Goal: Task Accomplishment & Management: Manage account settings

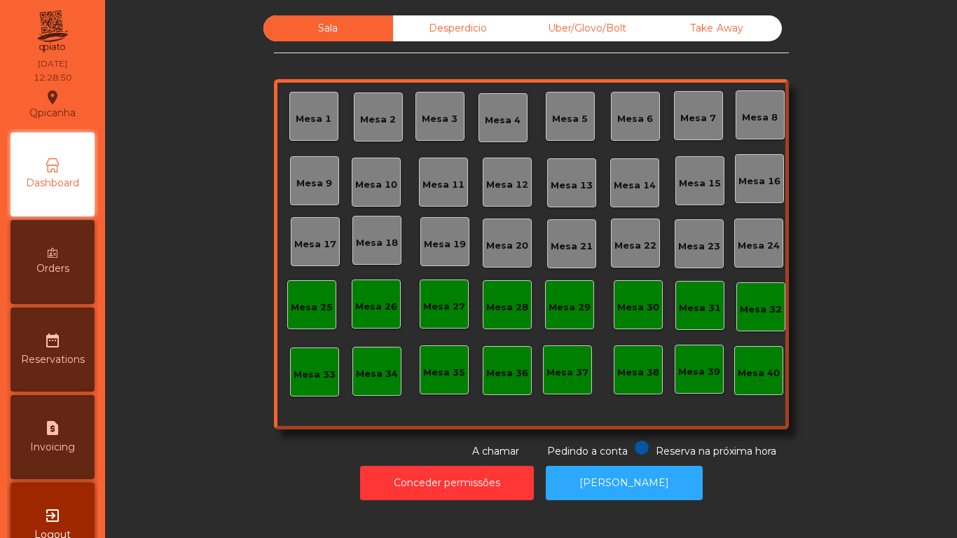
click at [719, 29] on div "Take Away" at bounding box center [717, 28] width 130 height 26
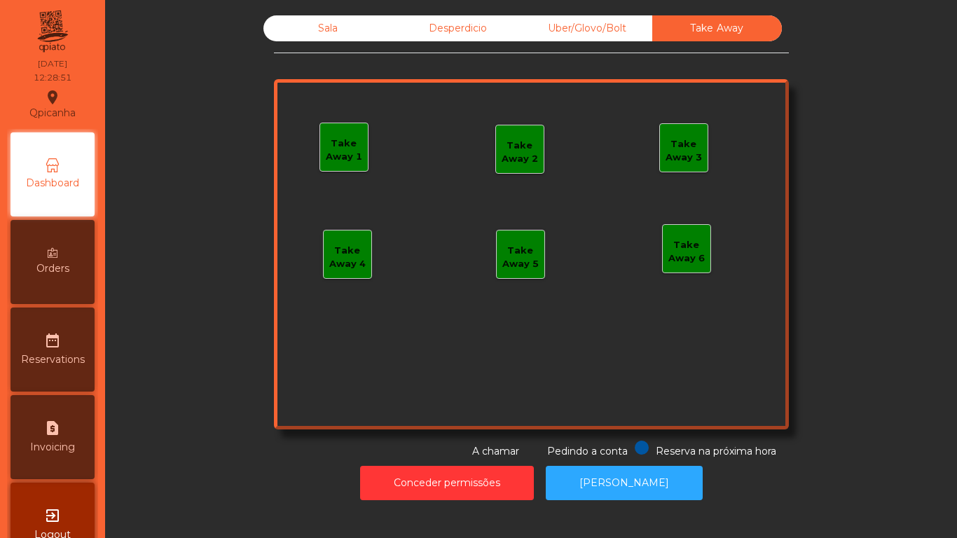
click at [345, 152] on div "Take Away 1" at bounding box center [344, 150] width 48 height 27
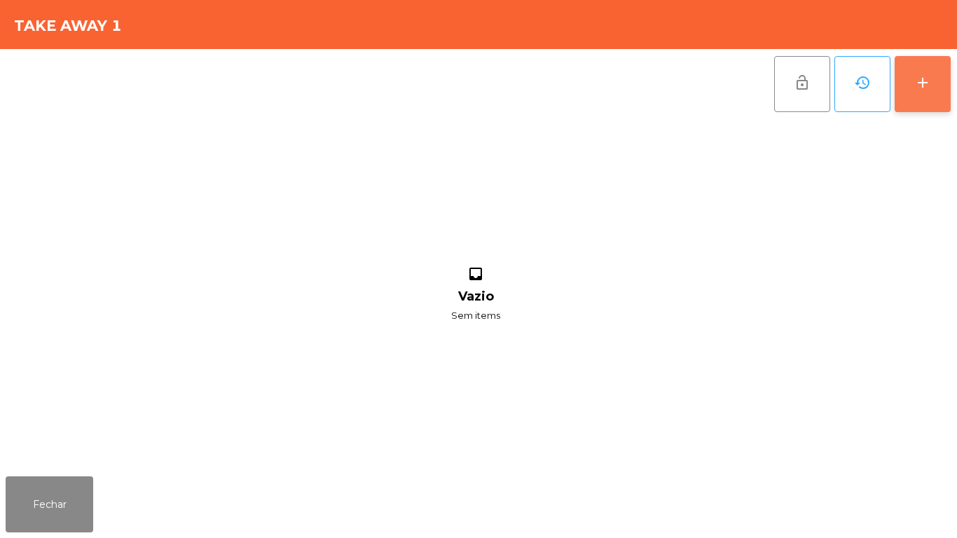
click at [911, 83] on button "add" at bounding box center [923, 84] width 56 height 56
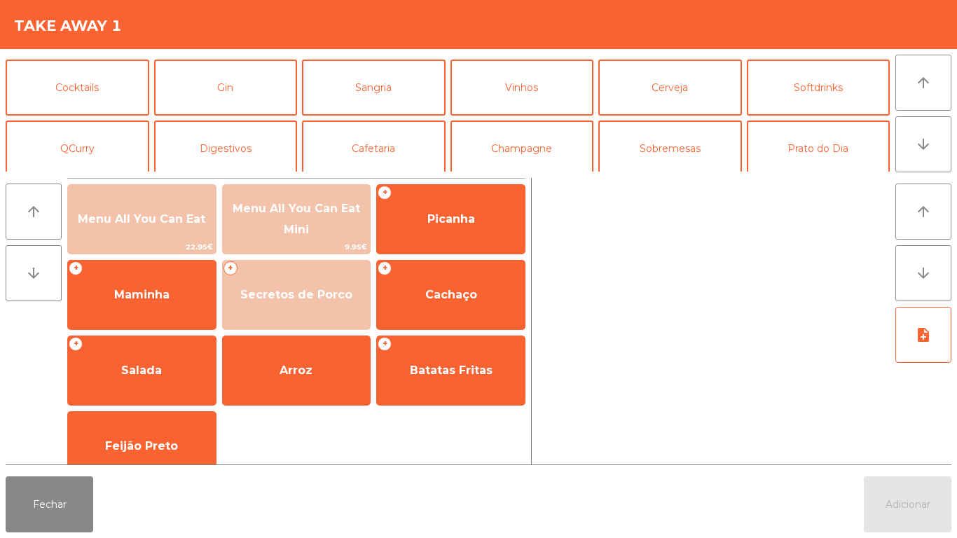
scroll to position [122, 0]
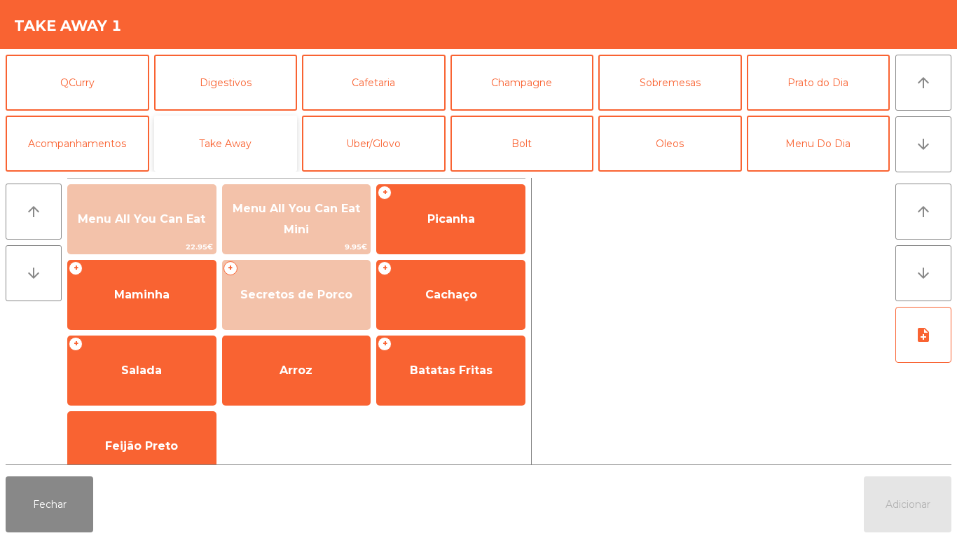
click at [265, 128] on button "Take Away" at bounding box center [226, 144] width 144 height 56
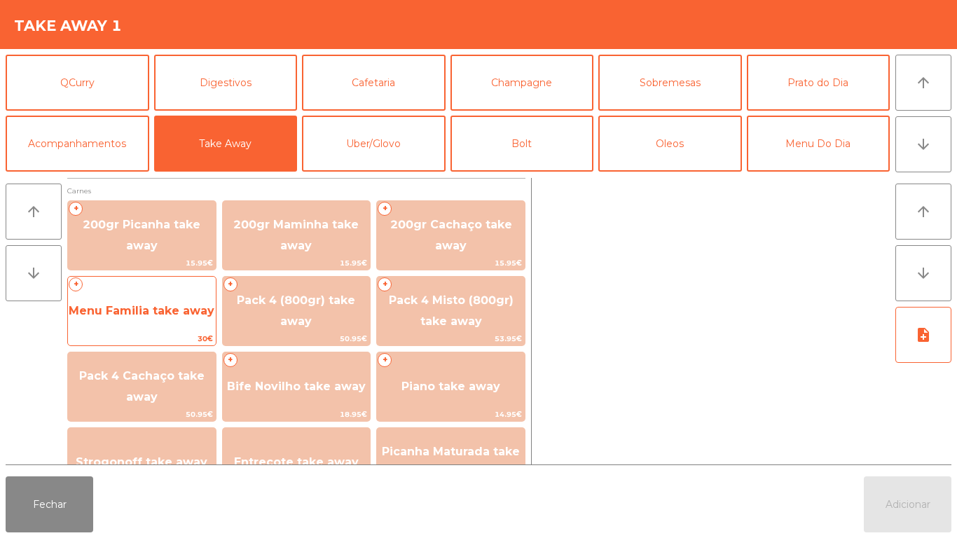
click at [179, 313] on span "Menu Familia take away" at bounding box center [142, 310] width 146 height 13
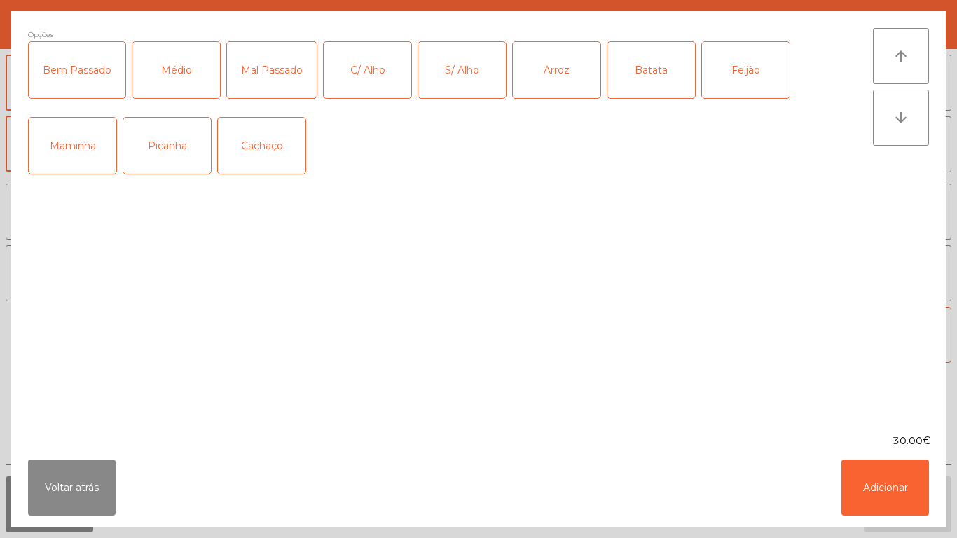
click at [190, 81] on div "Médio" at bounding box center [176, 70] width 88 height 56
click at [371, 81] on div "C/ Alho" at bounding box center [368, 70] width 88 height 56
click at [551, 82] on div "Arroz" at bounding box center [557, 70] width 88 height 56
click at [650, 84] on div "Batata" at bounding box center [652, 70] width 88 height 56
click at [730, 79] on div "Feijão" at bounding box center [746, 70] width 88 height 56
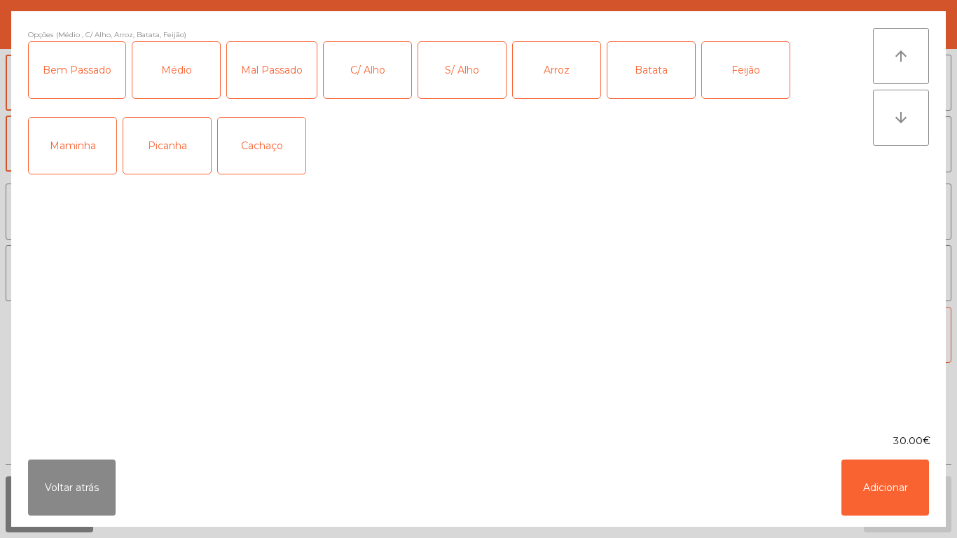
click at [176, 152] on div "Picanha" at bounding box center [167, 146] width 88 height 56
click at [905, 478] on button "Adicionar" at bounding box center [886, 488] width 88 height 56
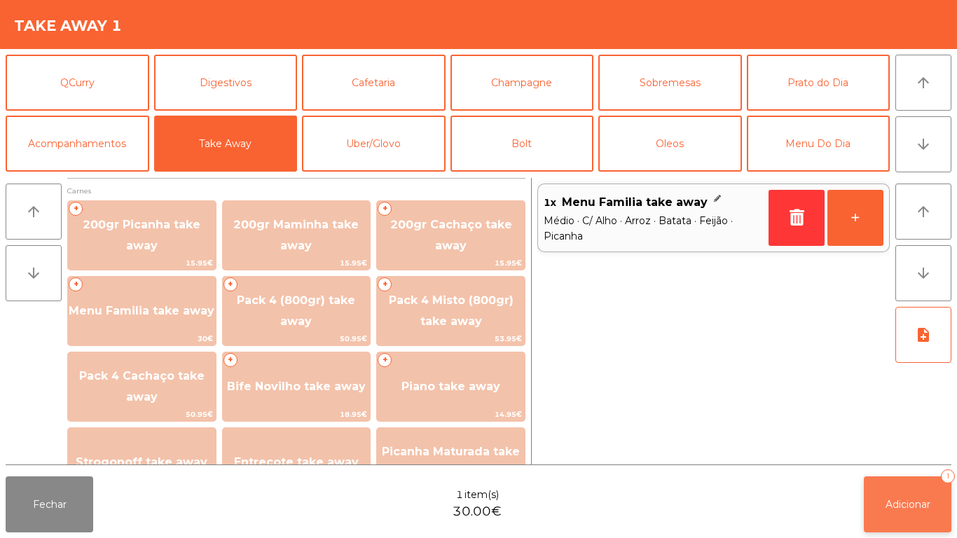
click at [904, 500] on span "Adicionar" at bounding box center [908, 504] width 45 height 13
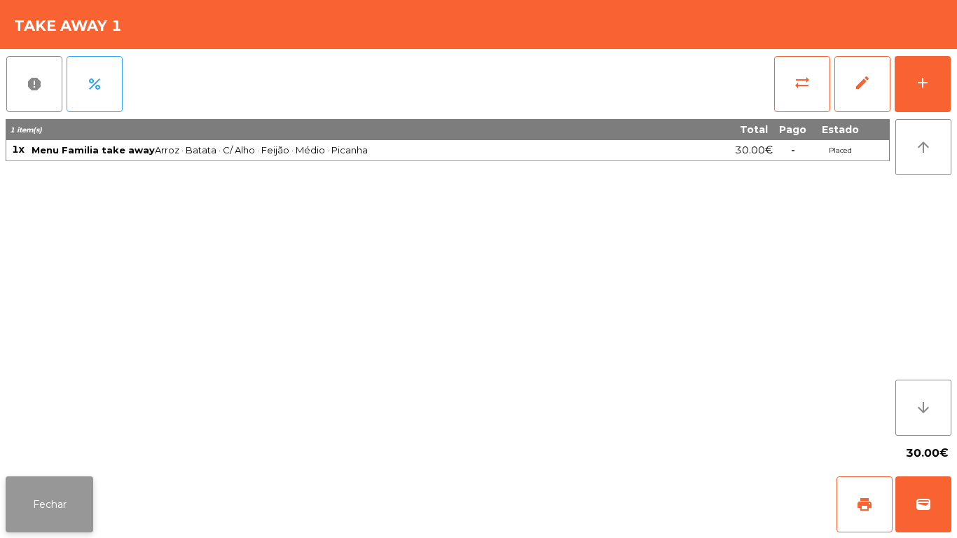
click at [38, 499] on button "Fechar" at bounding box center [50, 505] width 88 height 56
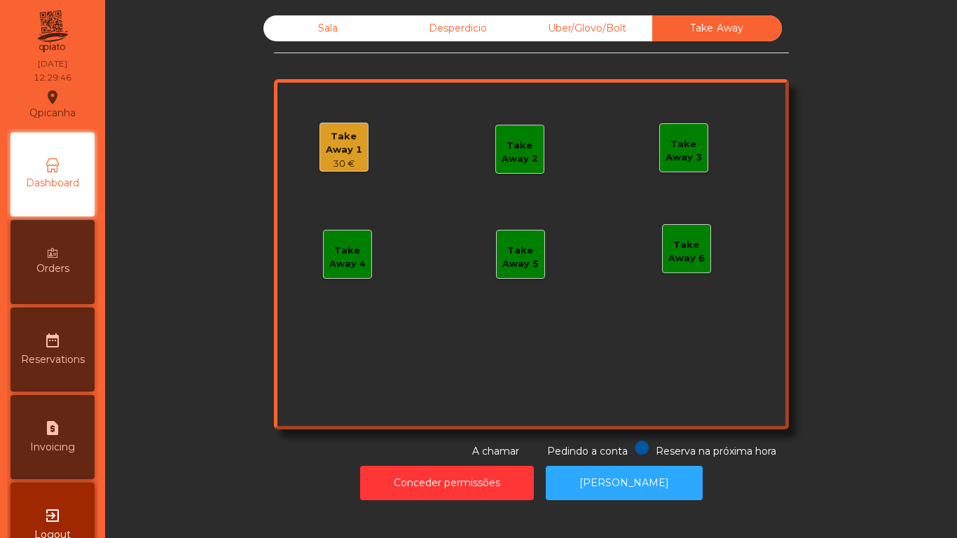
click at [320, 36] on div "Sala" at bounding box center [329, 28] width 130 height 26
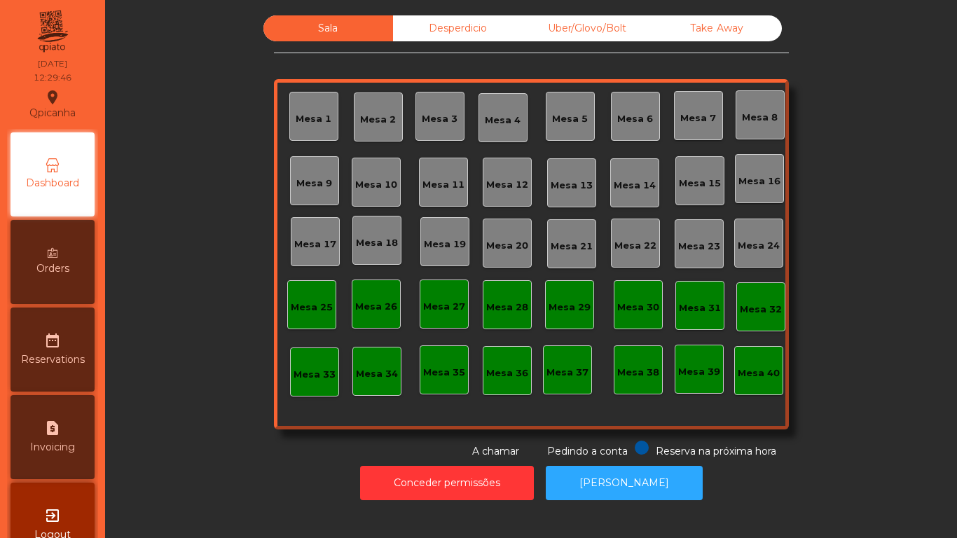
click at [326, 123] on div "Mesa 1" at bounding box center [313, 116] width 49 height 49
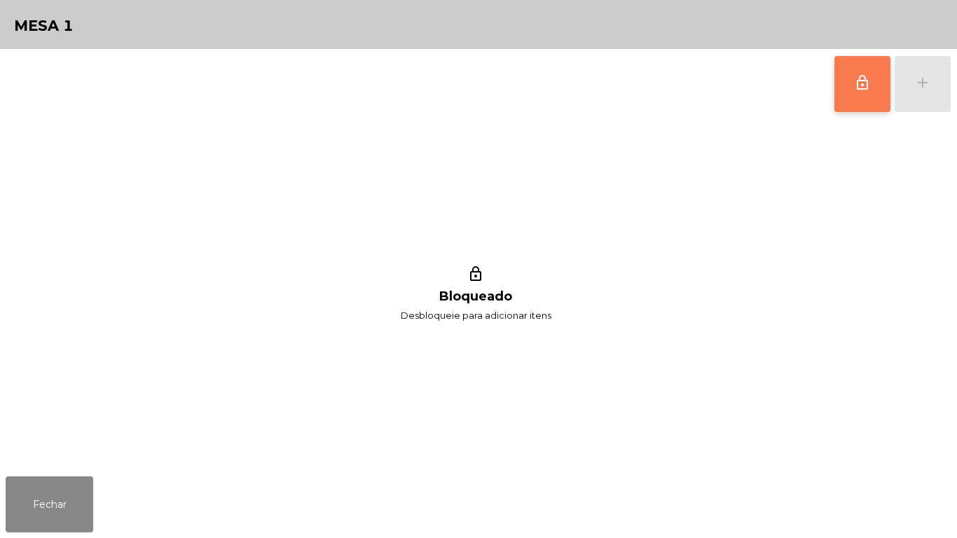
click at [849, 83] on button "lock_outline" at bounding box center [863, 84] width 56 height 56
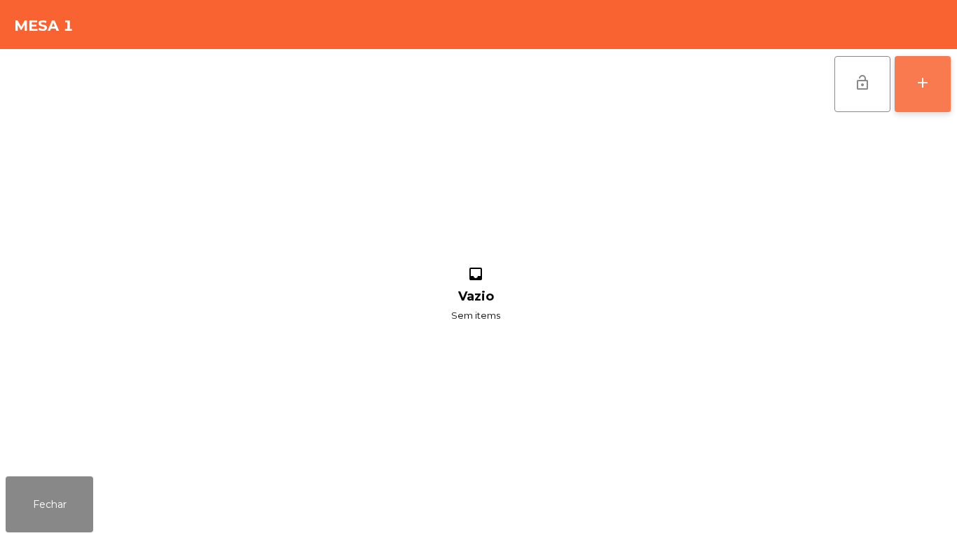
click at [915, 102] on button "add" at bounding box center [923, 84] width 56 height 56
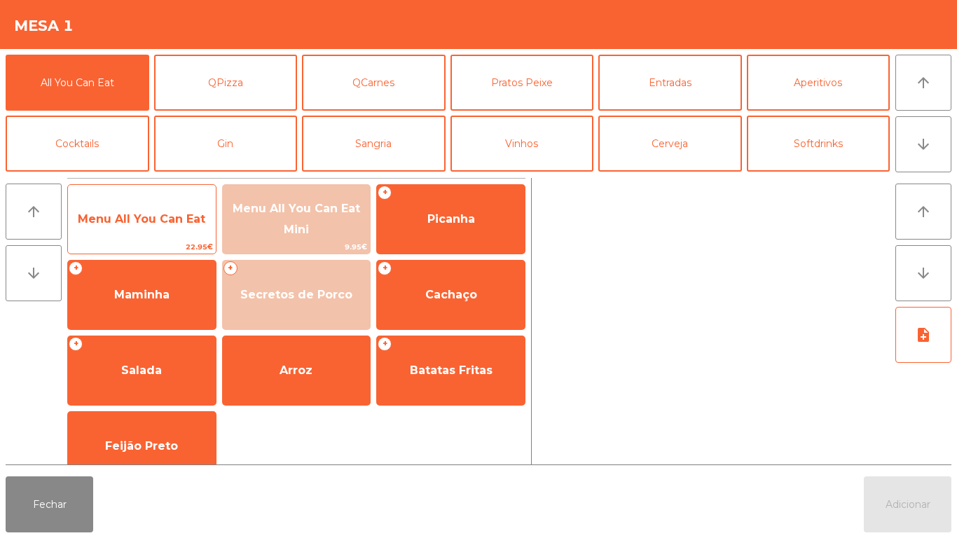
click at [156, 235] on span "Menu All You Can Eat" at bounding box center [142, 219] width 148 height 38
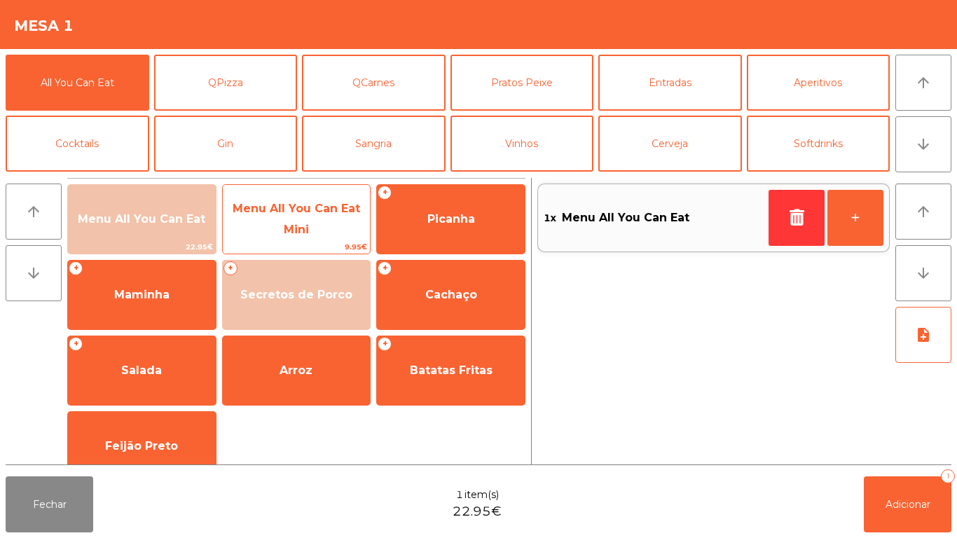
click at [310, 225] on span "Menu All You Can Eat Mini" at bounding box center [297, 220] width 148 height 60
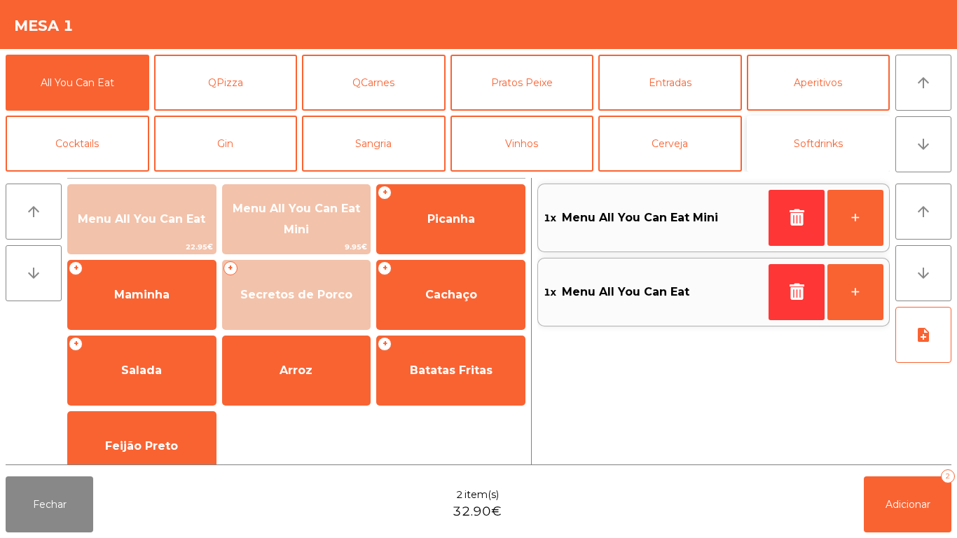
click at [827, 149] on button "Softdrinks" at bounding box center [819, 144] width 144 height 56
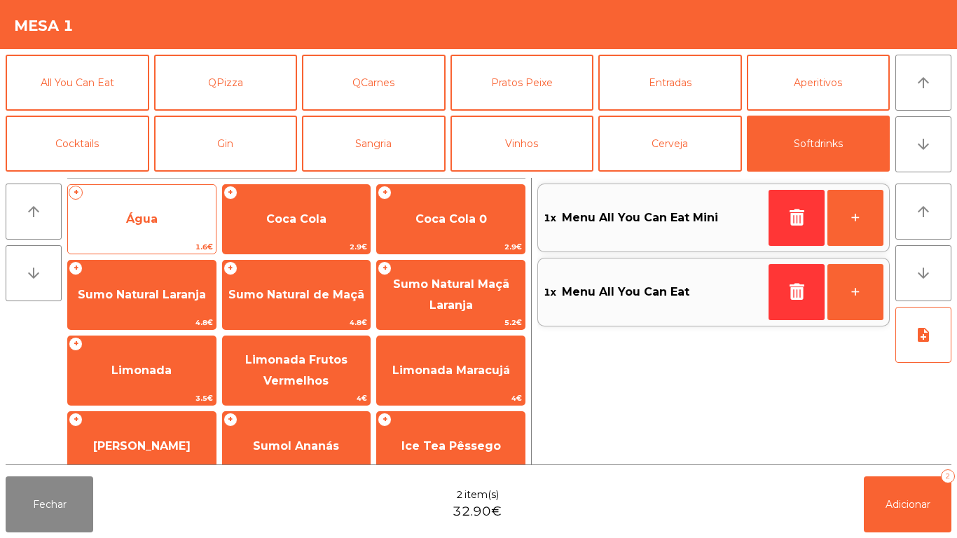
click at [179, 212] on span "Água" at bounding box center [142, 219] width 148 height 38
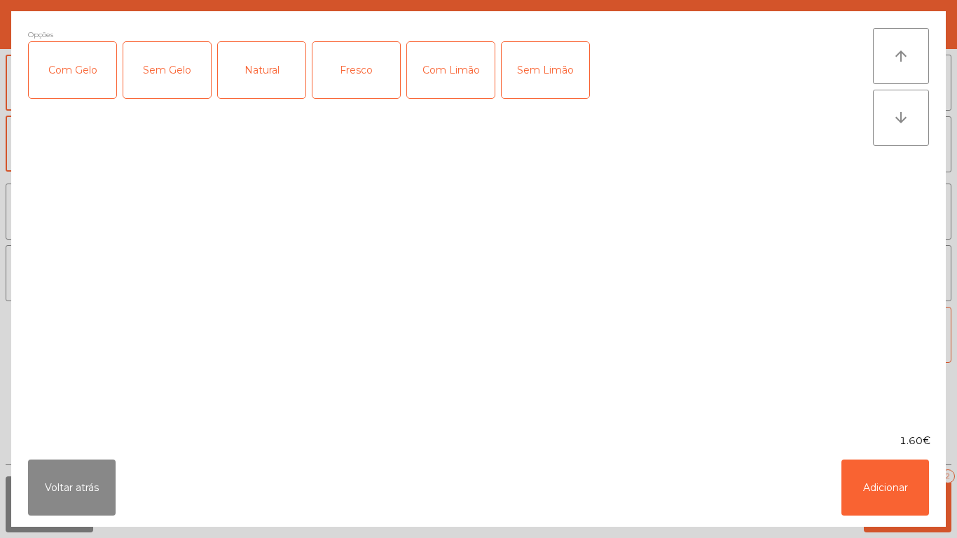
click at [278, 73] on div "Natural" at bounding box center [262, 70] width 88 height 56
click at [882, 485] on button "Adicionar" at bounding box center [886, 488] width 88 height 56
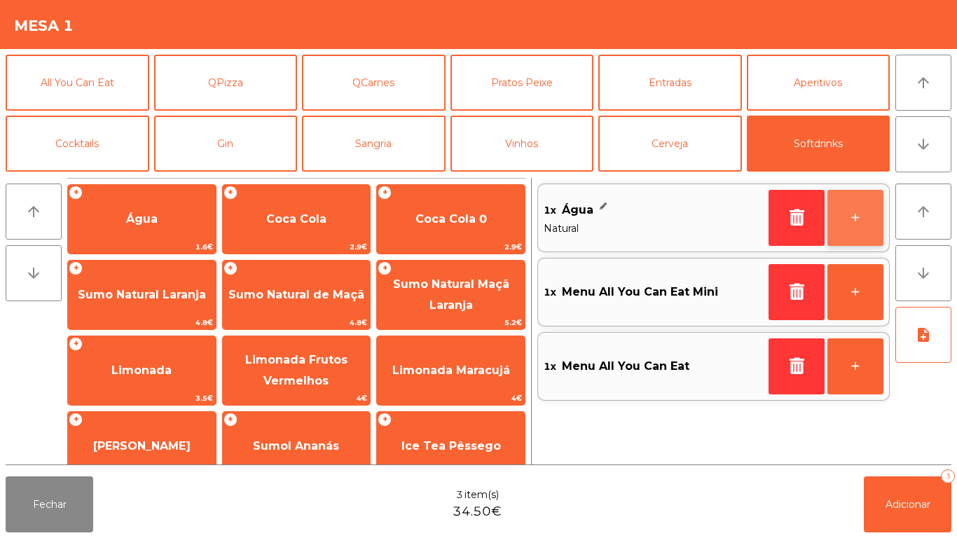
click at [849, 222] on button "+" at bounding box center [856, 218] width 56 height 56
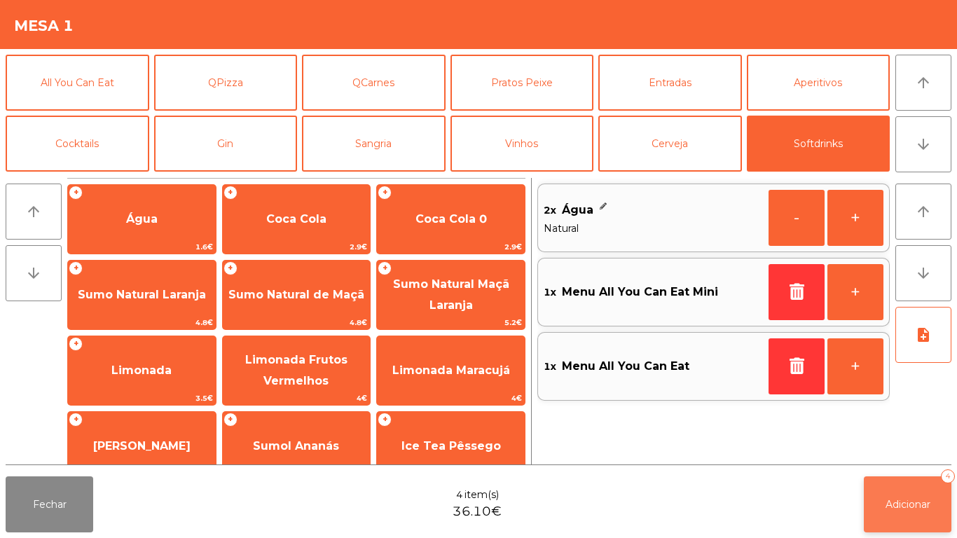
click at [910, 489] on button "Adicionar 4" at bounding box center [908, 505] width 88 height 56
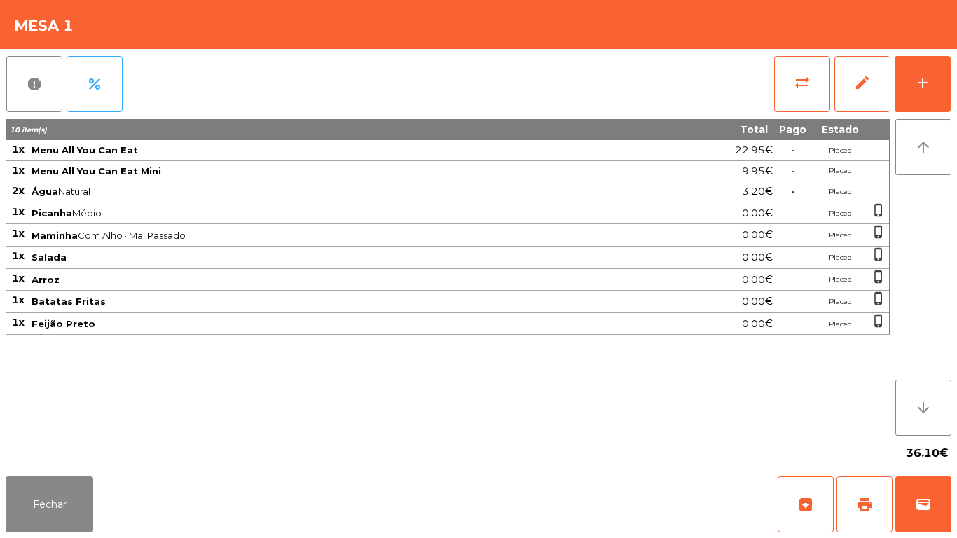
click at [48, 458] on div "36.10€" at bounding box center [479, 453] width 946 height 35
click at [52, 503] on button "Fechar" at bounding box center [50, 505] width 88 height 56
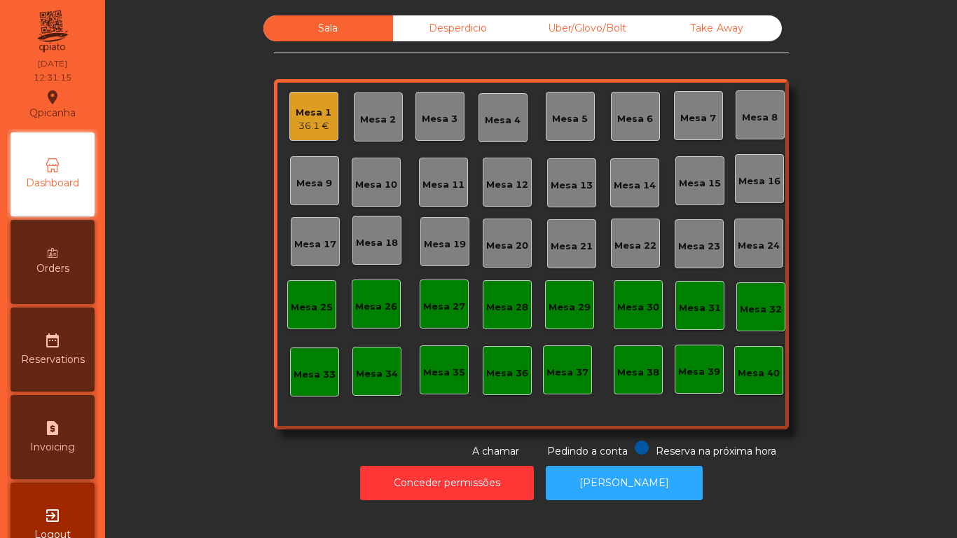
click at [393, 130] on div "Mesa 2" at bounding box center [378, 117] width 49 height 49
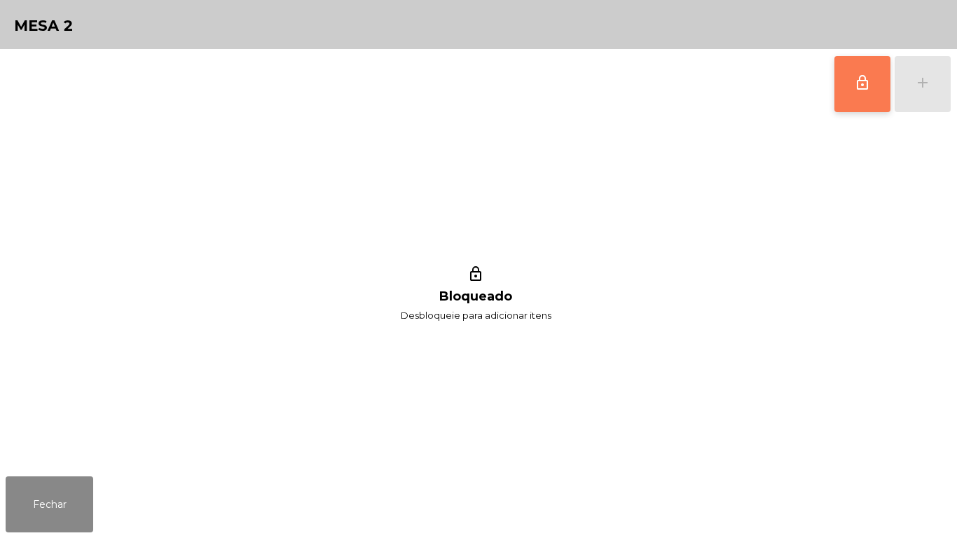
click at [861, 107] on button "lock_outline" at bounding box center [863, 84] width 56 height 56
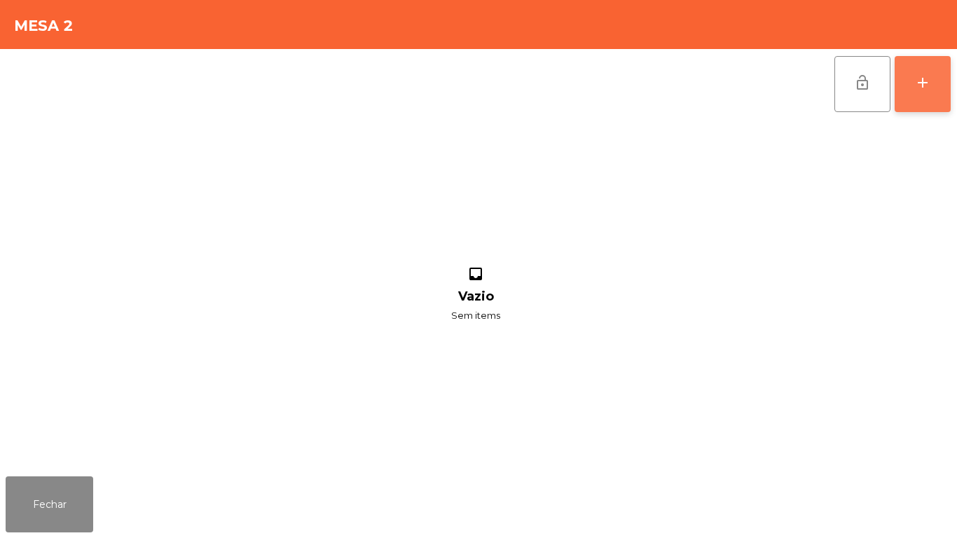
click at [909, 86] on button "add" at bounding box center [923, 84] width 56 height 56
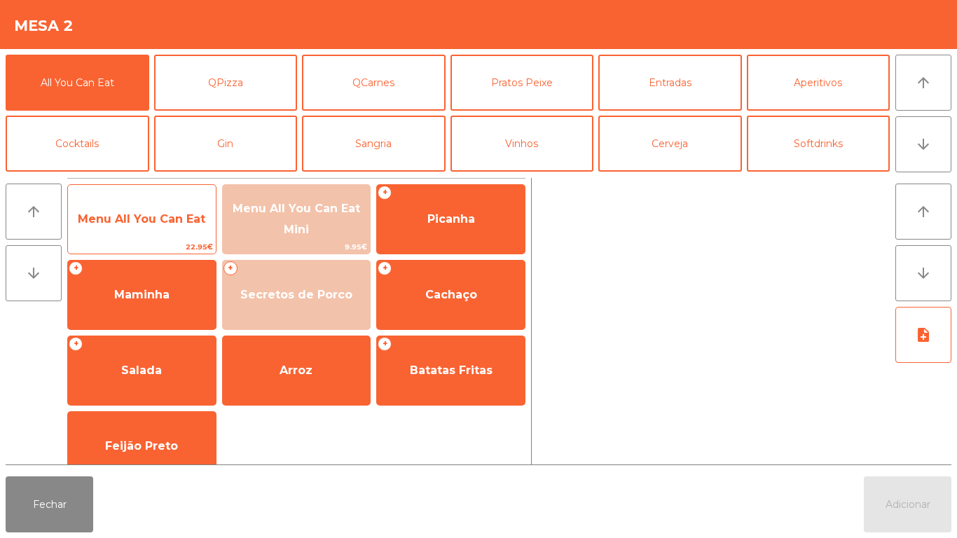
click at [163, 224] on span "Menu All You Can Eat" at bounding box center [142, 218] width 128 height 13
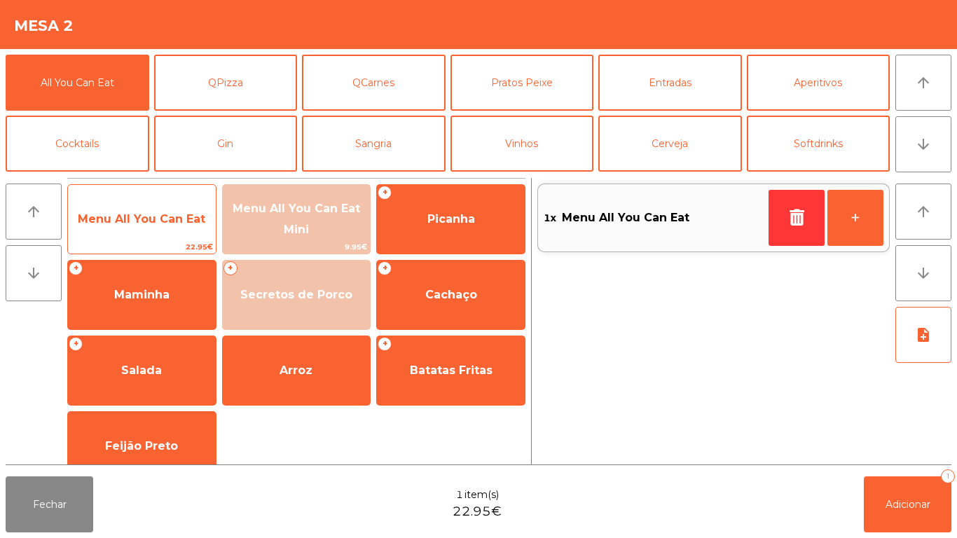
click at [167, 220] on span "Menu All You Can Eat" at bounding box center [142, 218] width 128 height 13
click at [177, 210] on span "Menu All You Can Eat" at bounding box center [142, 219] width 148 height 38
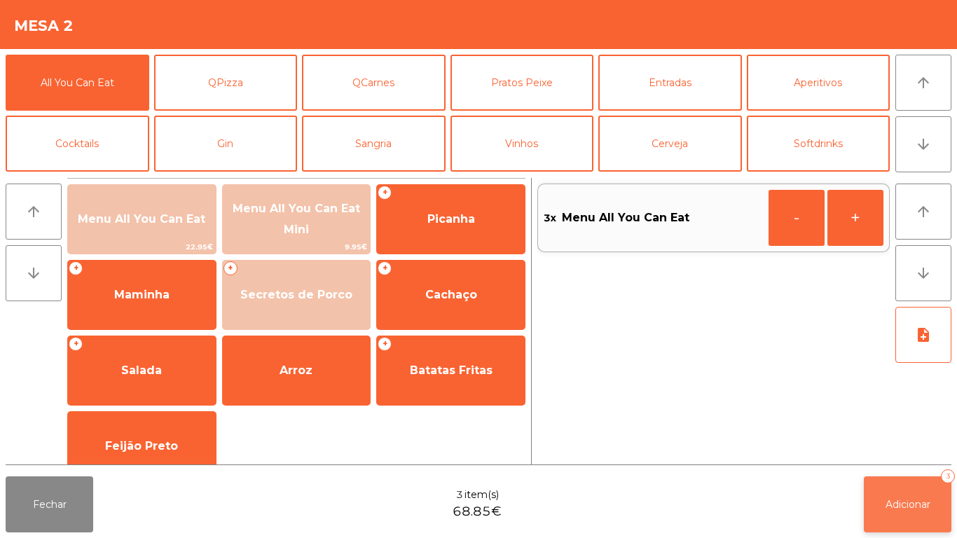
click at [922, 503] on span "Adicionar" at bounding box center [908, 504] width 45 height 13
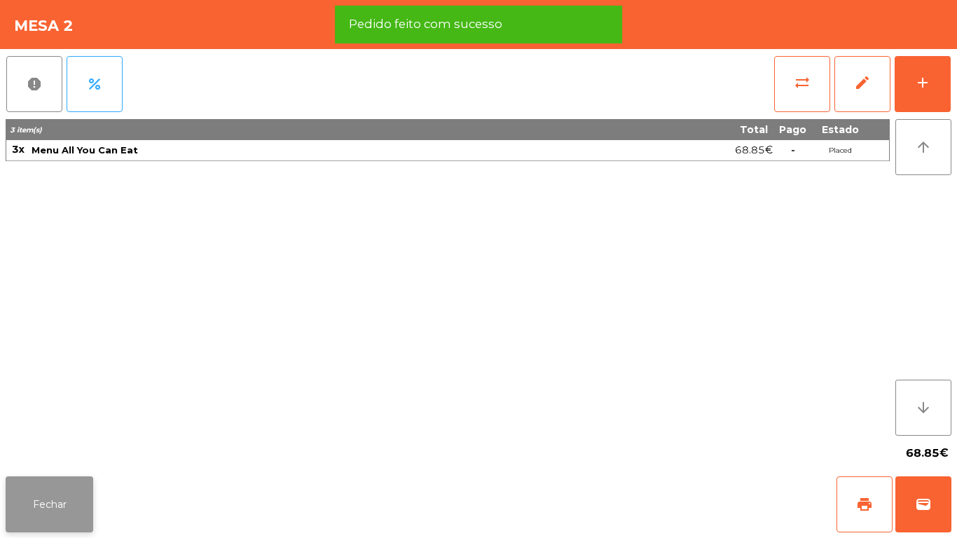
click at [65, 508] on button "Fechar" at bounding box center [50, 505] width 88 height 56
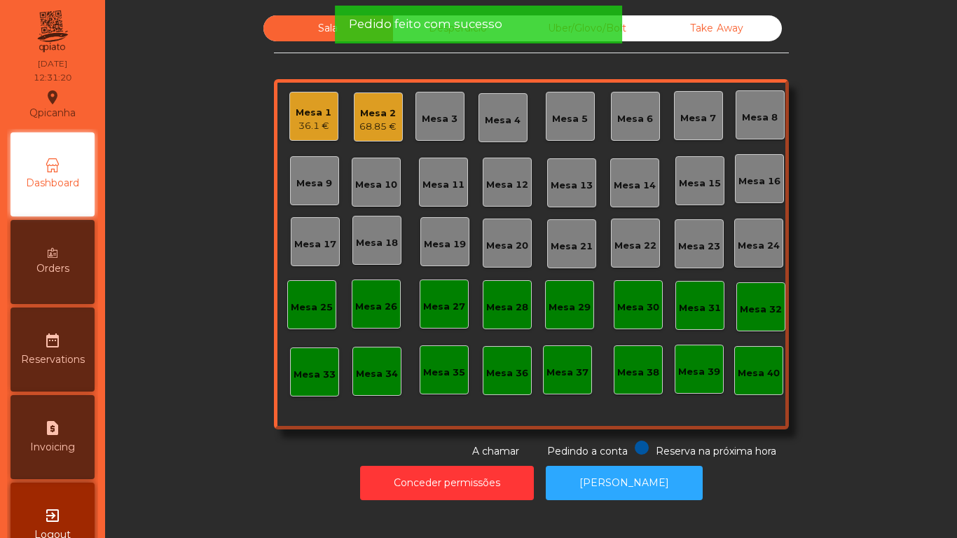
click at [444, 123] on div "Mesa 3" at bounding box center [440, 119] width 36 height 14
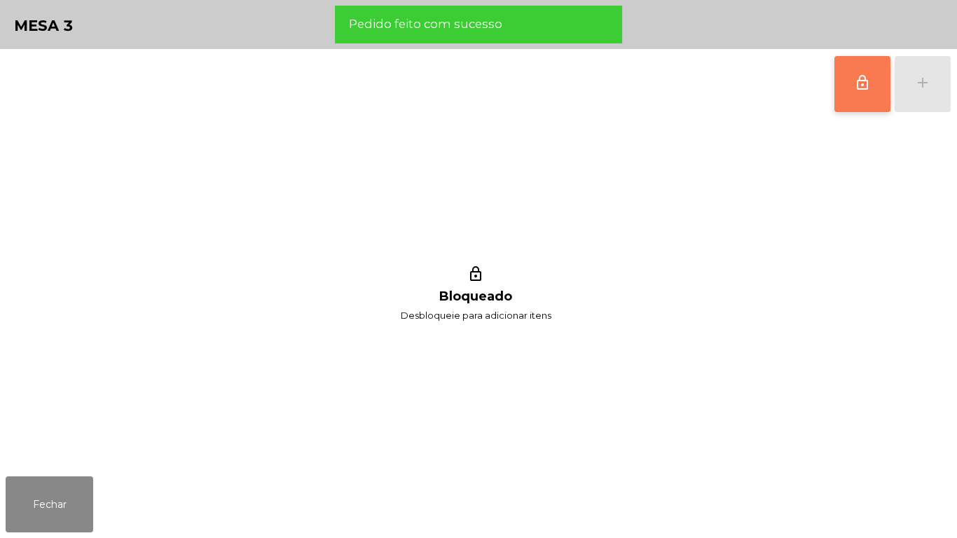
click at [859, 81] on span "lock_outline" at bounding box center [862, 82] width 17 height 17
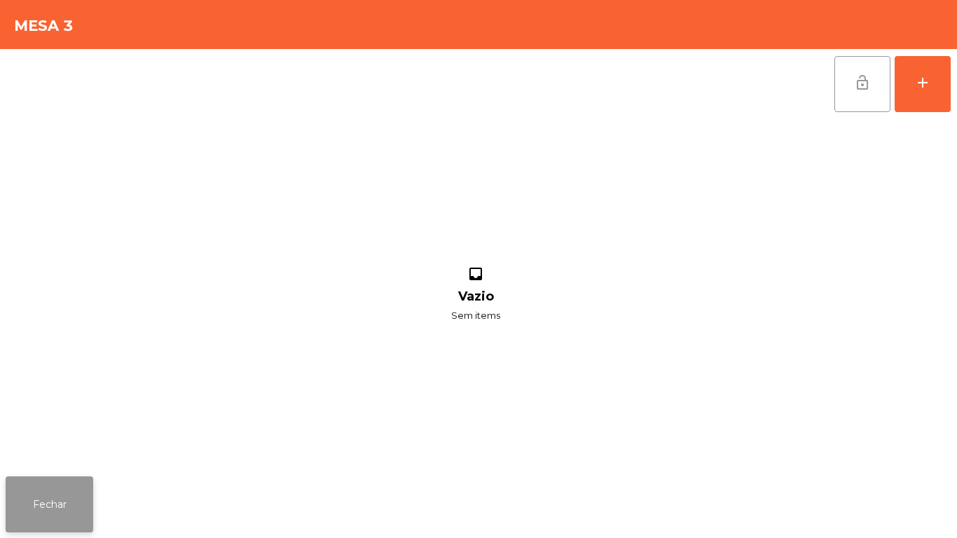
click at [62, 498] on button "Fechar" at bounding box center [50, 505] width 88 height 56
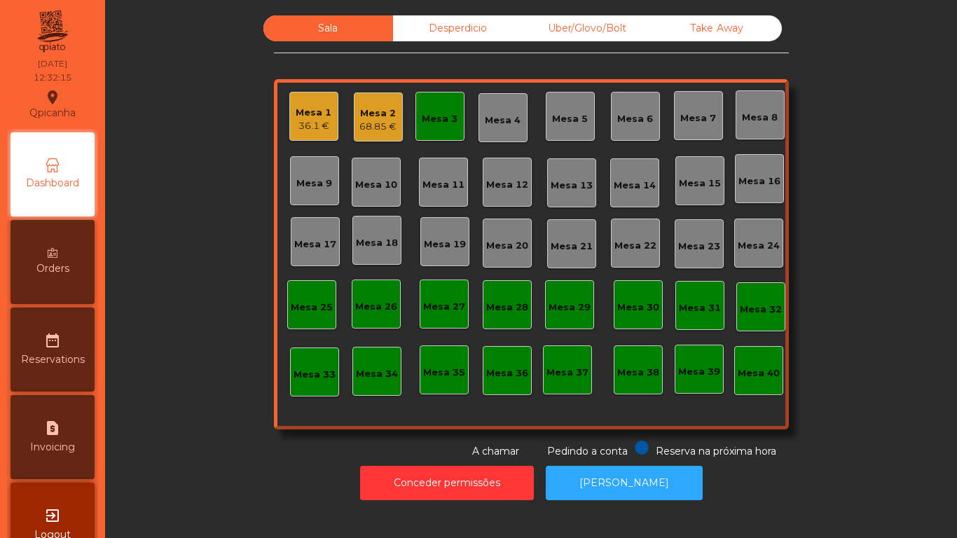
click at [430, 138] on div "Mesa 3" at bounding box center [440, 116] width 49 height 49
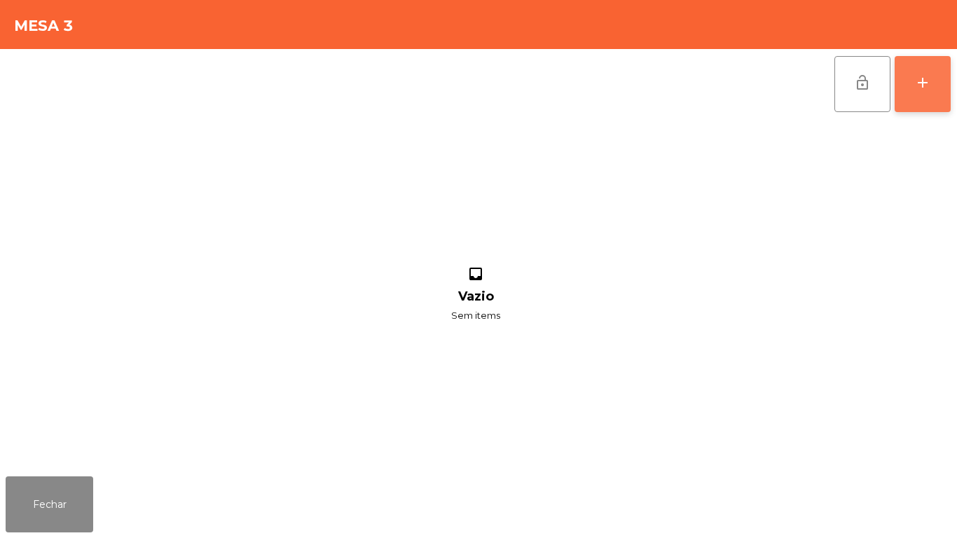
click at [919, 88] on div "add" at bounding box center [923, 82] width 17 height 17
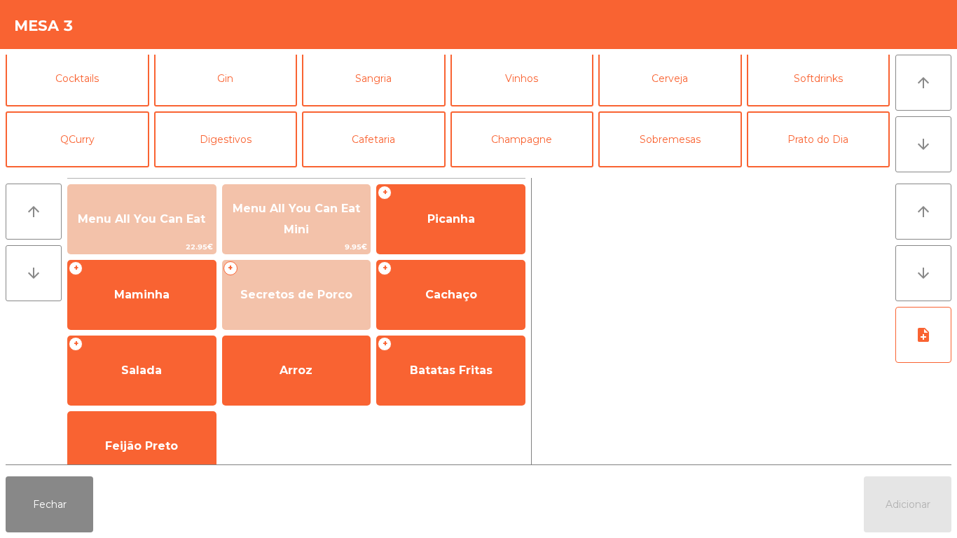
scroll to position [93, 0]
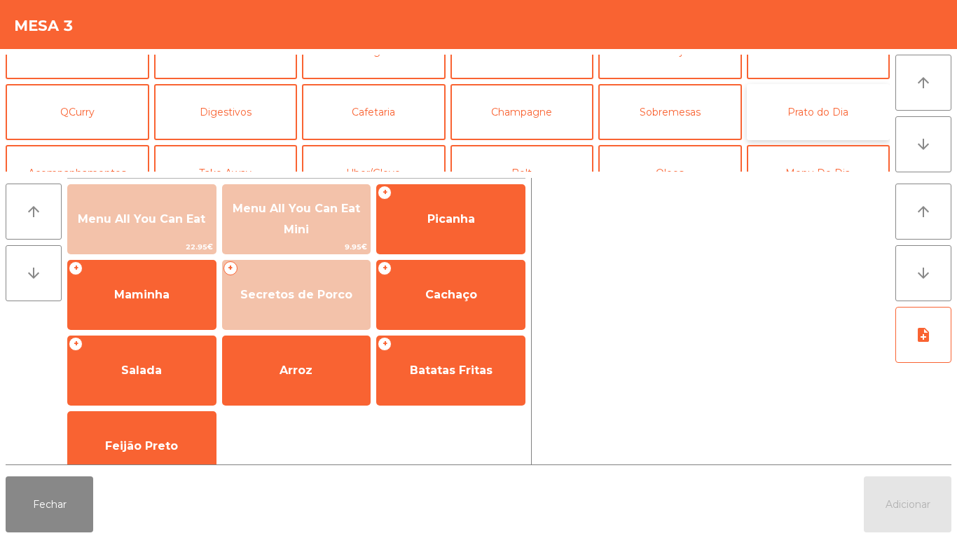
click at [818, 113] on button "Prato do Dia" at bounding box center [819, 112] width 144 height 56
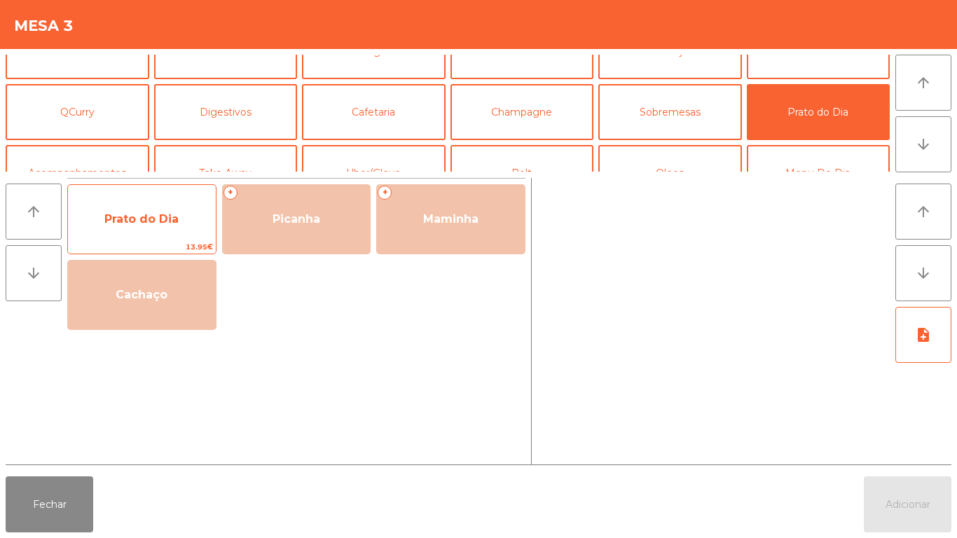
click at [163, 230] on span "Prato do Dia" at bounding box center [142, 219] width 148 height 38
click at [177, 225] on span "Prato do Dia" at bounding box center [141, 218] width 74 height 13
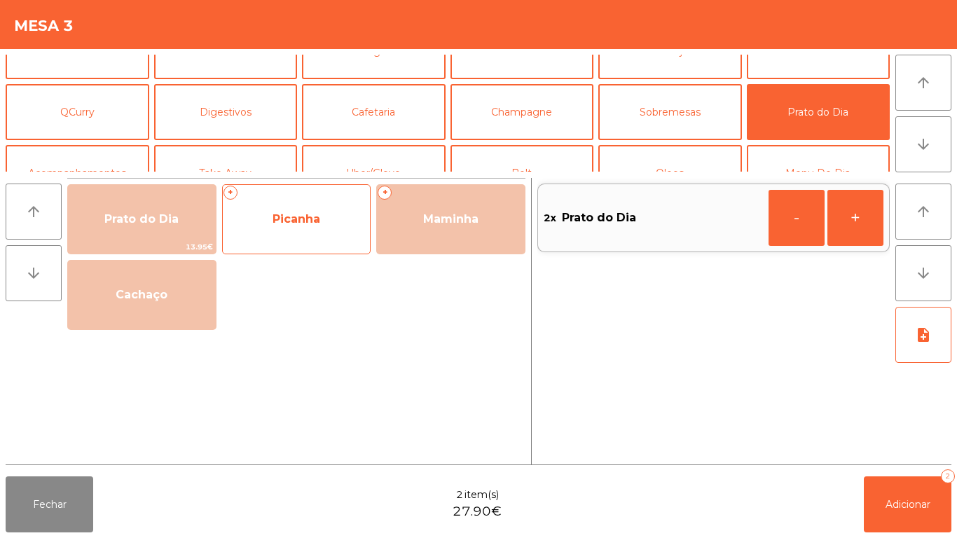
click at [305, 212] on span "Picanha" at bounding box center [297, 218] width 48 height 13
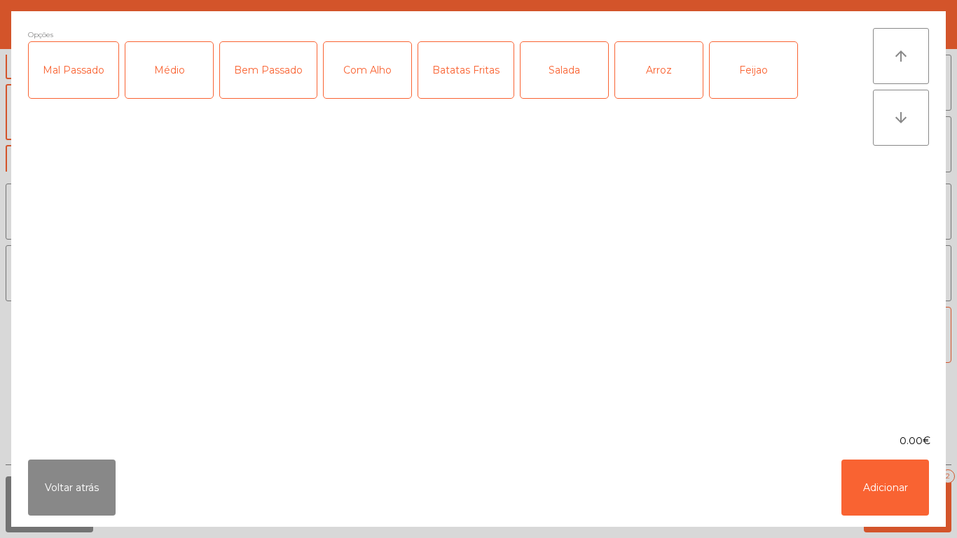
click at [172, 93] on div "Médio" at bounding box center [169, 70] width 88 height 56
click at [370, 79] on div "Com Alho" at bounding box center [368, 70] width 88 height 56
click at [473, 97] on div "Batatas Fritas" at bounding box center [465, 70] width 95 height 56
click at [549, 86] on div "Salada" at bounding box center [565, 70] width 88 height 56
click at [749, 74] on div "Feijao" at bounding box center [754, 70] width 88 height 56
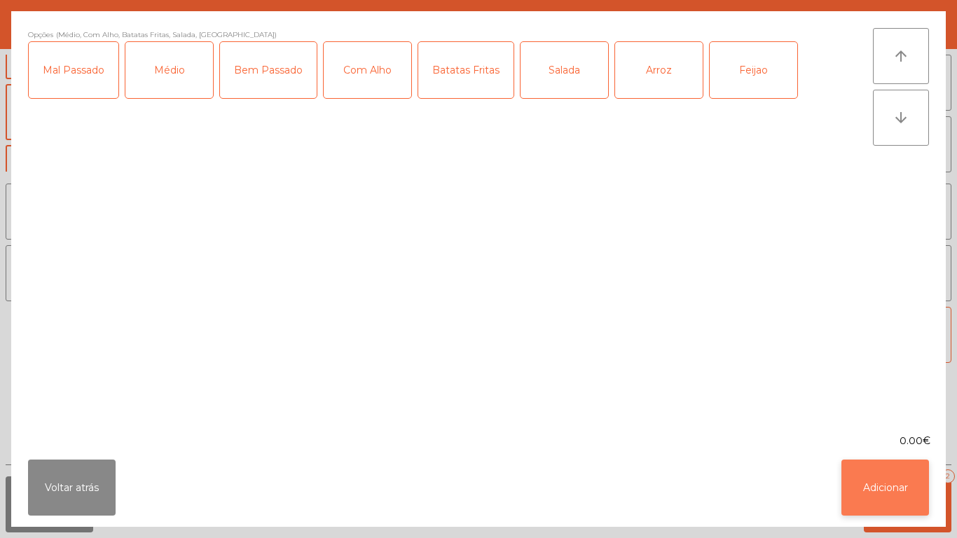
click at [898, 480] on button "Adicionar" at bounding box center [886, 488] width 88 height 56
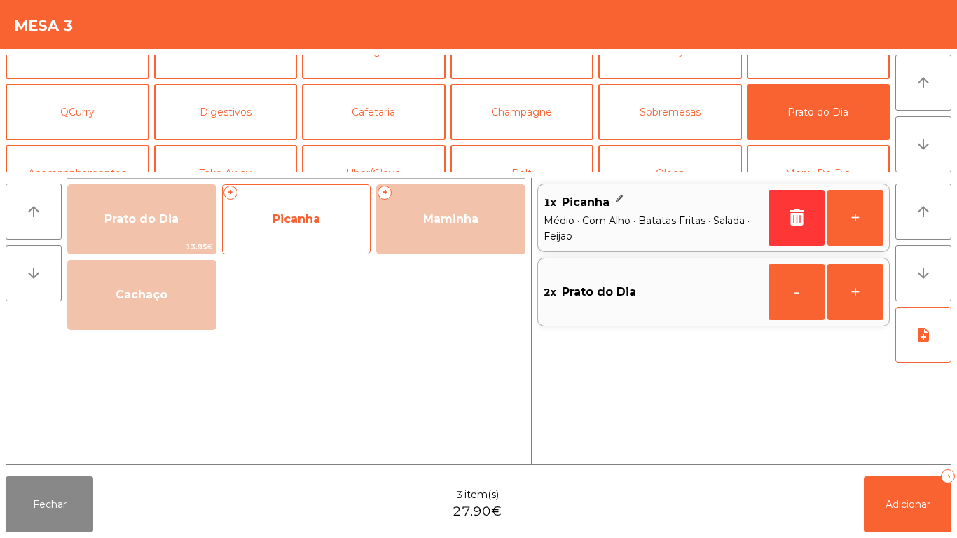
click at [314, 224] on span "Picanha" at bounding box center [297, 218] width 48 height 13
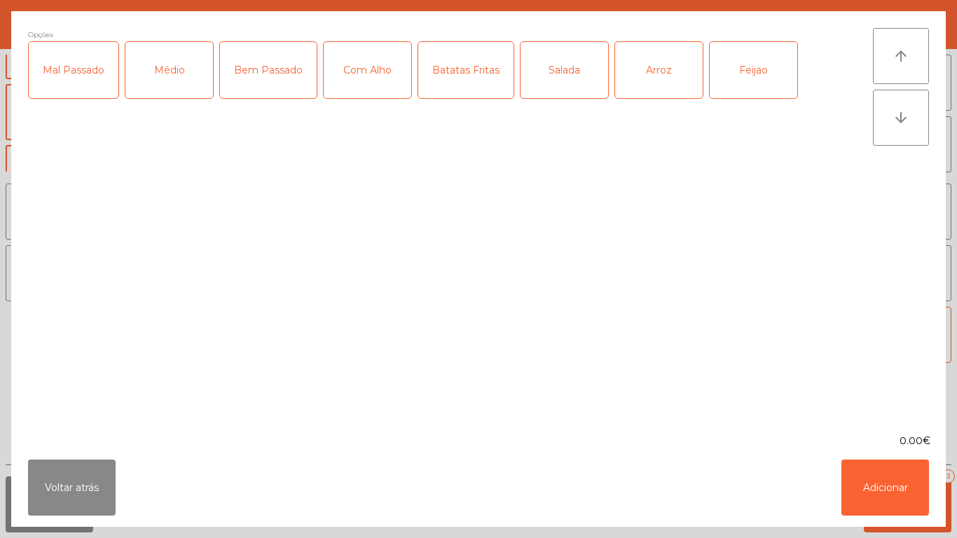
click at [170, 83] on div "Médio" at bounding box center [169, 70] width 88 height 56
click at [460, 89] on div "Batatas Fritas" at bounding box center [465, 70] width 95 height 56
click at [660, 89] on div "Arroz" at bounding box center [659, 70] width 88 height 56
click at [765, 80] on div "Feijao" at bounding box center [754, 70] width 88 height 56
click at [889, 484] on button "Adicionar" at bounding box center [886, 488] width 88 height 56
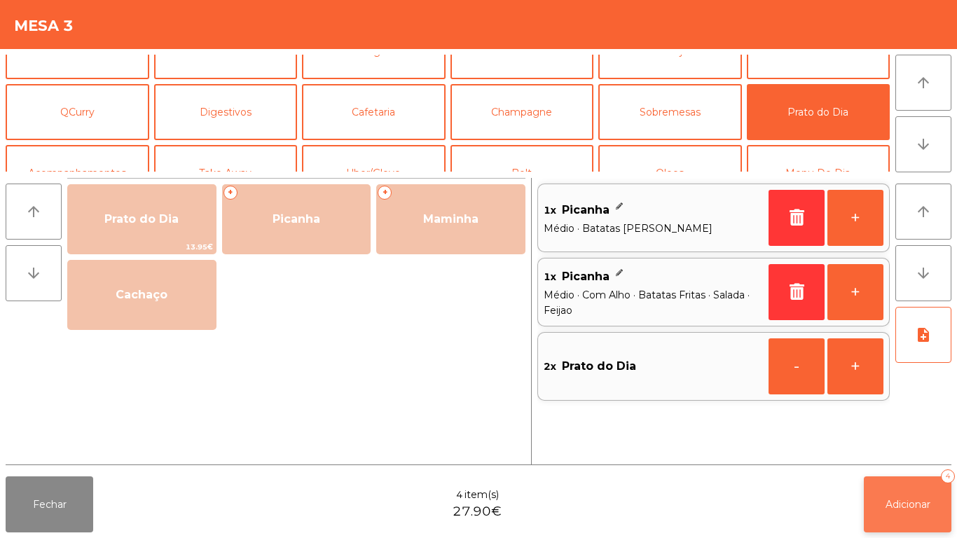
click at [907, 498] on span "Adicionar" at bounding box center [908, 504] width 45 height 13
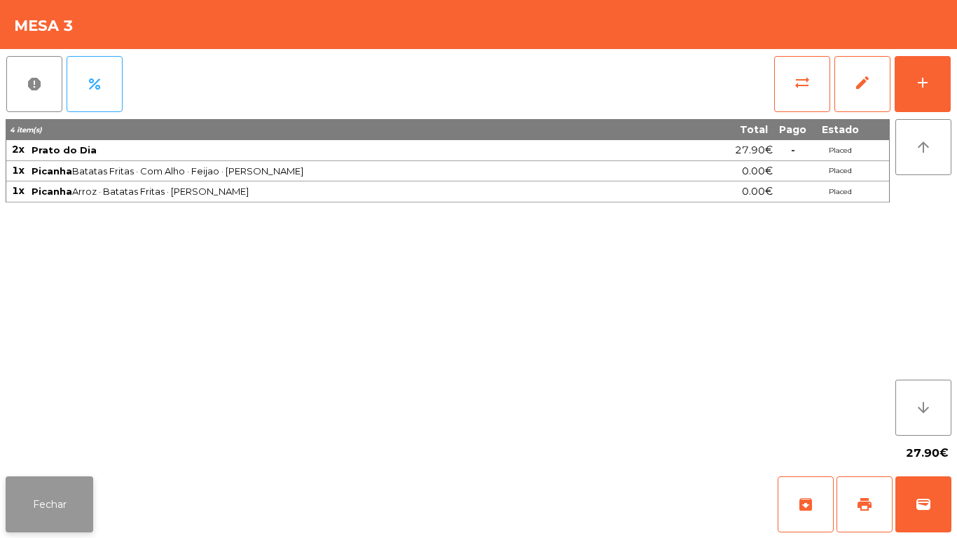
click at [74, 503] on button "Fechar" at bounding box center [50, 505] width 88 height 56
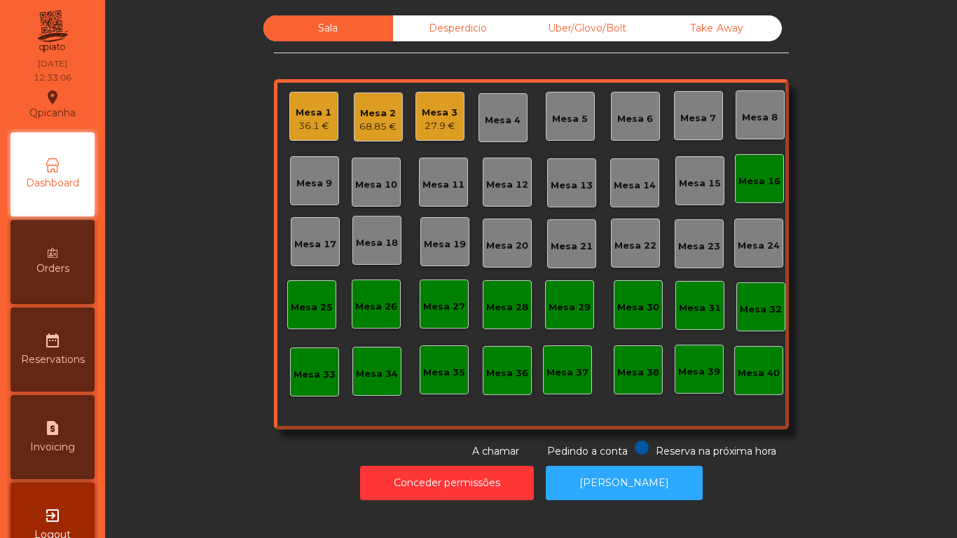
click at [372, 123] on div "68.85 €" at bounding box center [378, 127] width 37 height 14
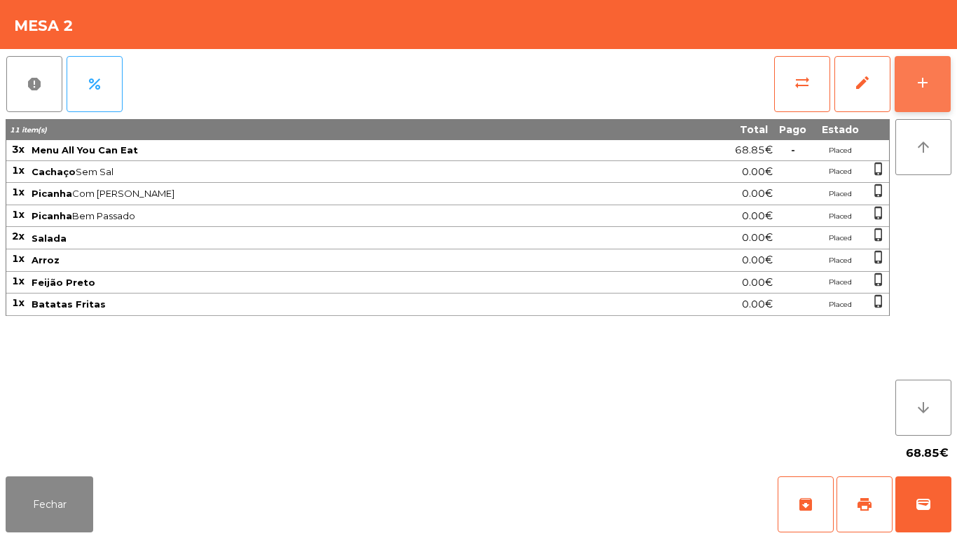
click at [920, 85] on div "add" at bounding box center [923, 82] width 17 height 17
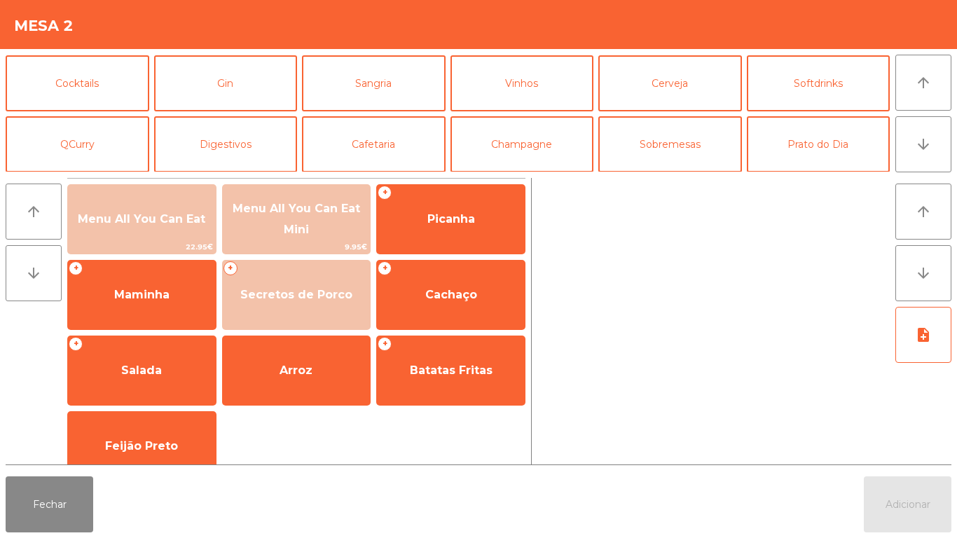
scroll to position [61, 0]
click at [395, 83] on button "Sangria" at bounding box center [374, 83] width 144 height 56
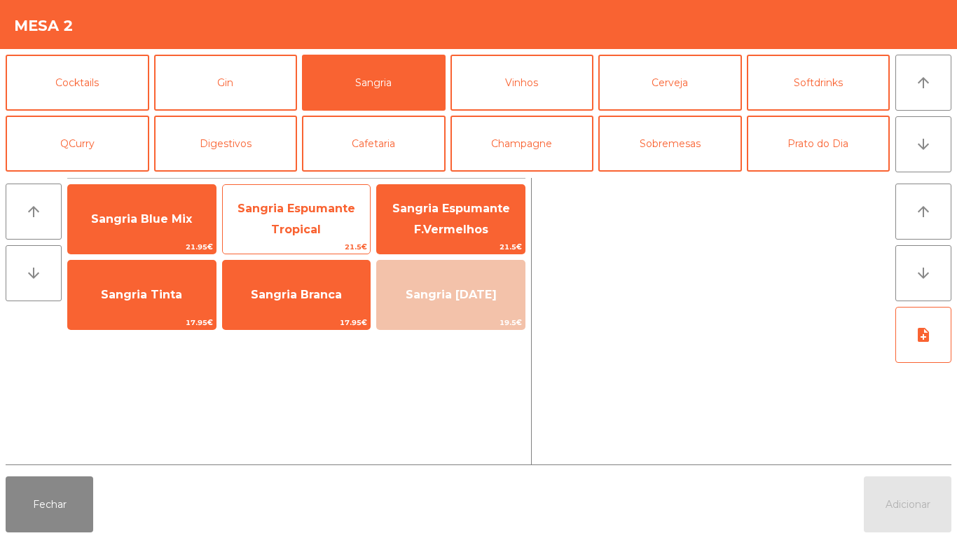
click at [310, 207] on span "Sangria Espumante Tropical" at bounding box center [297, 219] width 118 height 34
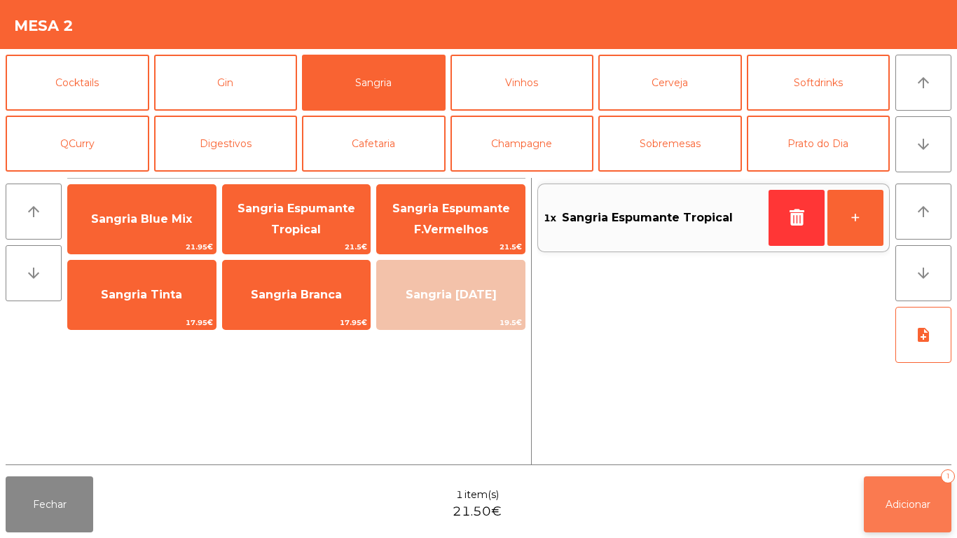
click at [920, 501] on span "Adicionar" at bounding box center [908, 504] width 45 height 13
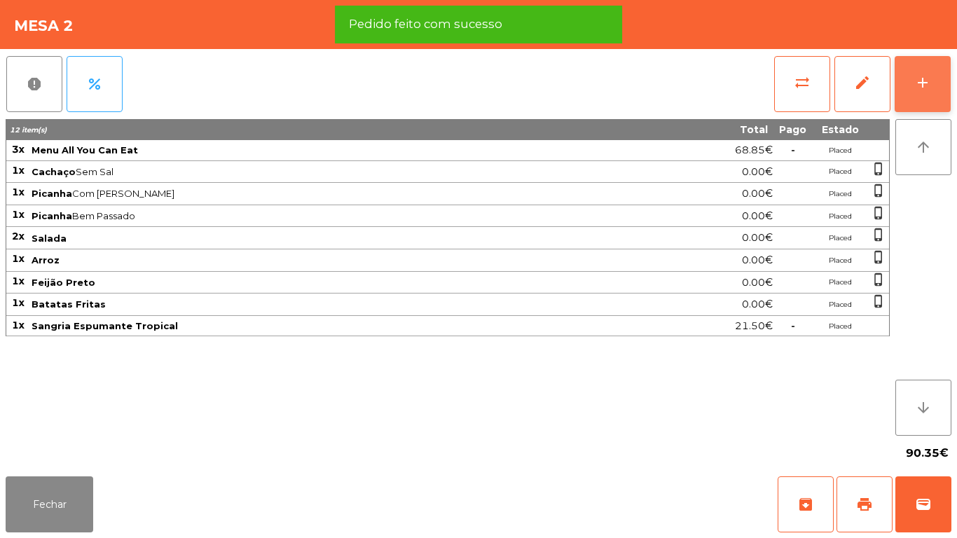
click at [918, 91] on button "add" at bounding box center [923, 84] width 56 height 56
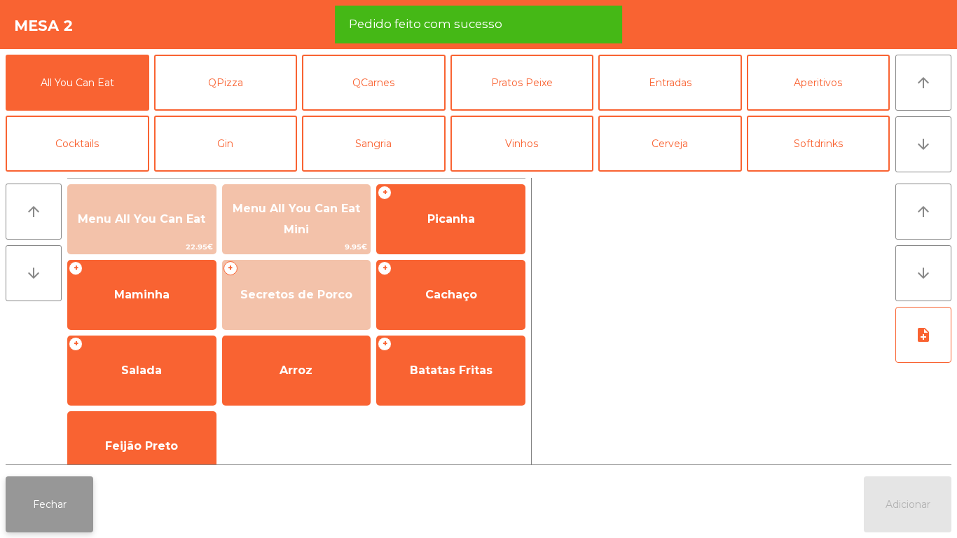
click at [65, 496] on button "Fechar" at bounding box center [50, 505] width 88 height 56
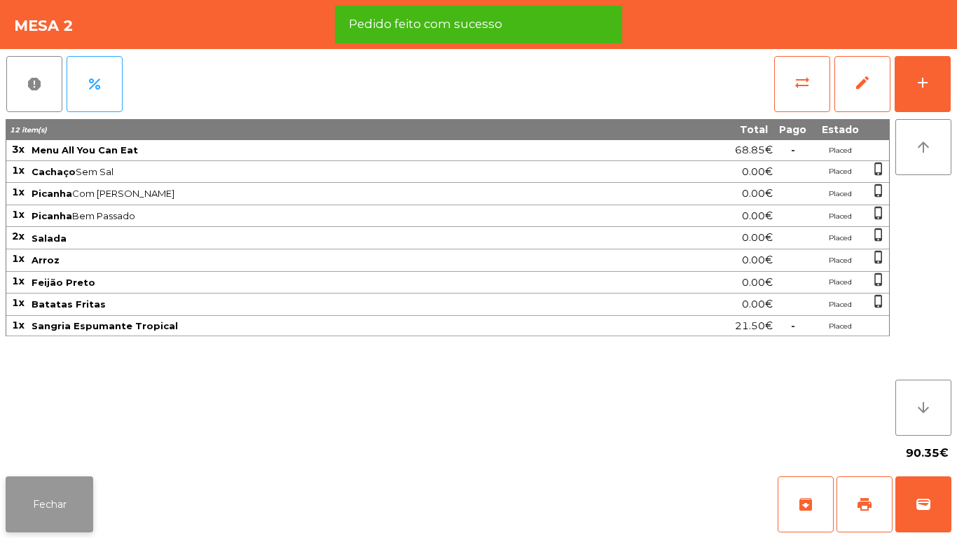
click at [48, 505] on button "Fechar" at bounding box center [50, 505] width 88 height 56
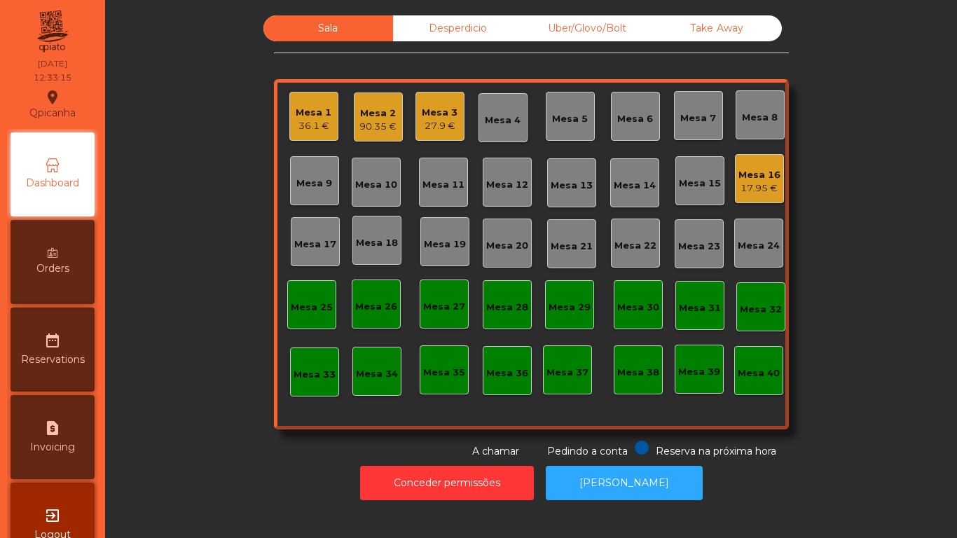
click at [435, 118] on div "Mesa 3" at bounding box center [440, 113] width 36 height 14
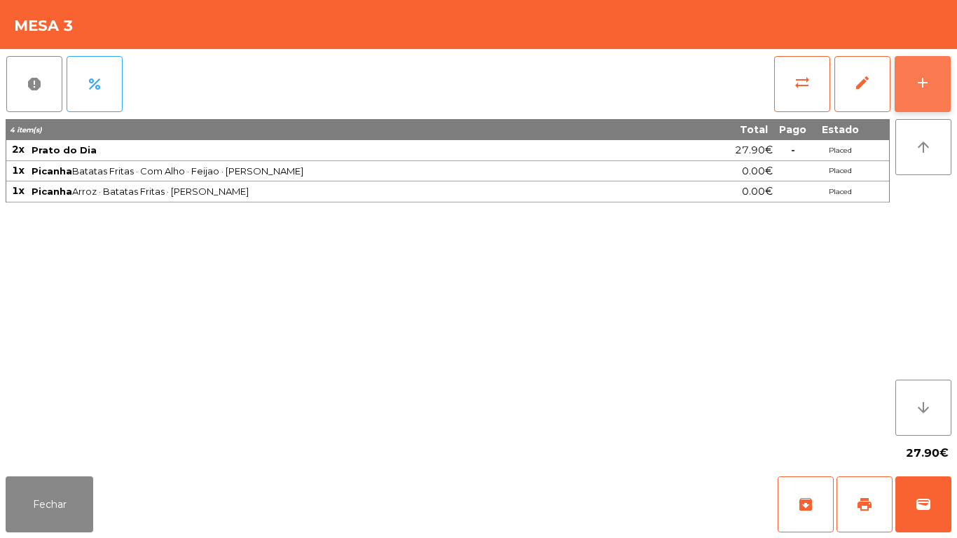
click at [915, 95] on button "add" at bounding box center [923, 84] width 56 height 56
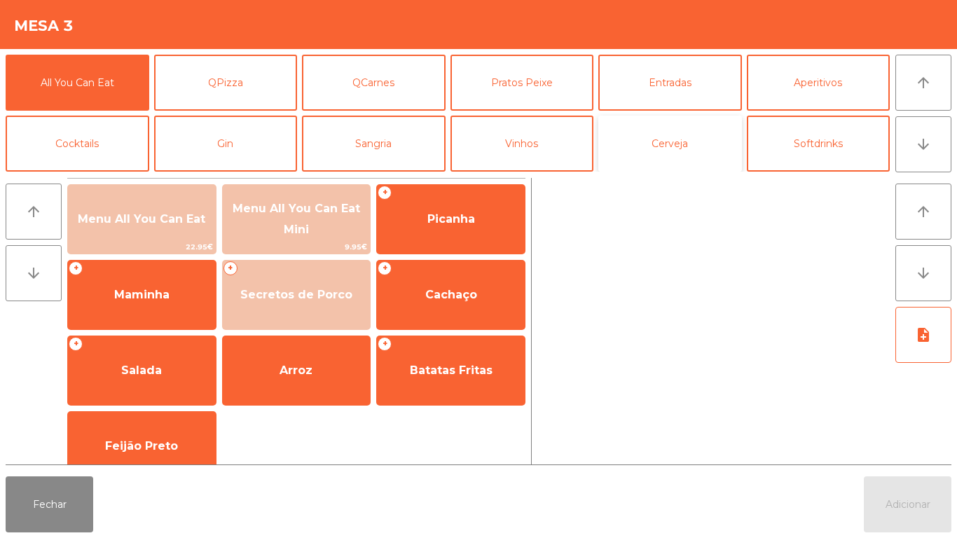
click at [682, 151] on button "Cerveja" at bounding box center [671, 144] width 144 height 56
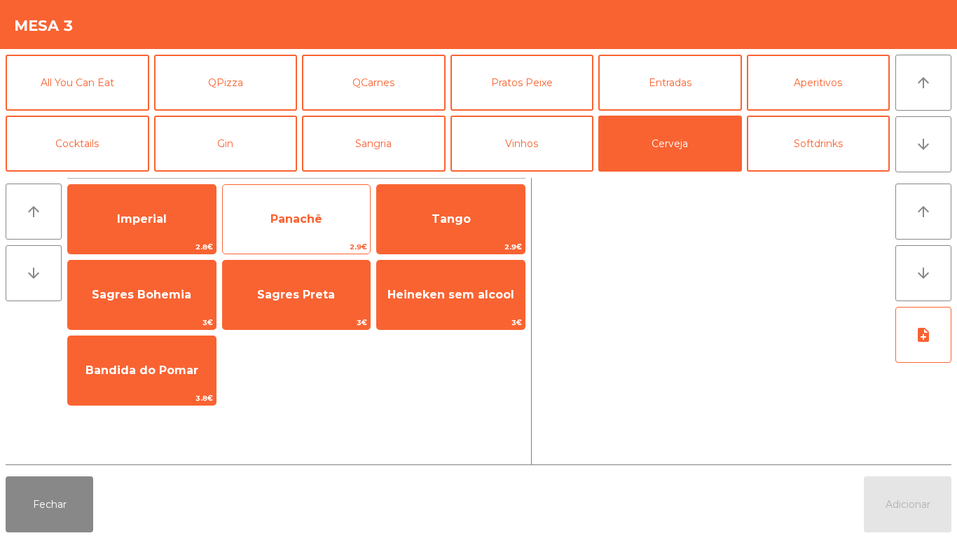
click at [315, 240] on div "Panachê 2.9€" at bounding box center [296, 219] width 149 height 70
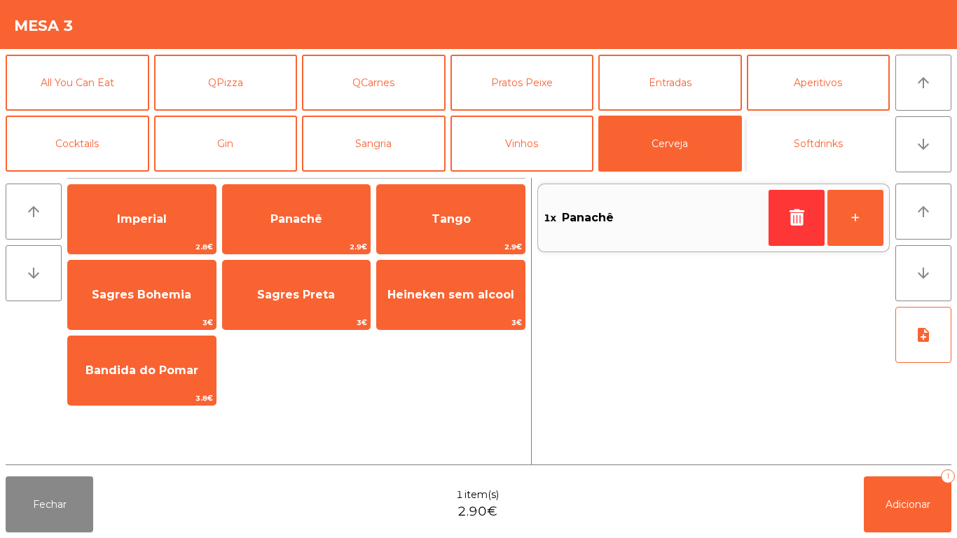
click at [790, 146] on button "Softdrinks" at bounding box center [819, 144] width 144 height 56
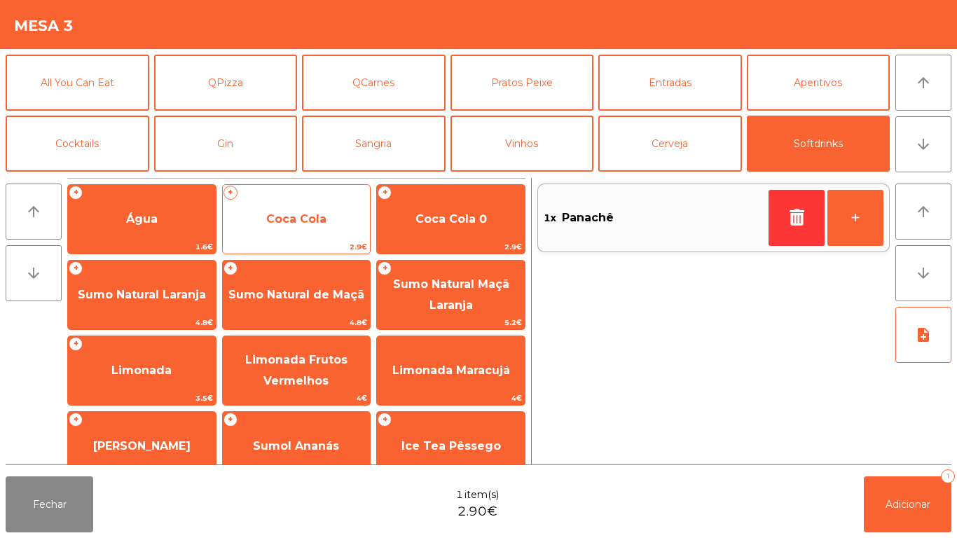
click at [313, 233] on span "Coca Cola" at bounding box center [297, 219] width 148 height 38
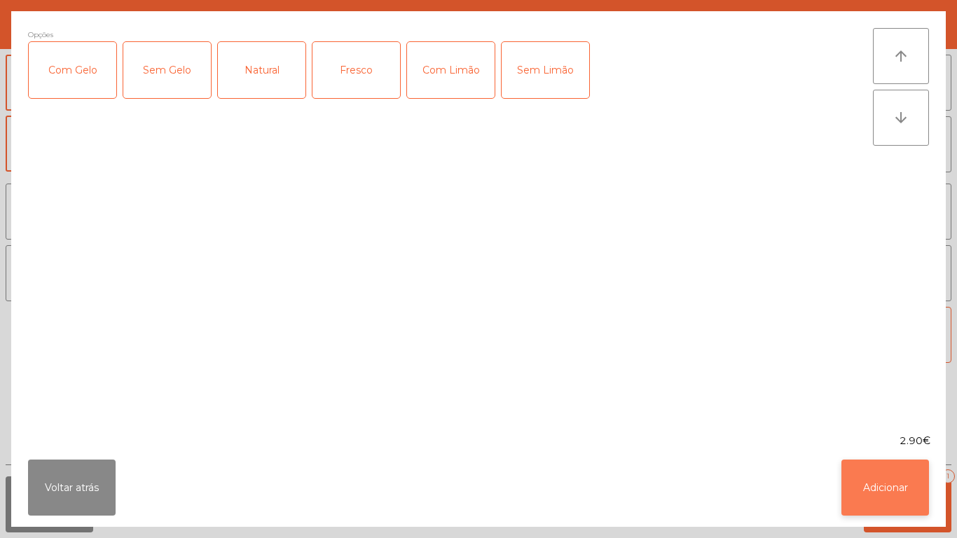
click at [910, 484] on button "Adicionar" at bounding box center [886, 488] width 88 height 56
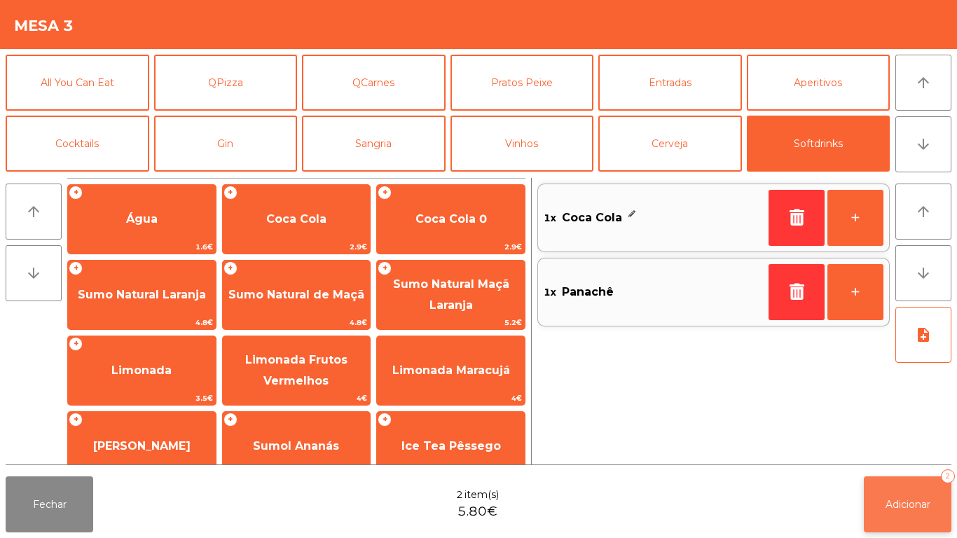
click at [908, 500] on span "Adicionar" at bounding box center [908, 504] width 45 height 13
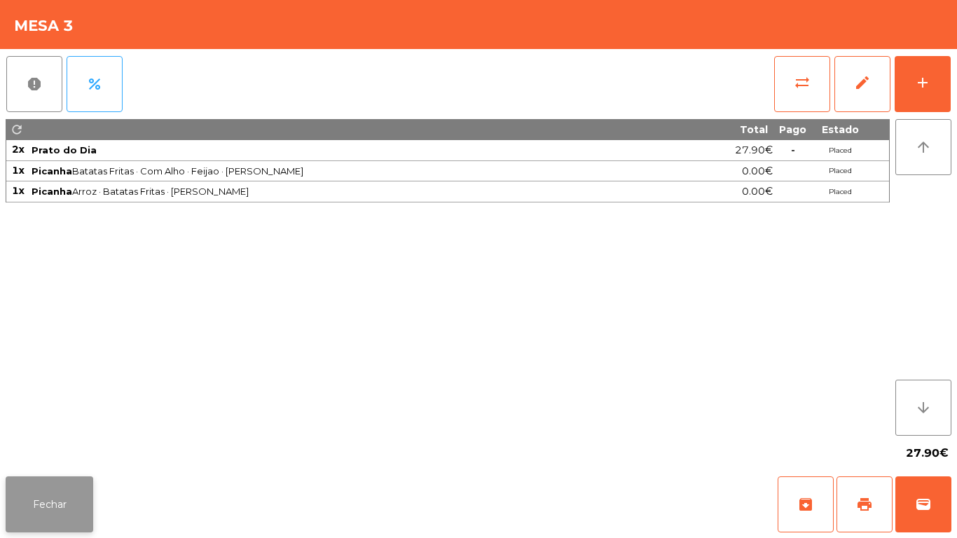
click at [53, 503] on button "Fechar" at bounding box center [50, 505] width 88 height 56
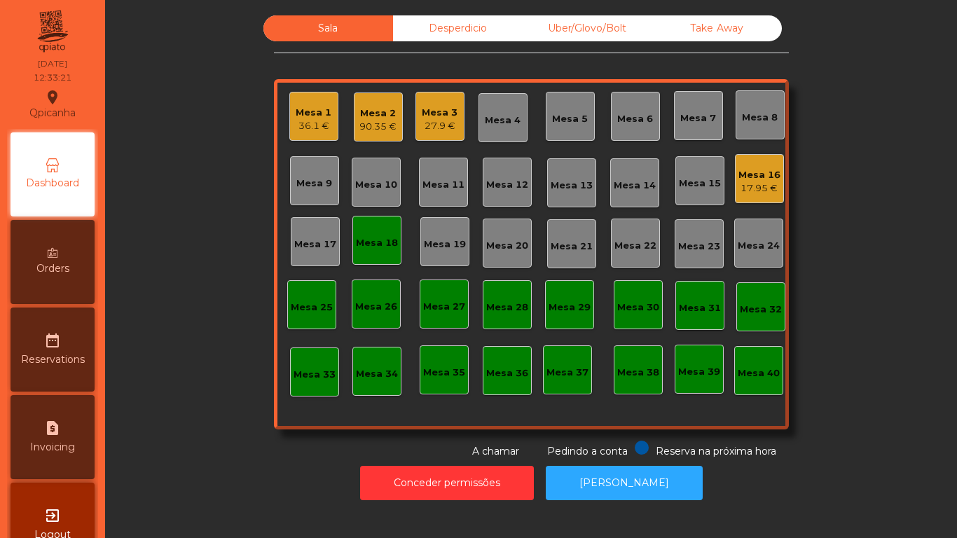
click at [436, 119] on div "27.9 €" at bounding box center [440, 126] width 36 height 14
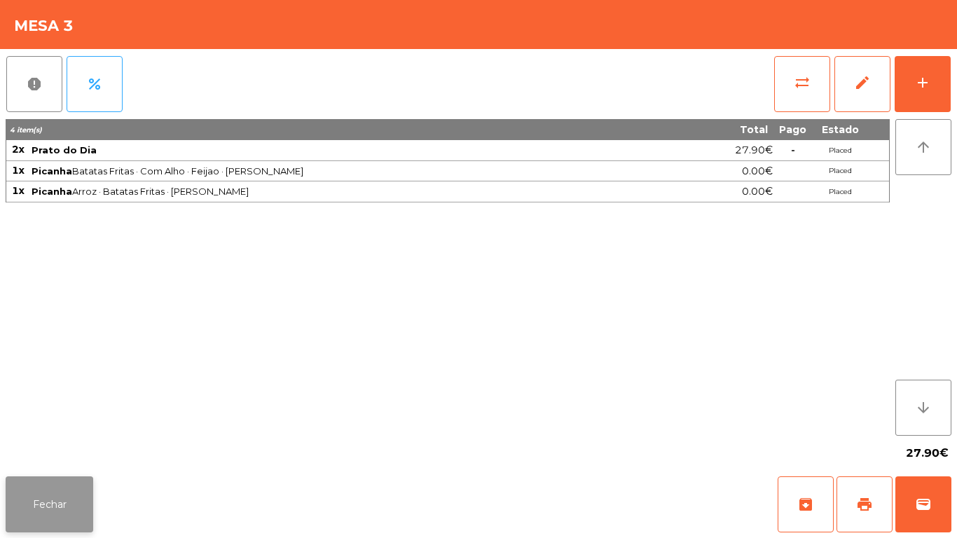
click at [67, 505] on button "Fechar" at bounding box center [50, 505] width 88 height 56
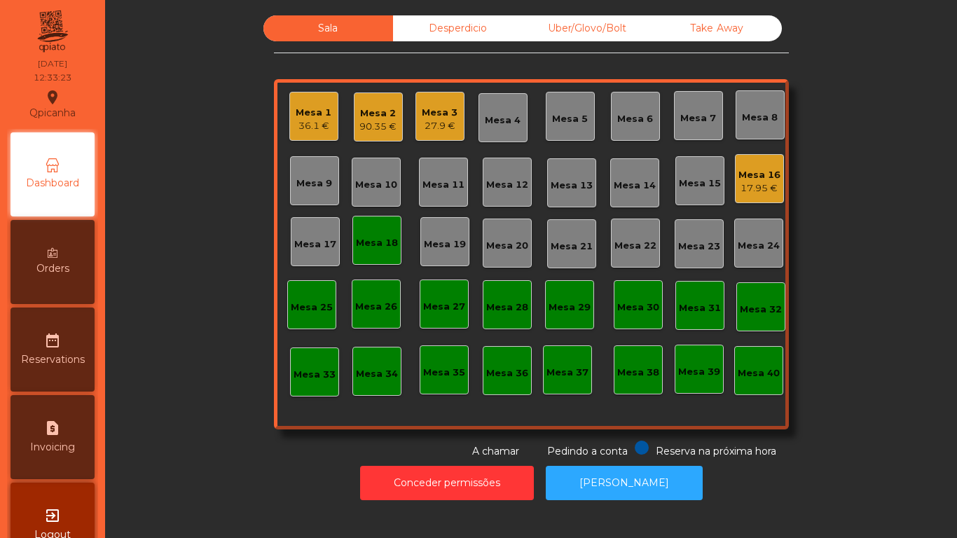
click at [378, 130] on div "90.35 €" at bounding box center [378, 127] width 37 height 14
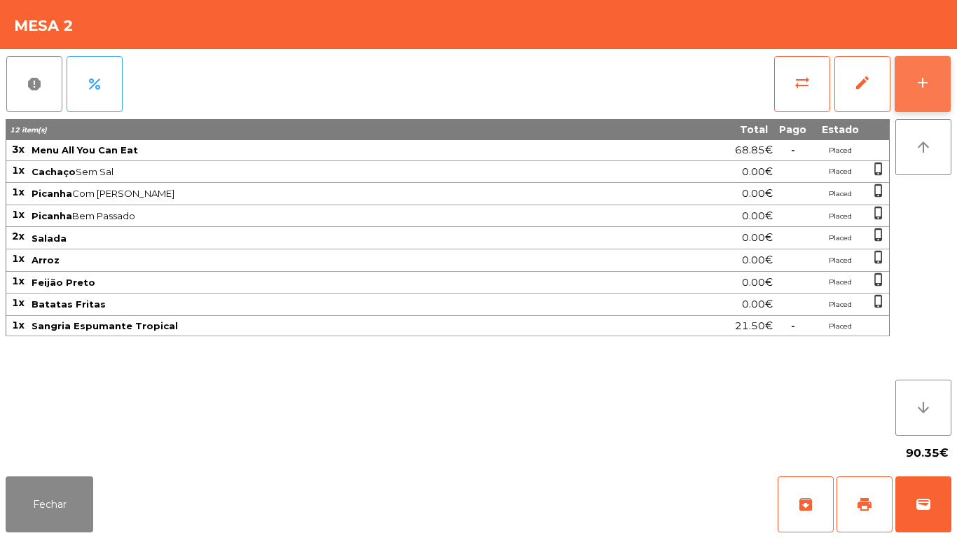
click at [921, 89] on div "add" at bounding box center [923, 82] width 17 height 17
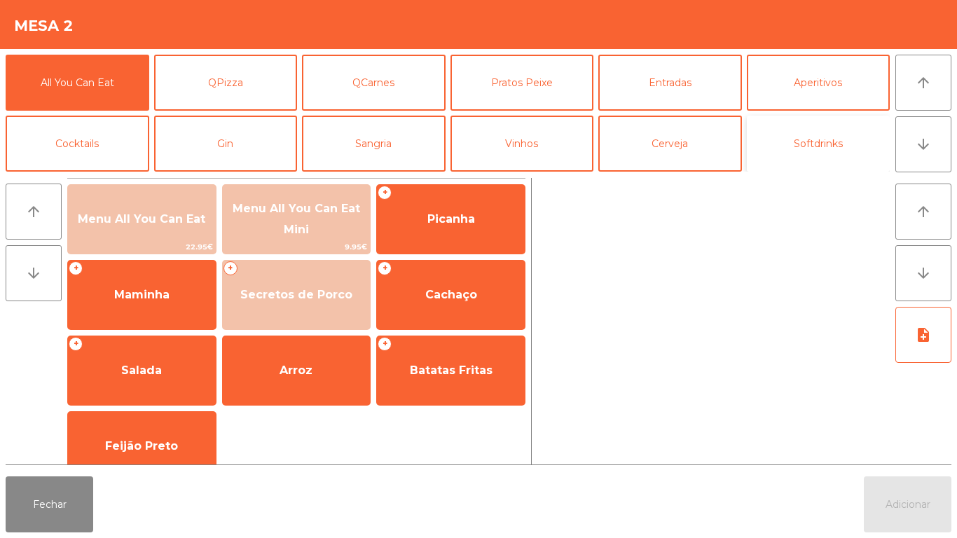
click at [832, 149] on button "Softdrinks" at bounding box center [819, 144] width 144 height 56
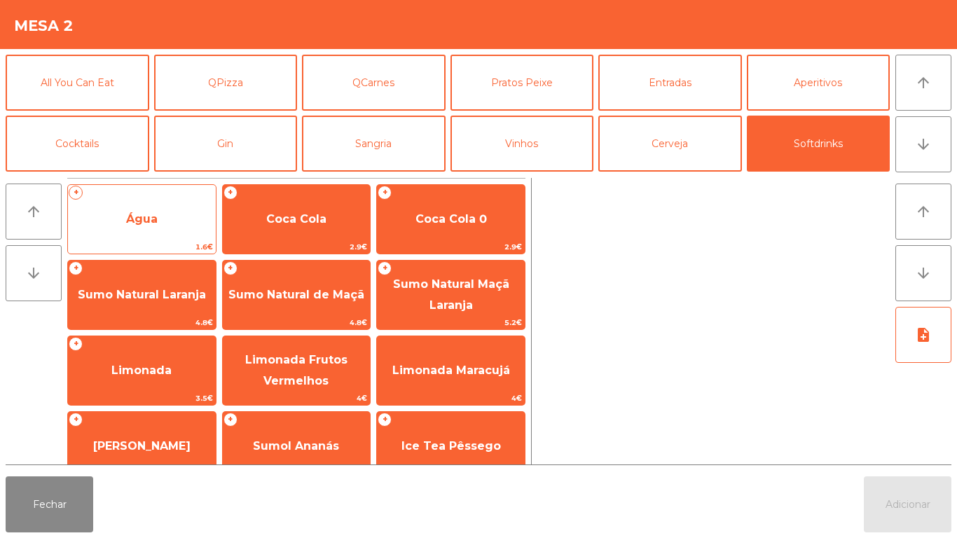
click at [165, 233] on span "Água" at bounding box center [142, 219] width 148 height 38
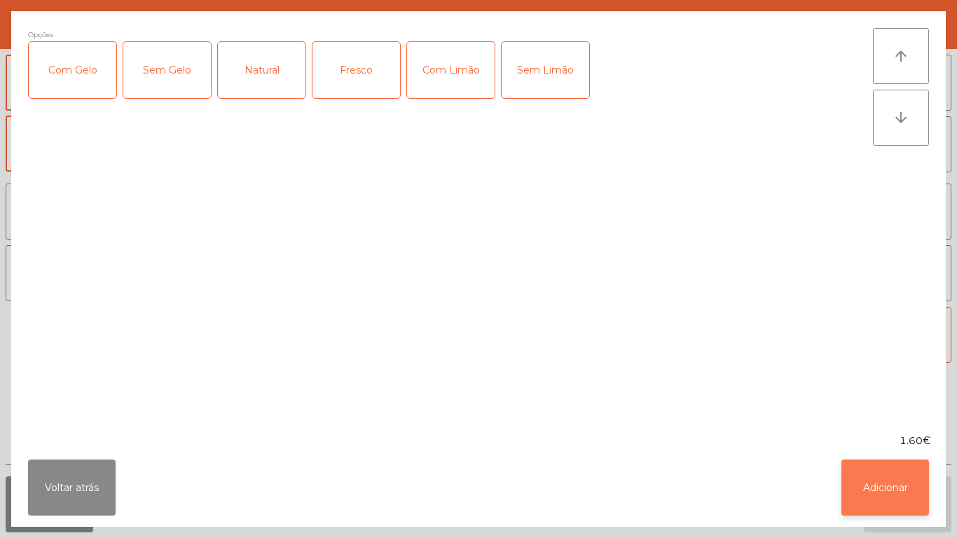
click at [882, 484] on button "Adicionar" at bounding box center [886, 488] width 88 height 56
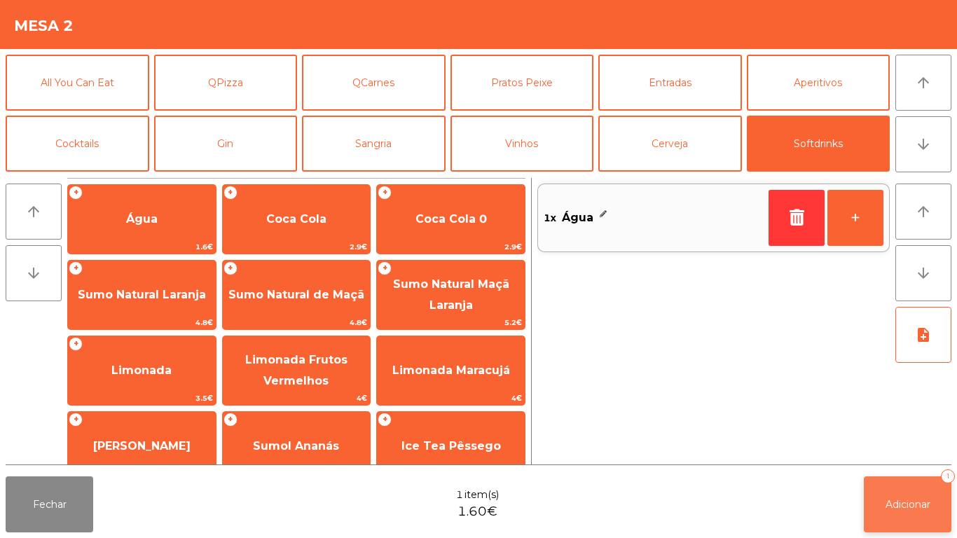
click at [899, 502] on span "Adicionar" at bounding box center [908, 504] width 45 height 13
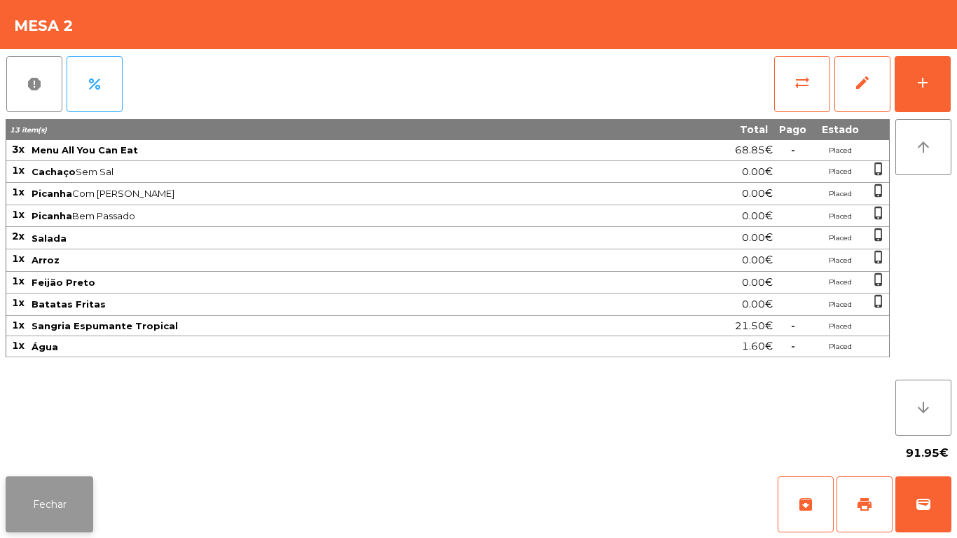
click at [49, 504] on button "Fechar" at bounding box center [50, 505] width 88 height 56
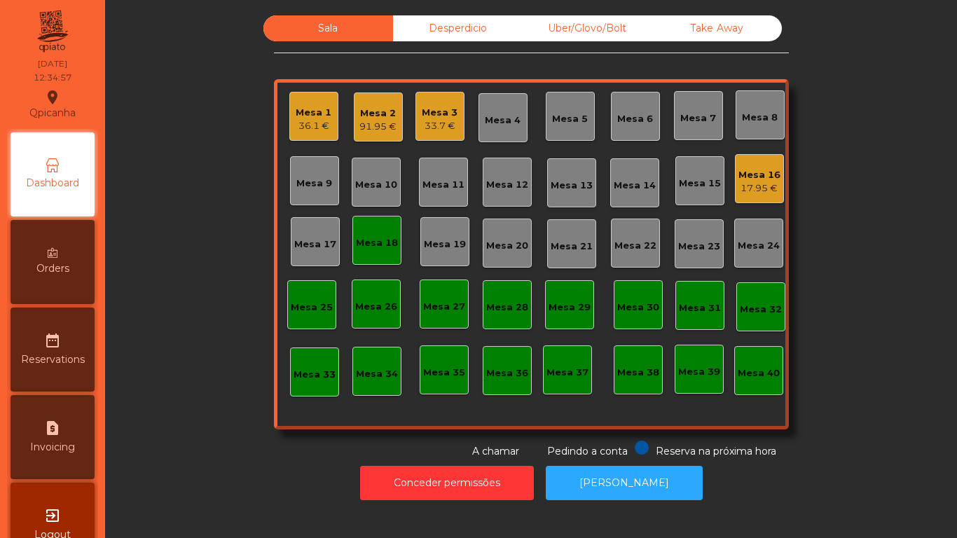
click at [370, 239] on div "Mesa 18" at bounding box center [377, 243] width 42 height 14
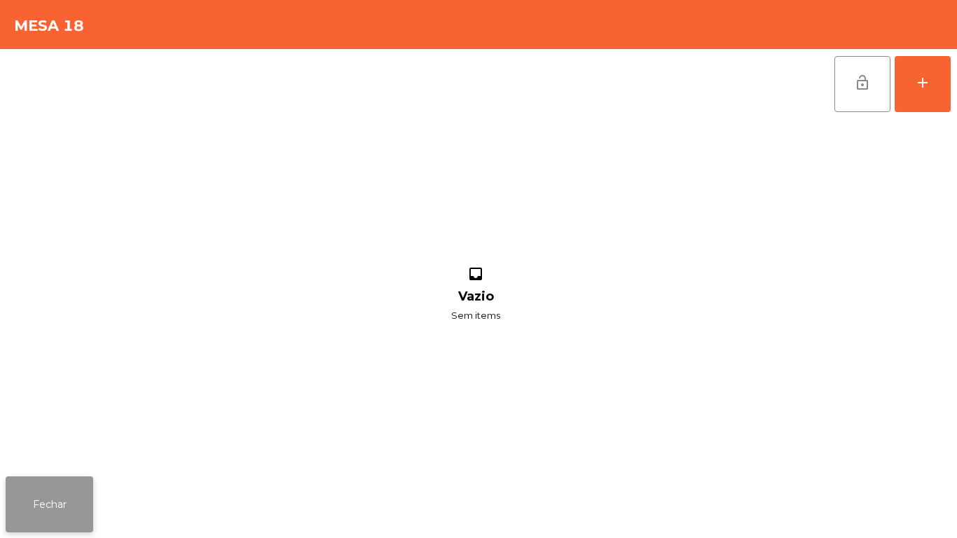
click at [40, 507] on button "Fechar" at bounding box center [50, 505] width 88 height 56
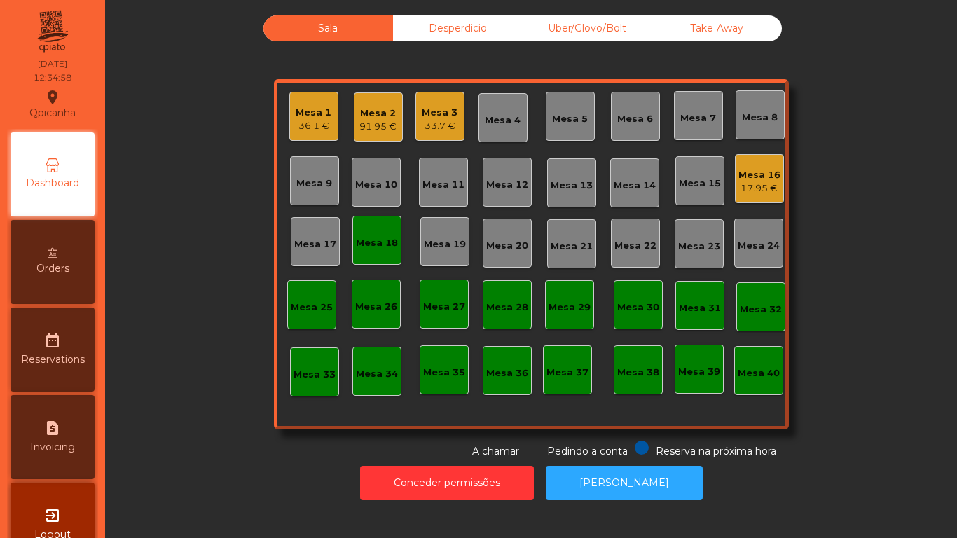
click at [362, 238] on div "Mesa 18" at bounding box center [377, 243] width 42 height 14
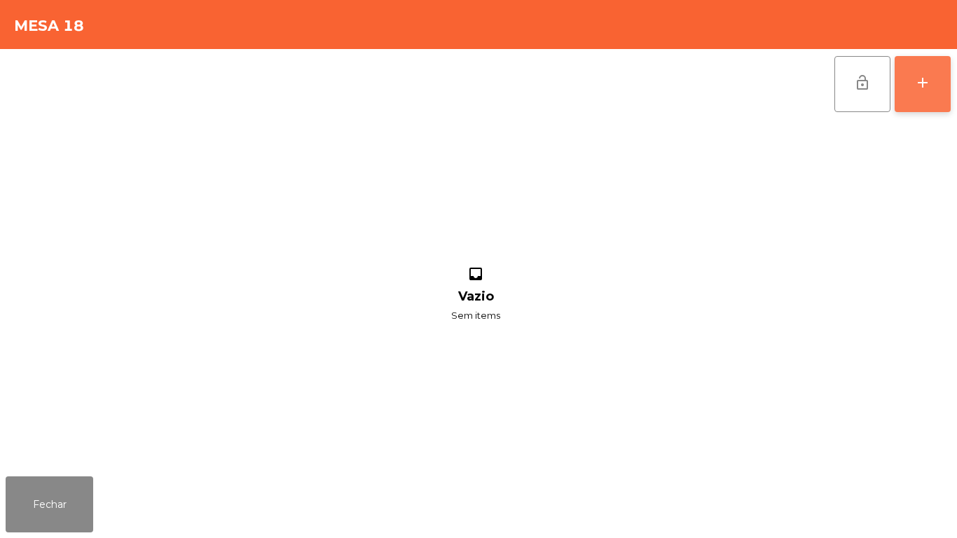
click at [924, 90] on div "add" at bounding box center [923, 82] width 17 height 17
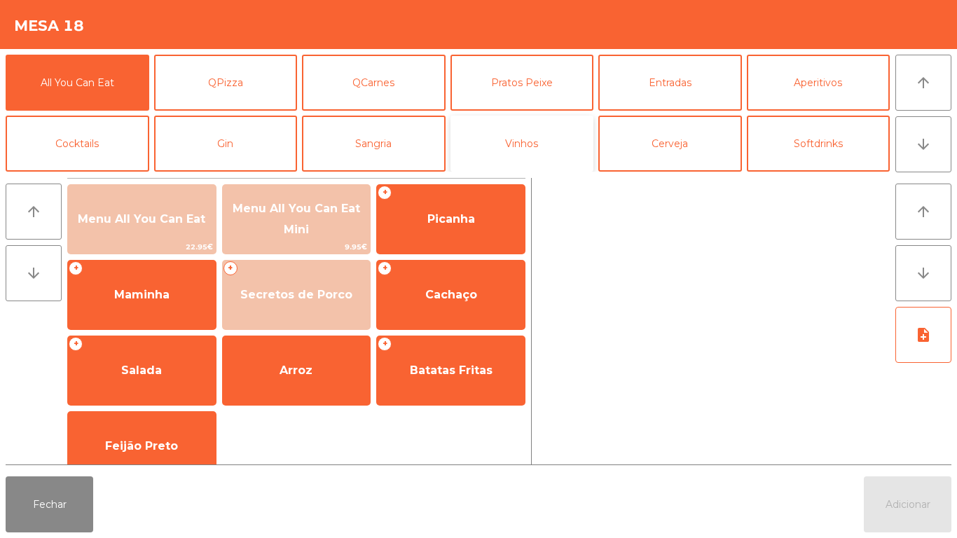
click at [530, 149] on button "Vinhos" at bounding box center [523, 144] width 144 height 56
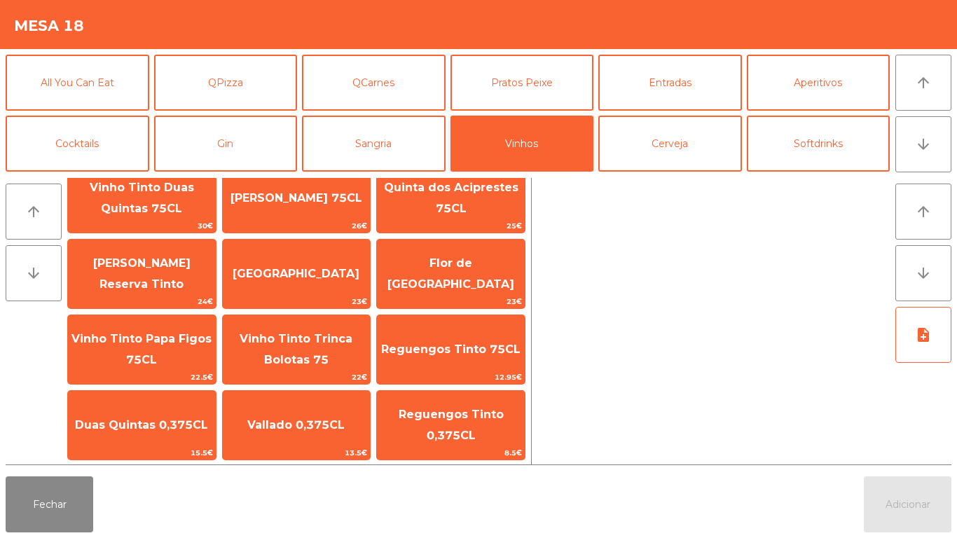
scroll to position [33, 0]
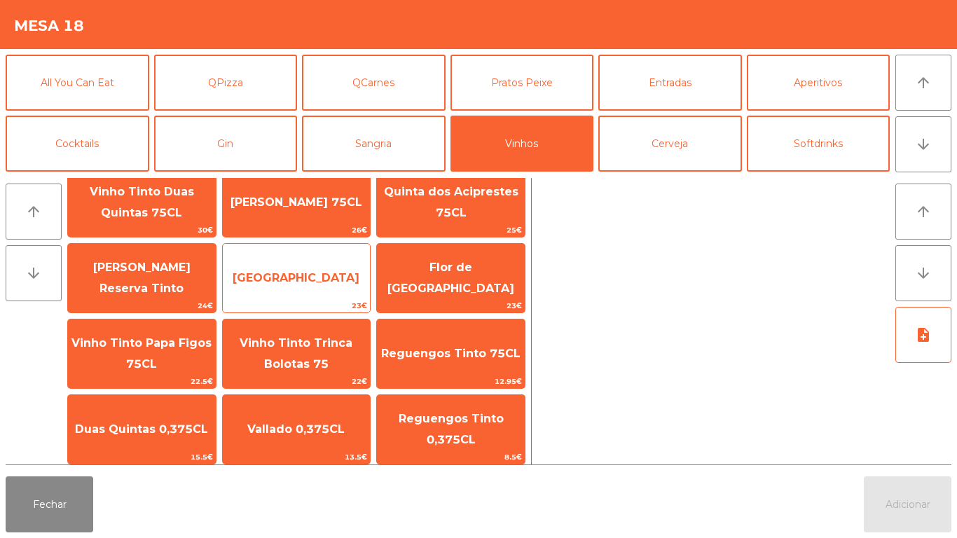
click at [320, 282] on span "[GEOGRAPHIC_DATA]" at bounding box center [296, 277] width 127 height 13
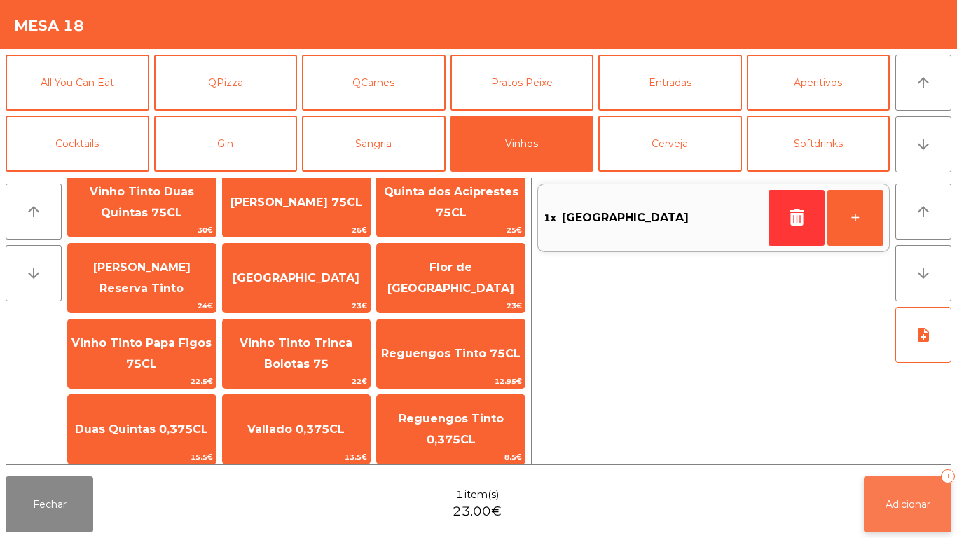
click at [923, 495] on button "Adicionar 1" at bounding box center [908, 505] width 88 height 56
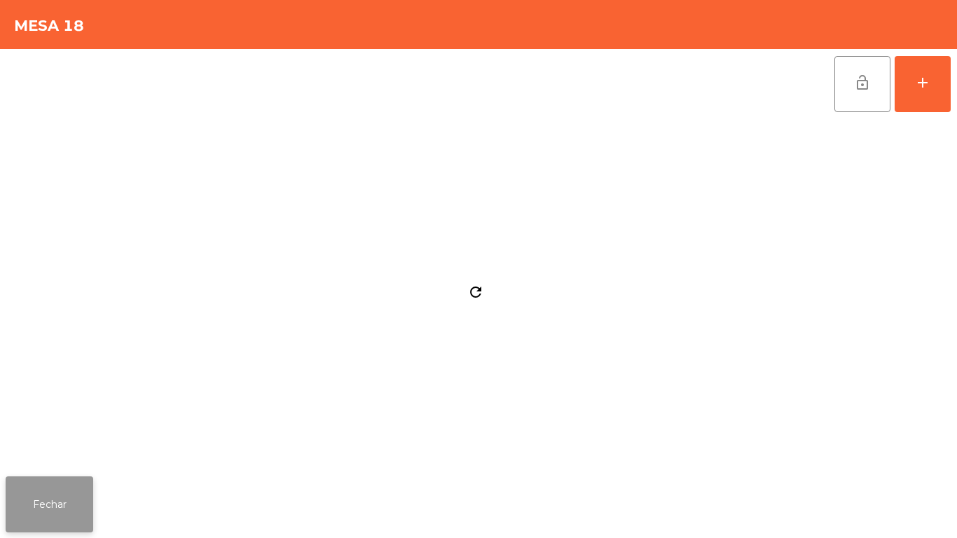
click at [60, 508] on button "Fechar" at bounding box center [50, 505] width 88 height 56
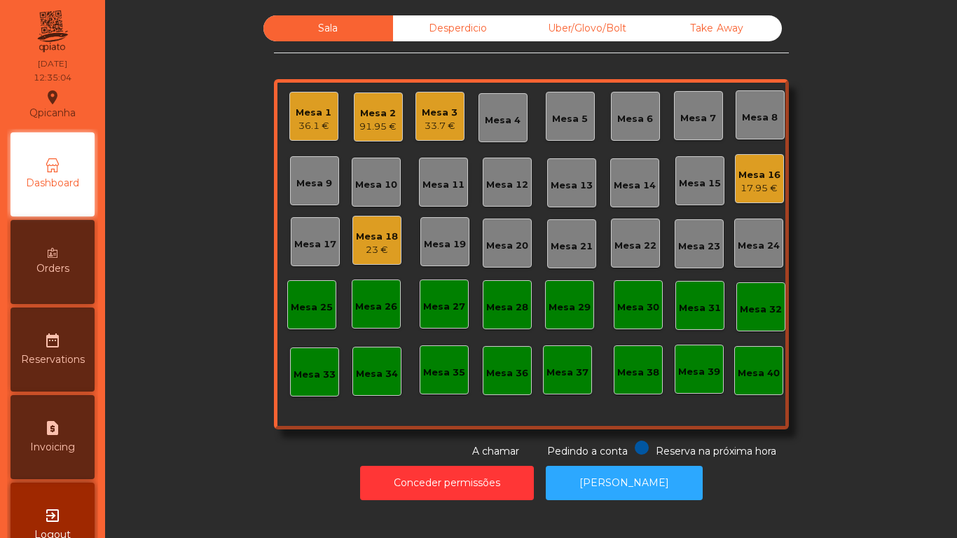
click at [748, 182] on div "17.95 €" at bounding box center [760, 189] width 42 height 14
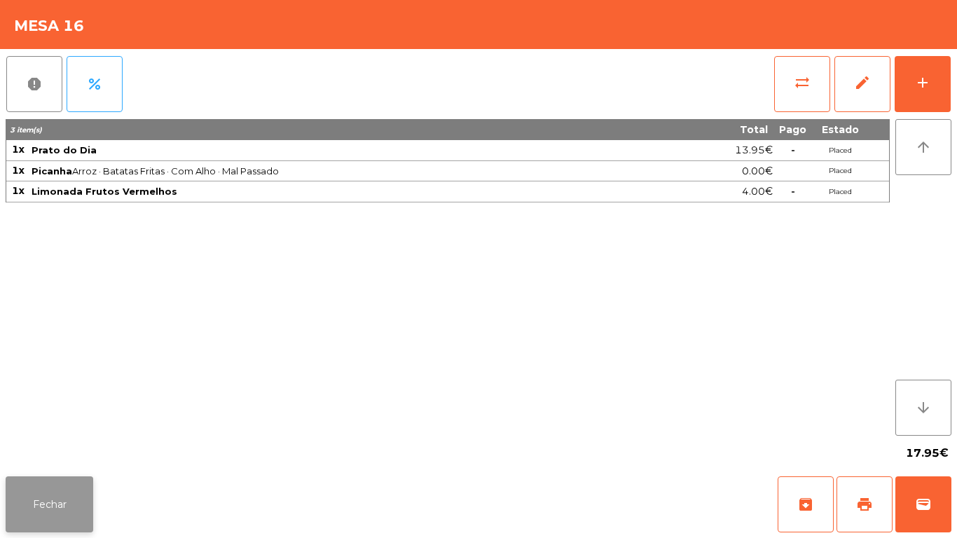
click at [53, 486] on button "Fechar" at bounding box center [50, 505] width 88 height 56
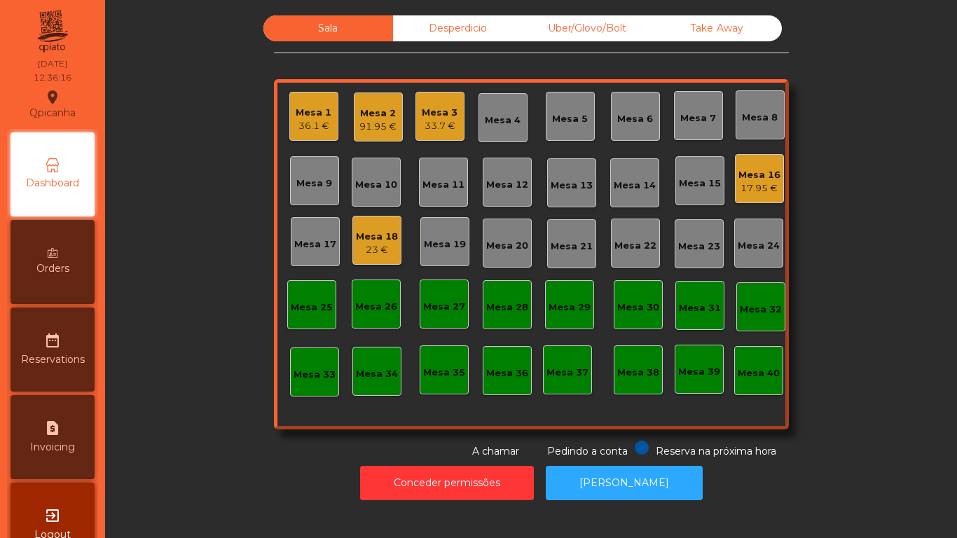
click at [382, 262] on div "Mesa 18 23 €" at bounding box center [377, 240] width 49 height 49
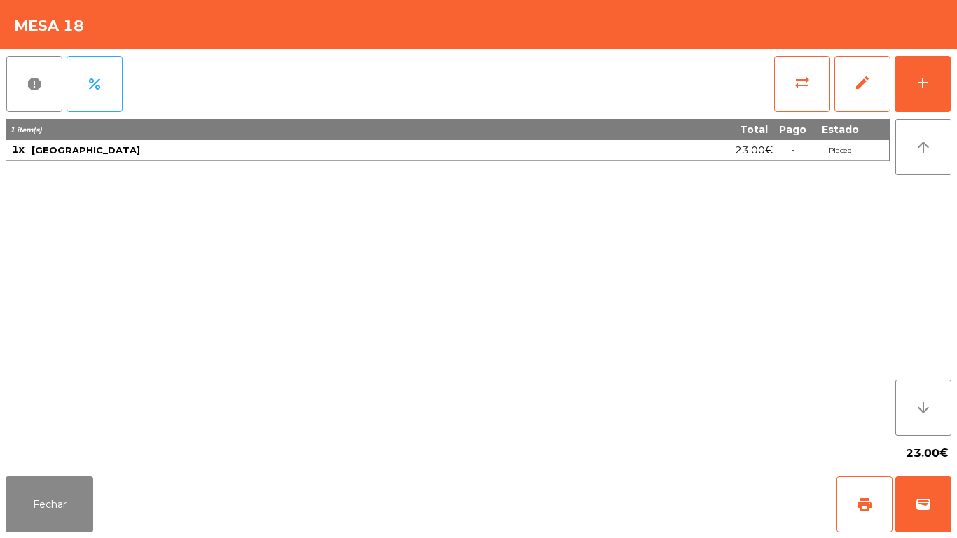
click at [957, 76] on div "report percent sync_alt edit add 1 item(s) Total Pago Estado 1x Bafarela Reserv…" at bounding box center [478, 260] width 957 height 422
click at [914, 93] on button "add" at bounding box center [923, 84] width 56 height 56
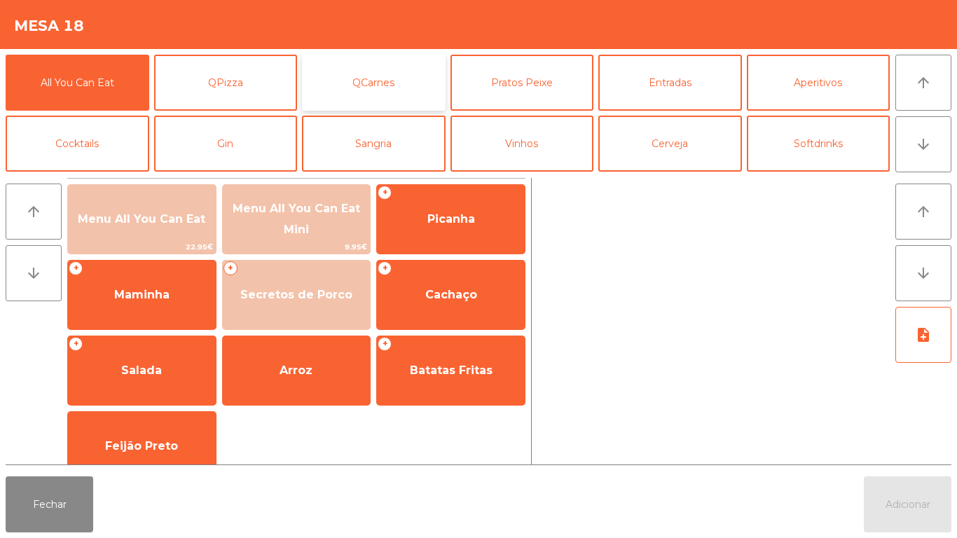
click at [417, 85] on button "QCarnes" at bounding box center [374, 83] width 144 height 56
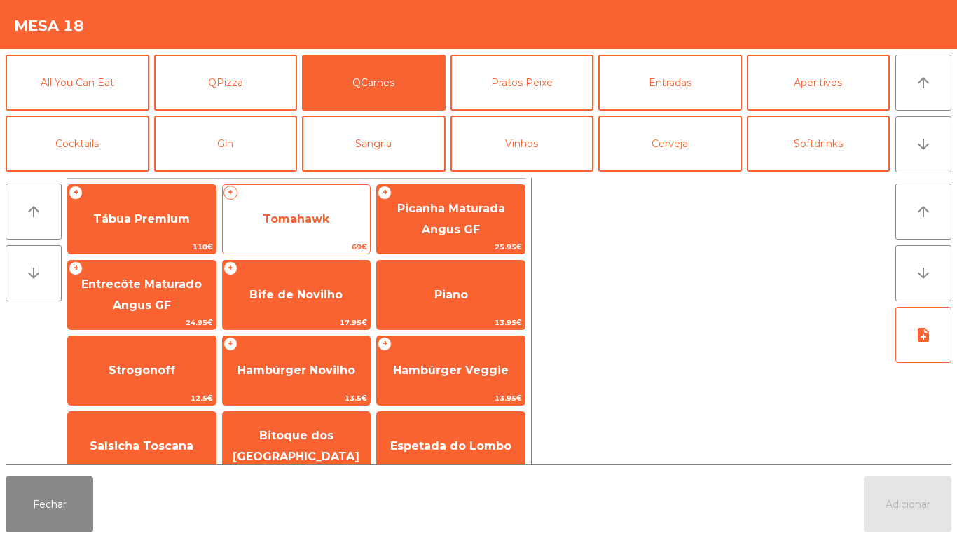
click at [332, 228] on span "Tomahawk" at bounding box center [297, 219] width 148 height 38
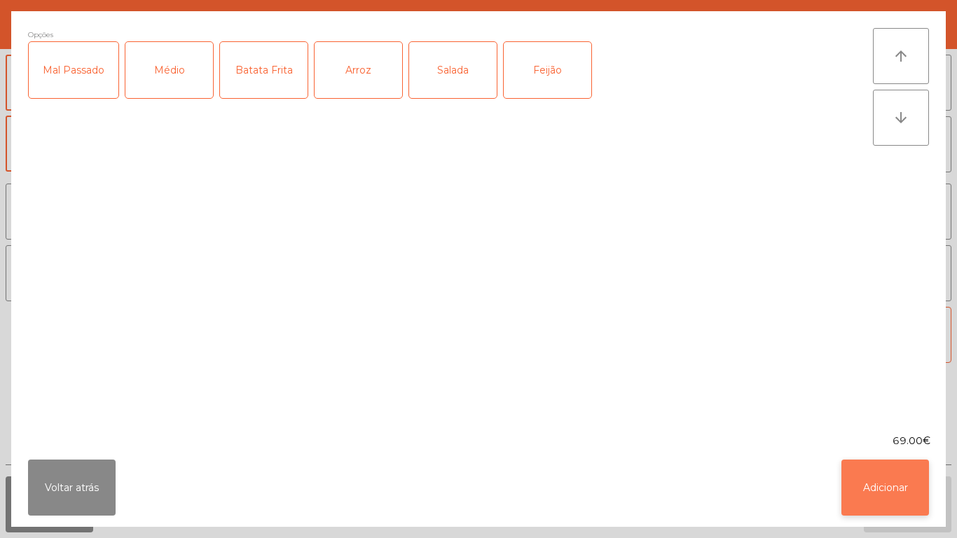
click at [882, 480] on button "Adicionar" at bounding box center [886, 488] width 88 height 56
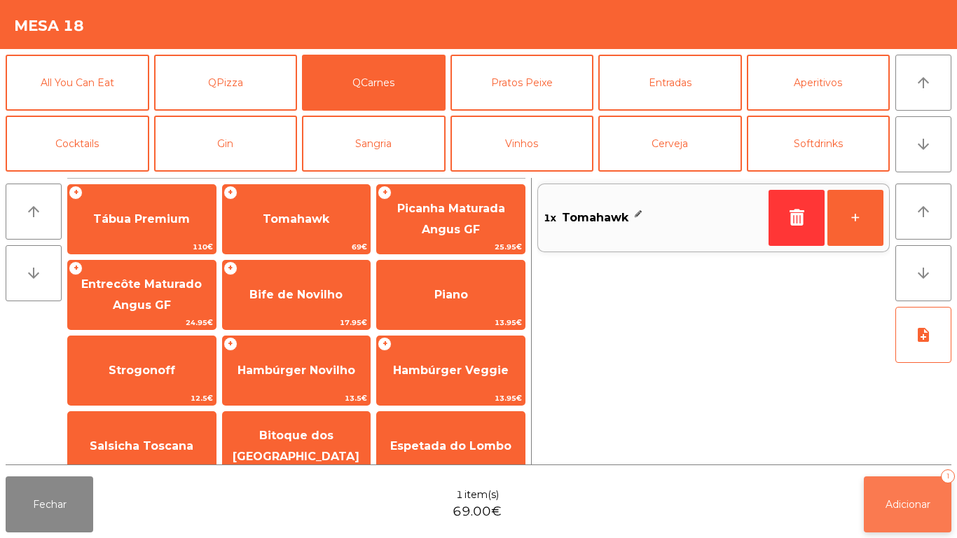
click at [907, 499] on span "Adicionar" at bounding box center [908, 504] width 45 height 13
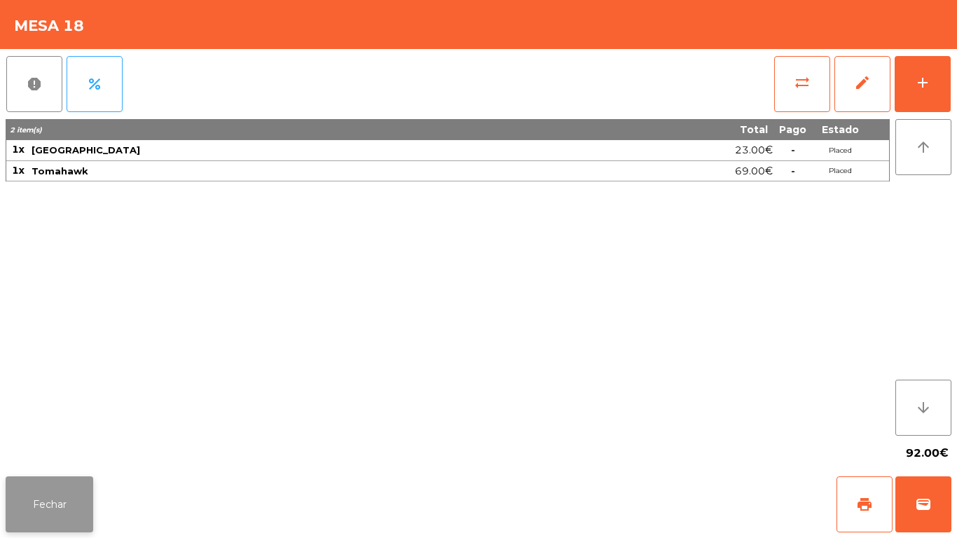
click at [50, 477] on button "Fechar" at bounding box center [50, 505] width 88 height 56
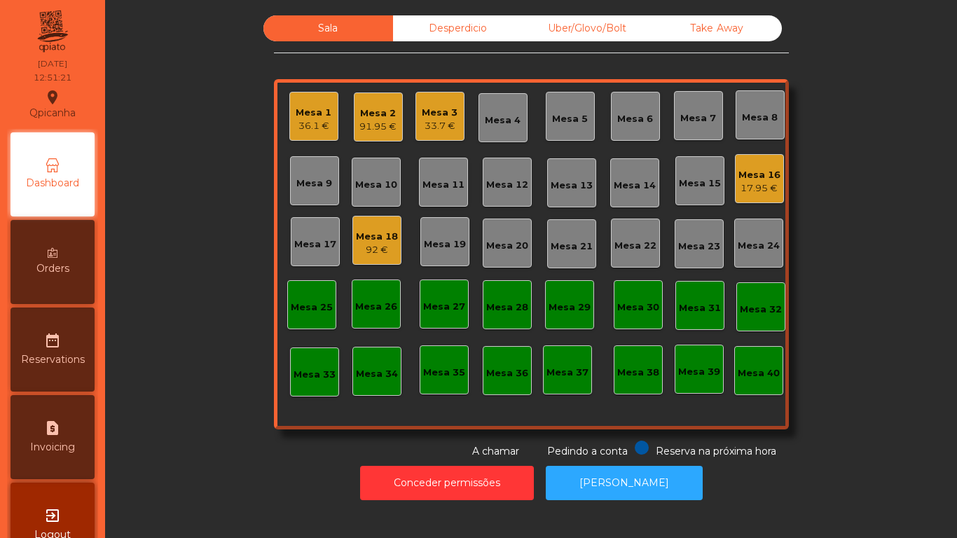
click at [381, 120] on div "91.95 €" at bounding box center [378, 127] width 37 height 14
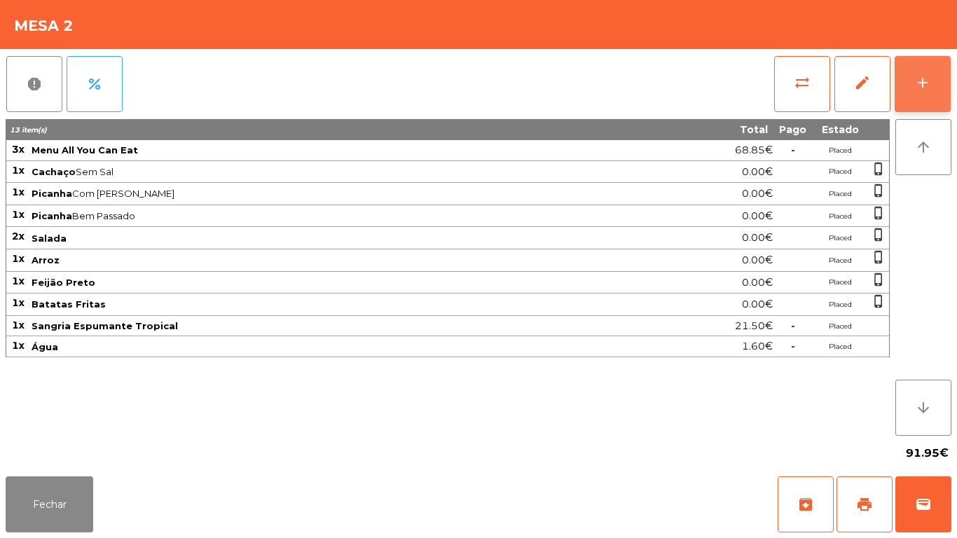
click at [913, 68] on button "add" at bounding box center [923, 84] width 56 height 56
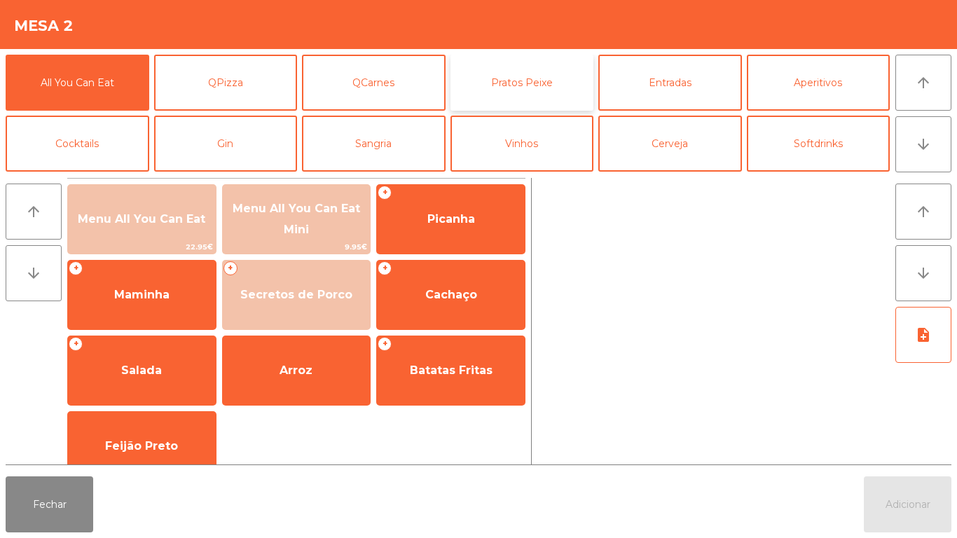
click at [524, 91] on button "Pratos Peixe" at bounding box center [523, 83] width 144 height 56
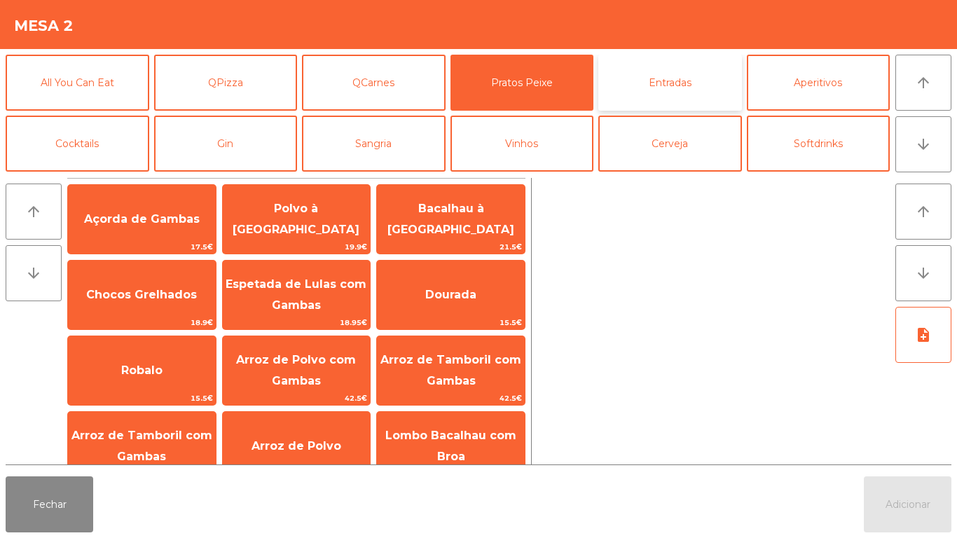
click at [645, 86] on button "Entradas" at bounding box center [671, 83] width 144 height 56
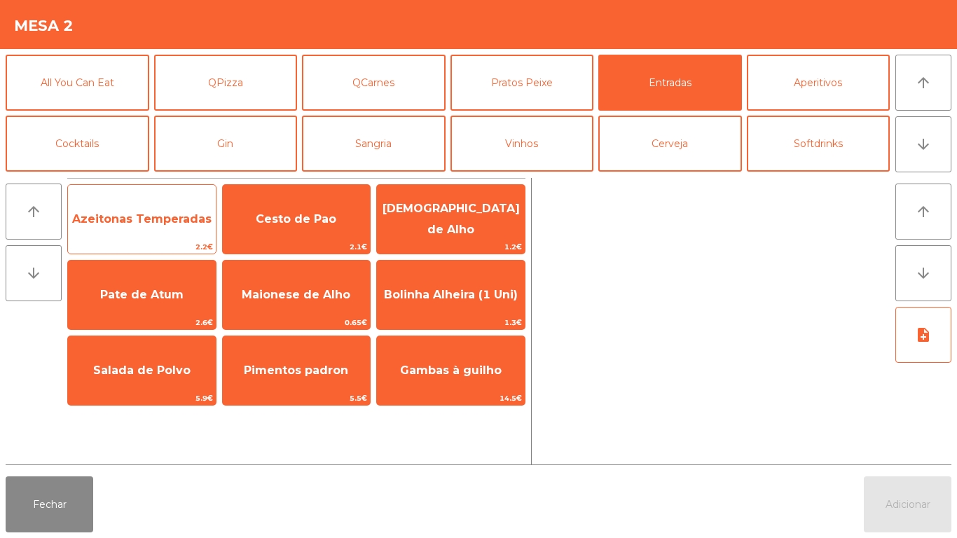
click at [177, 233] on span "Azeitonas Temperadas" at bounding box center [142, 219] width 148 height 38
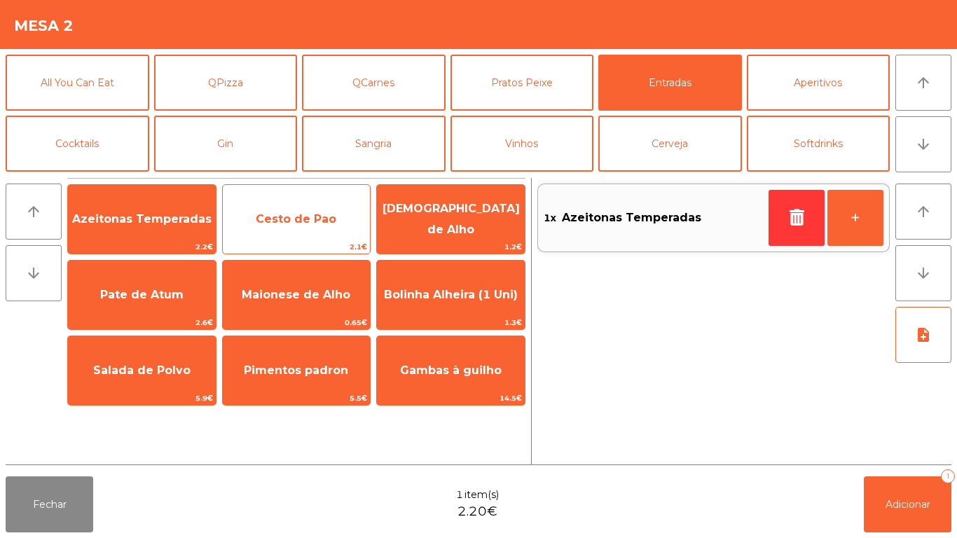
click at [314, 235] on span "Cesto de Pao" at bounding box center [297, 219] width 148 height 38
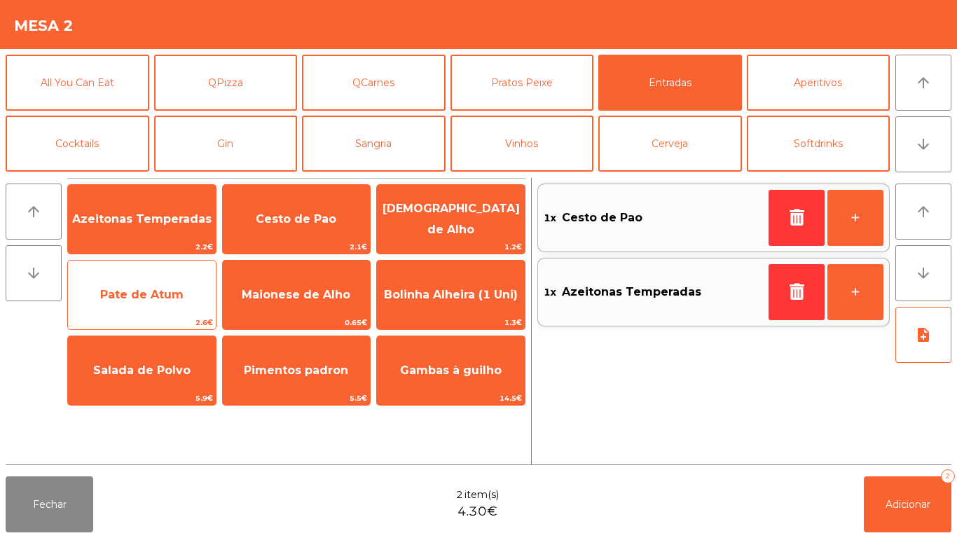
click at [141, 290] on span "Pate de Atum" at bounding box center [141, 294] width 83 height 13
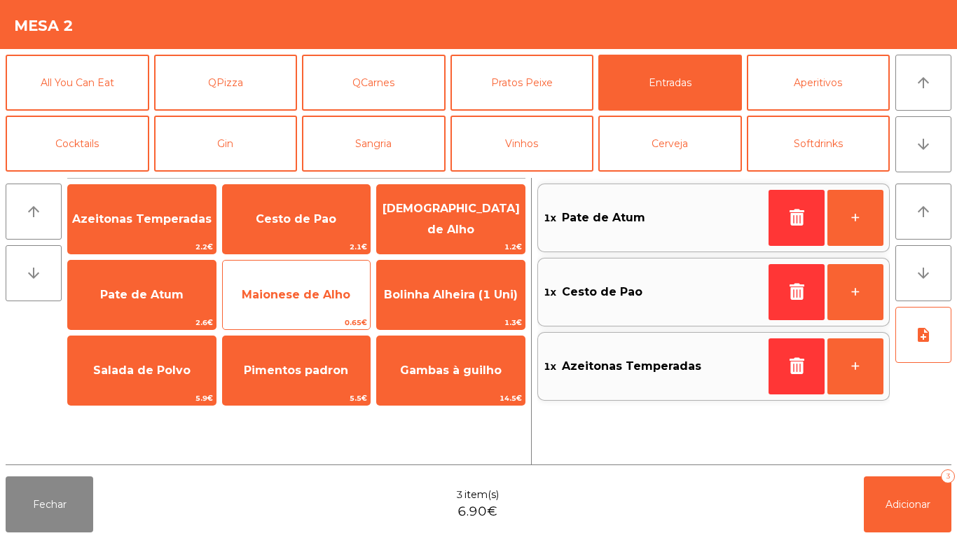
click at [312, 301] on span "Maionese de Alho" at bounding box center [296, 294] width 109 height 13
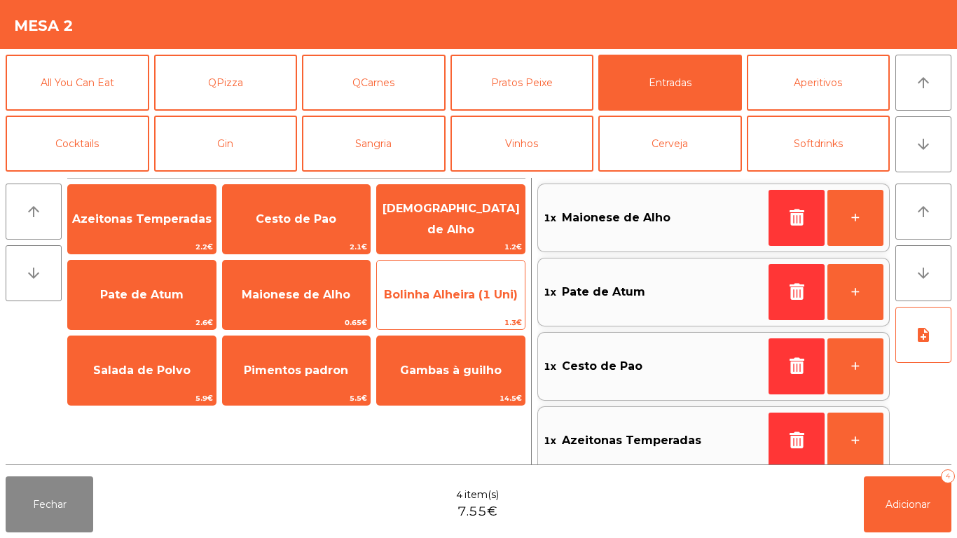
click at [437, 291] on span "Bolinha Alheira (1 Uni)" at bounding box center [451, 294] width 134 height 13
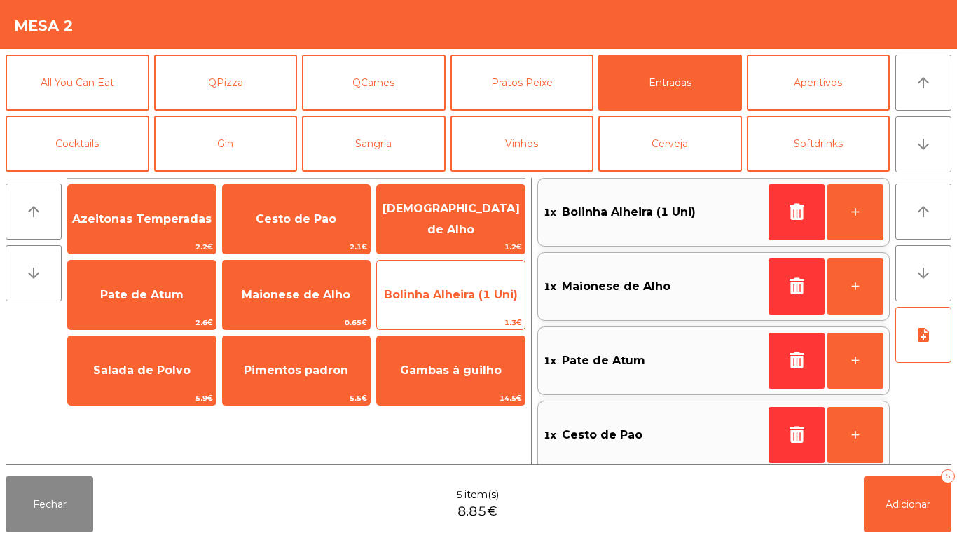
click at [449, 289] on span "Bolinha Alheira (1 Uni)" at bounding box center [451, 294] width 134 height 13
click at [448, 294] on span "Bolinha Alheira (1 Uni)" at bounding box center [451, 294] width 134 height 13
click at [441, 299] on span "Bolinha Alheira (1 Uni)" at bounding box center [451, 294] width 134 height 13
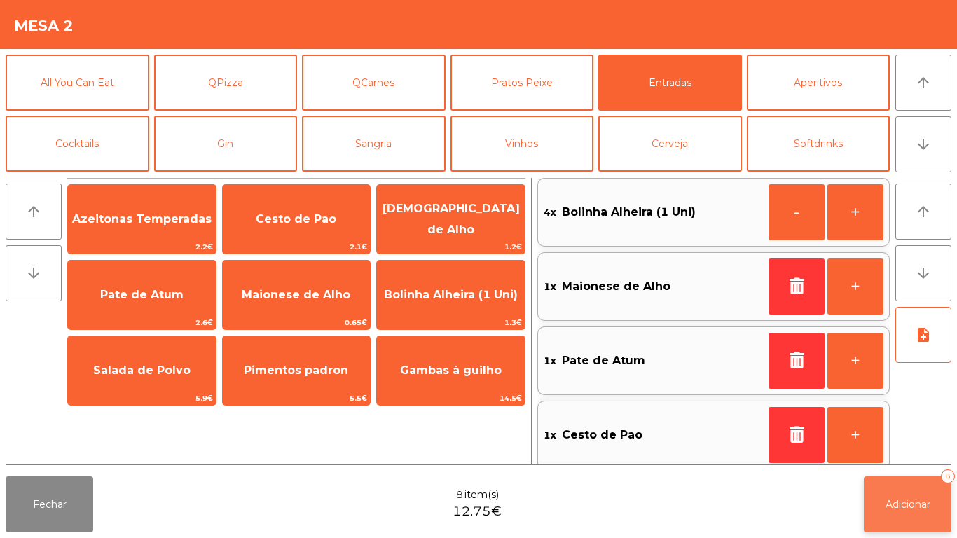
click at [900, 501] on span "Adicionar" at bounding box center [908, 504] width 45 height 13
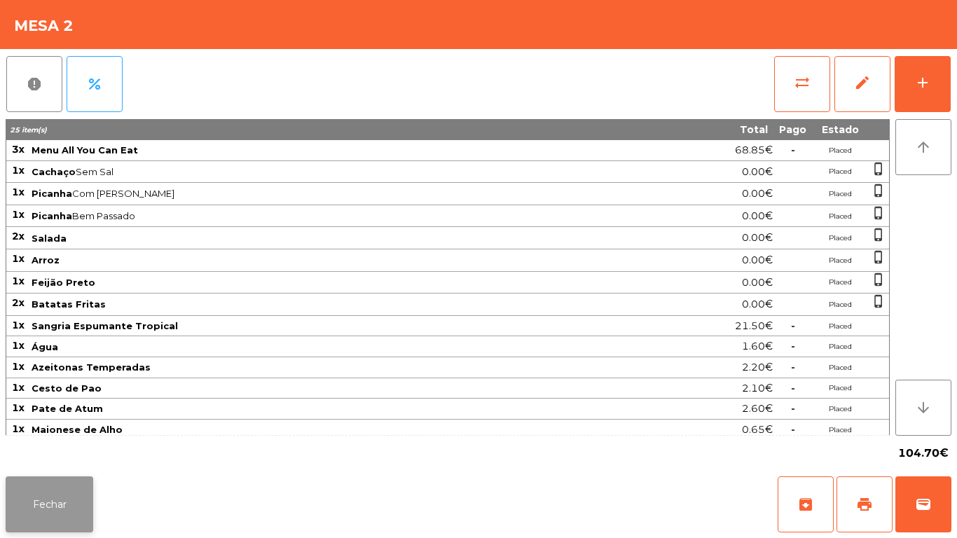
click at [81, 502] on button "Fechar" at bounding box center [50, 505] width 88 height 56
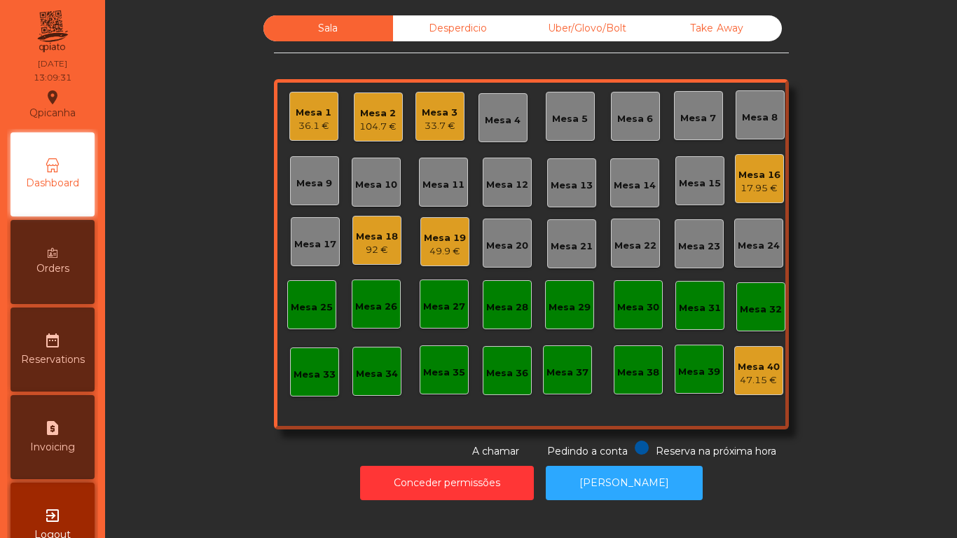
click at [372, 244] on div "92 €" at bounding box center [377, 250] width 42 height 14
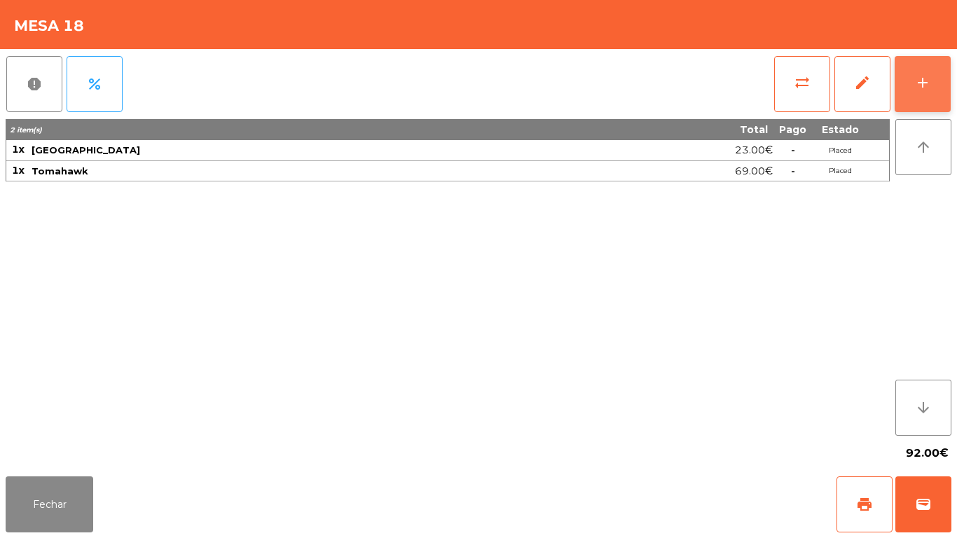
click at [918, 92] on button "add" at bounding box center [923, 84] width 56 height 56
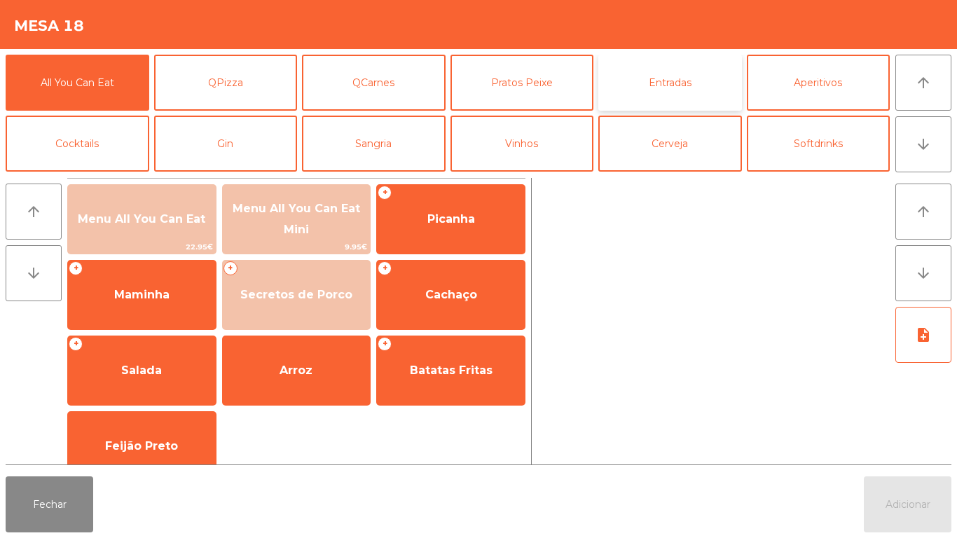
click at [674, 89] on button "Entradas" at bounding box center [671, 83] width 144 height 56
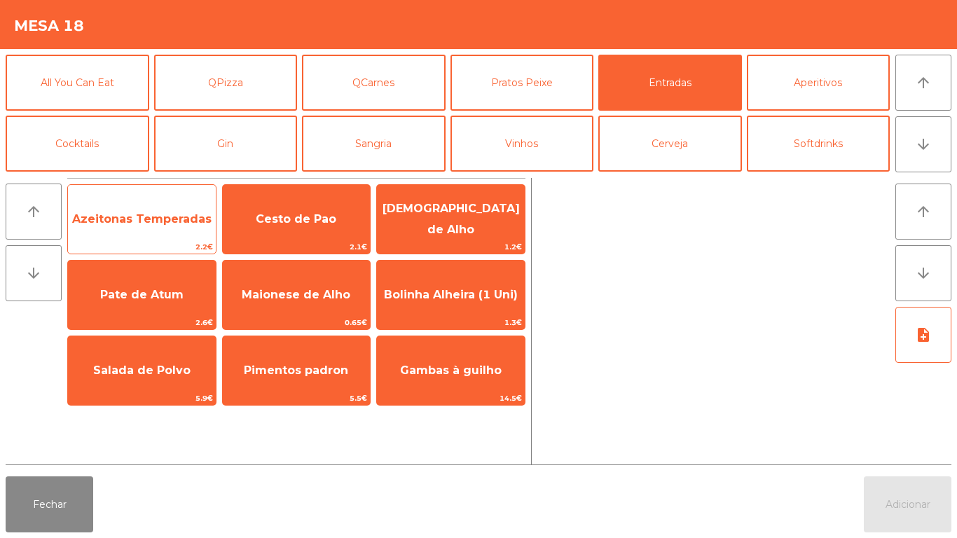
click at [158, 228] on span "Azeitonas Temperadas" at bounding box center [142, 219] width 148 height 38
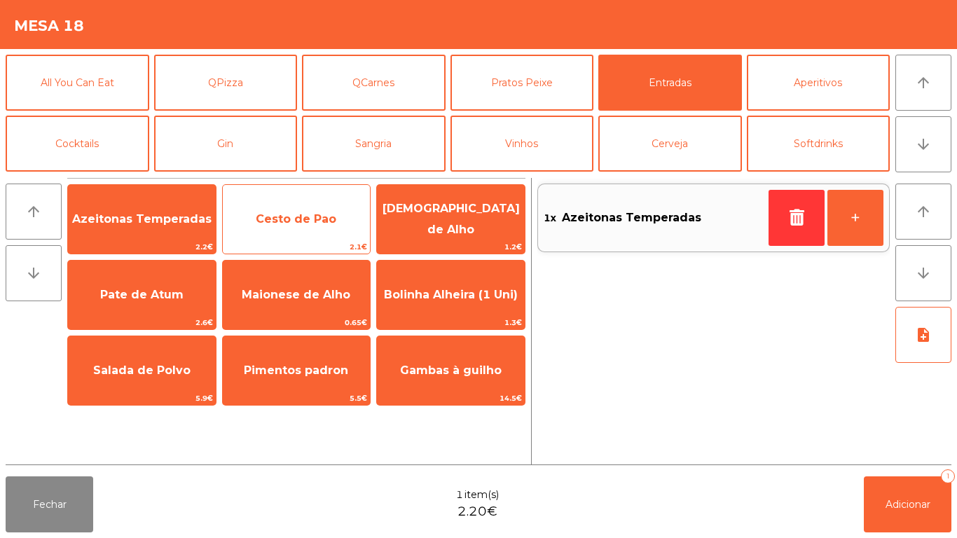
click at [310, 217] on span "Cesto de Pao" at bounding box center [296, 218] width 81 height 13
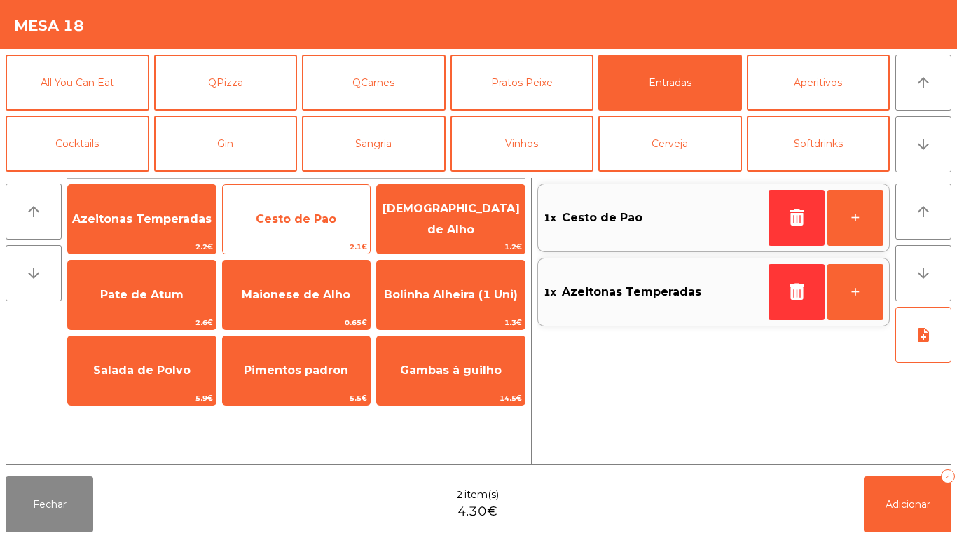
click at [321, 213] on span "Cesto de Pao" at bounding box center [296, 218] width 81 height 13
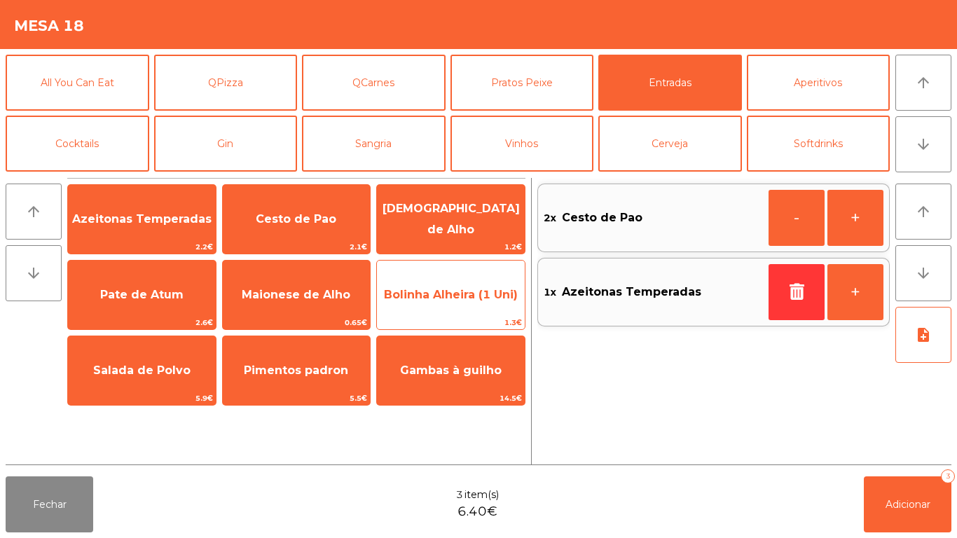
click at [480, 299] on span "Bolinha Alheira (1 Uni)" at bounding box center [451, 294] width 134 height 13
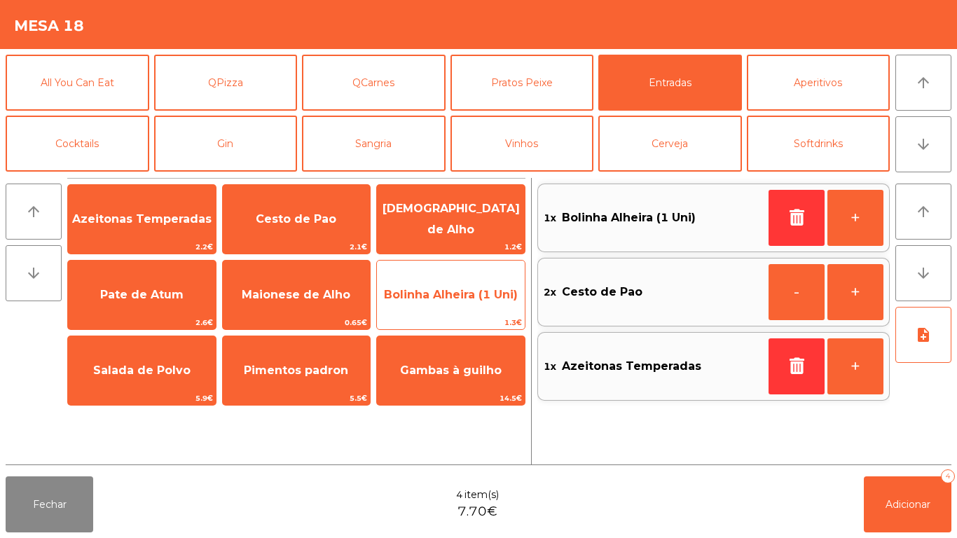
click at [480, 296] on span "Bolinha Alheira (1 Uni)" at bounding box center [451, 294] width 134 height 13
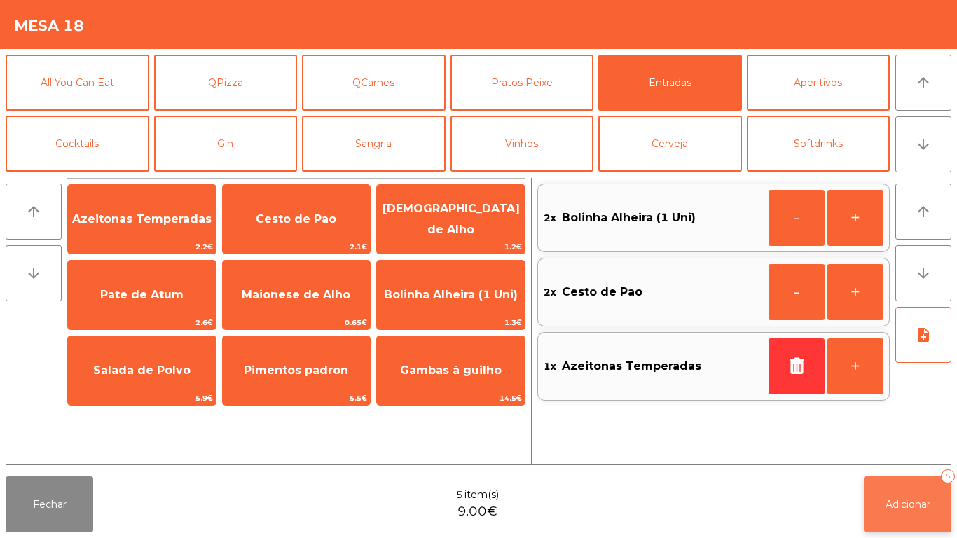
click at [915, 504] on span "Adicionar" at bounding box center [908, 504] width 45 height 13
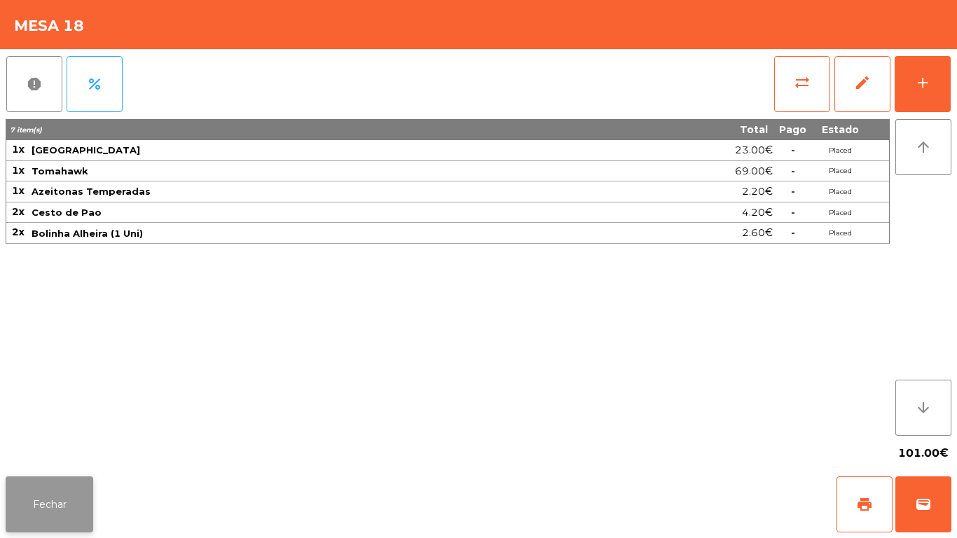
click at [80, 498] on button "Fechar" at bounding box center [50, 505] width 88 height 56
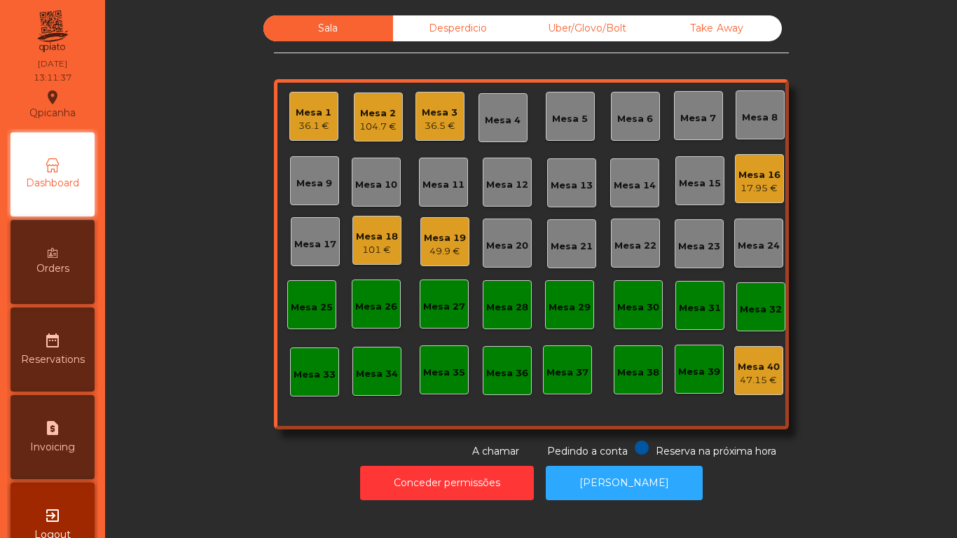
click at [444, 254] on div "49.9 €" at bounding box center [445, 252] width 42 height 14
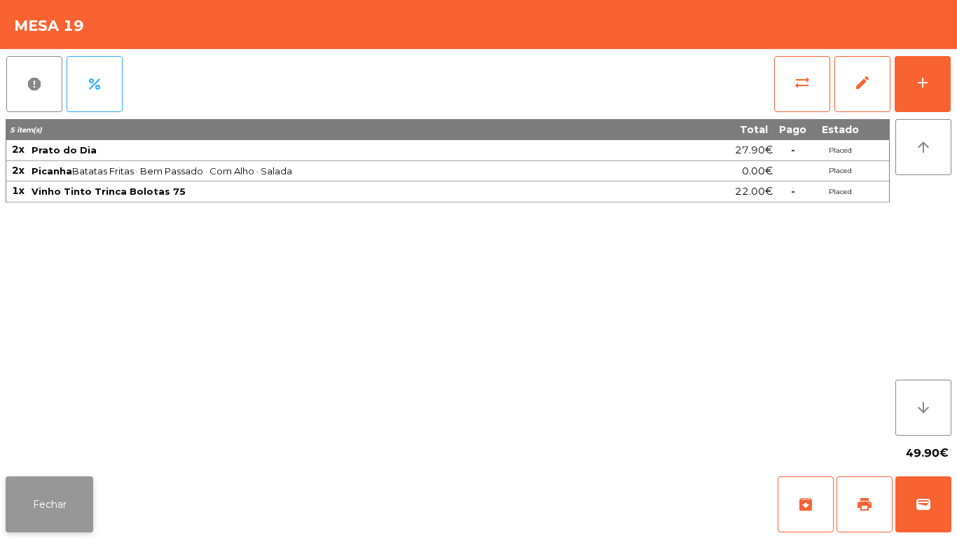
click at [60, 495] on button "Fechar" at bounding box center [50, 505] width 88 height 56
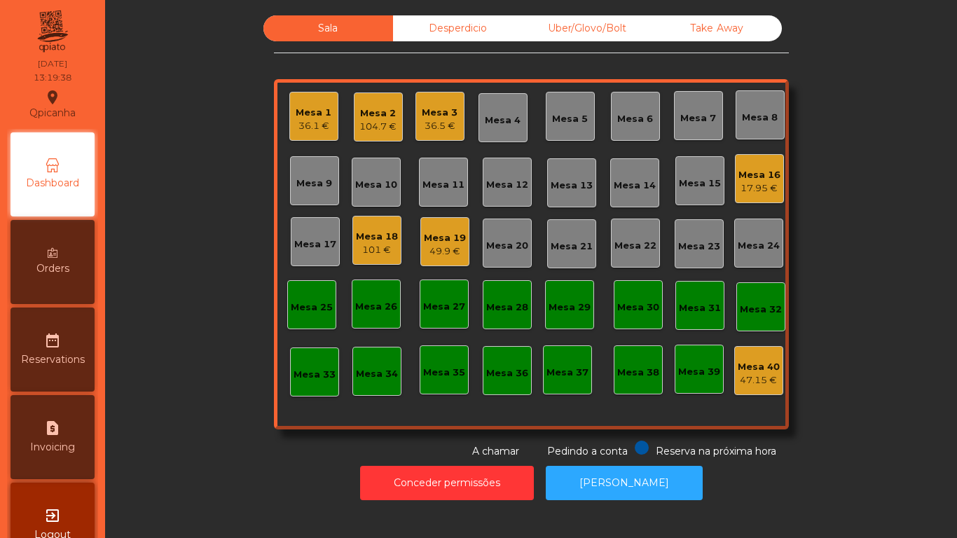
click at [452, 226] on div "Mesa 19 49.9 €" at bounding box center [445, 242] width 42 height 33
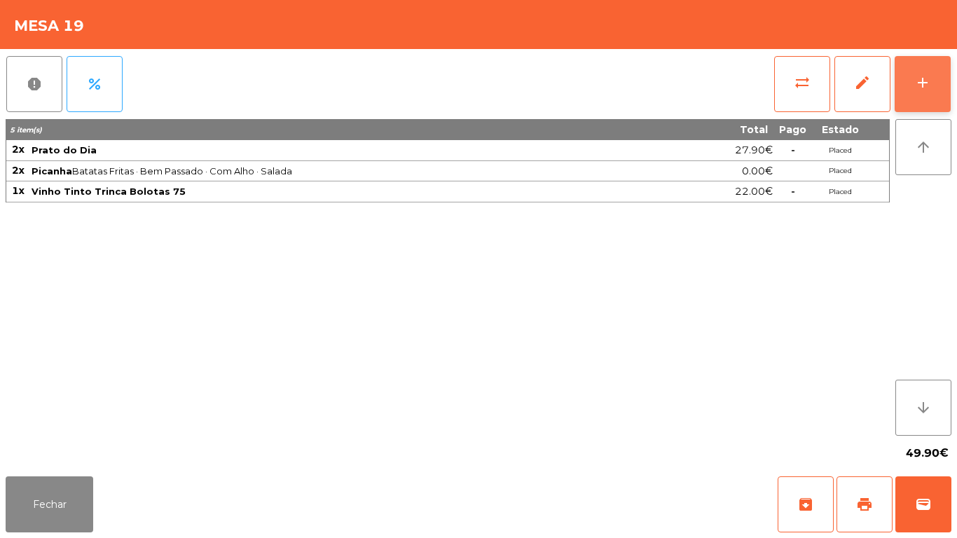
click at [913, 100] on button "add" at bounding box center [923, 84] width 56 height 56
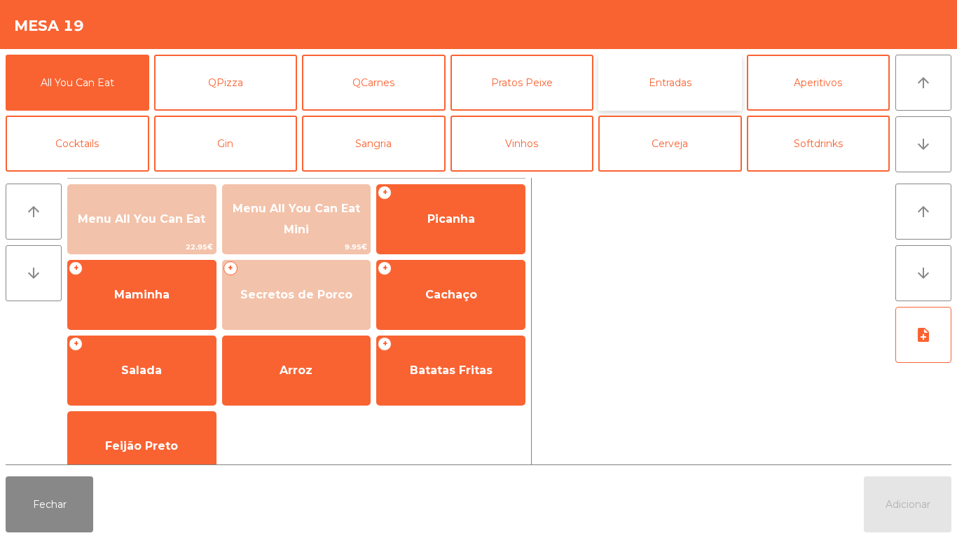
click at [680, 94] on button "Entradas" at bounding box center [671, 83] width 144 height 56
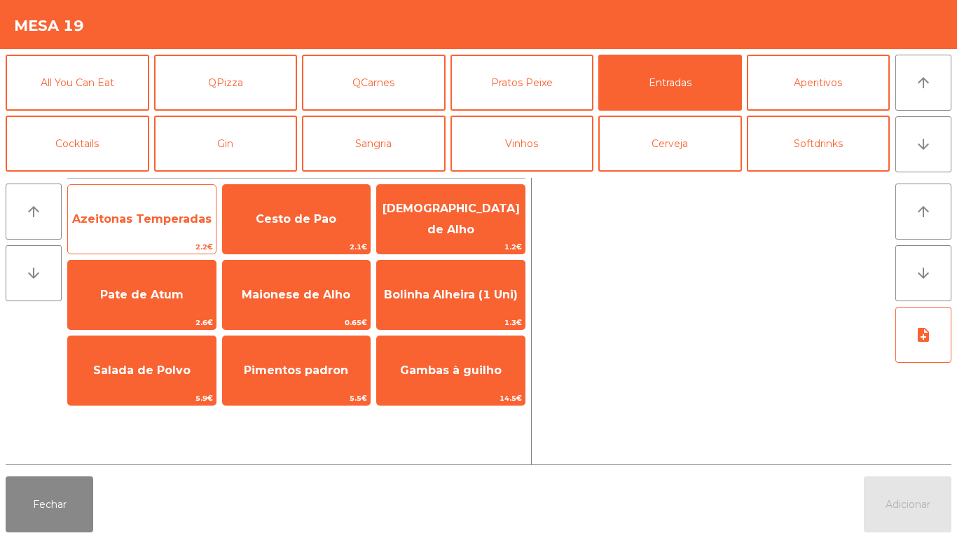
click at [188, 214] on span "Azeitonas Temperadas" at bounding box center [141, 218] width 139 height 13
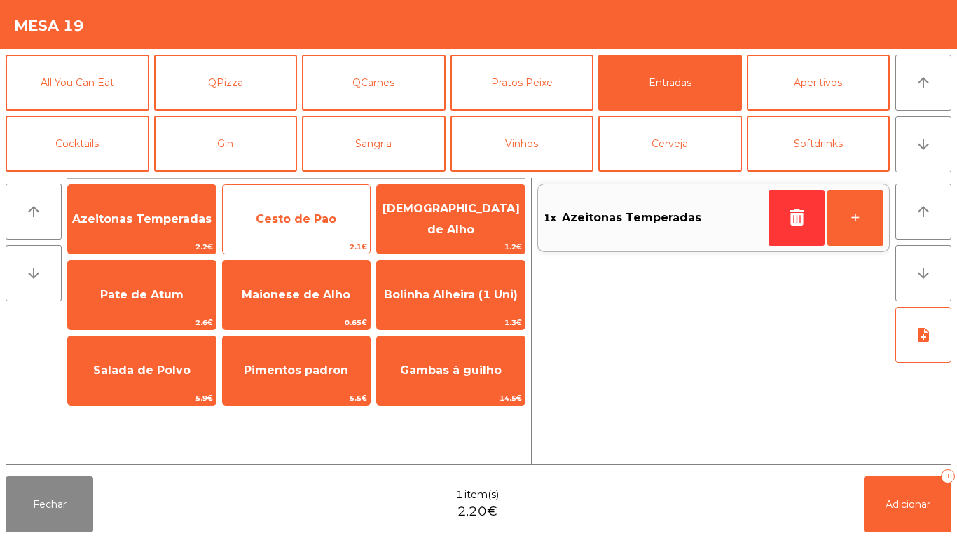
click at [335, 238] on span "Cesto de Pao" at bounding box center [297, 219] width 148 height 38
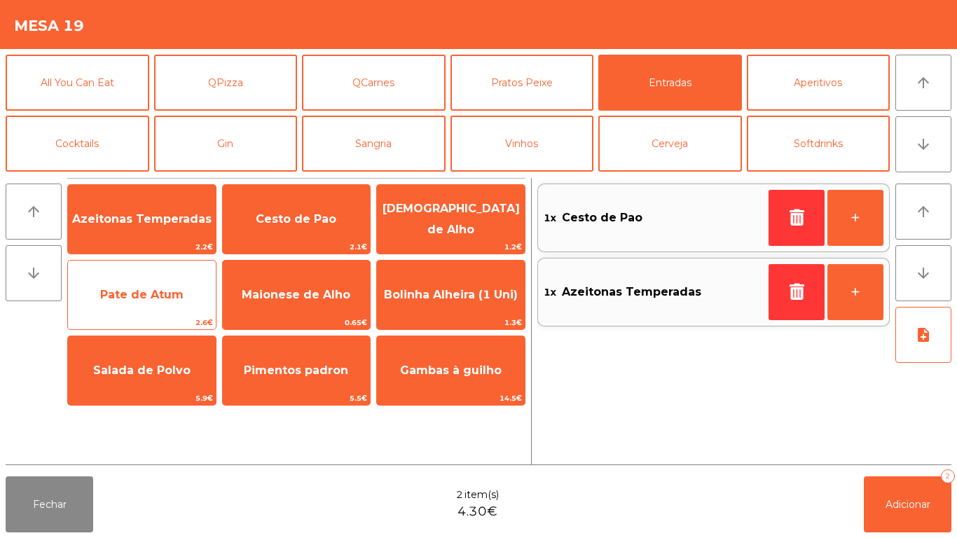
click at [150, 308] on span "Pate de Atum" at bounding box center [142, 295] width 148 height 38
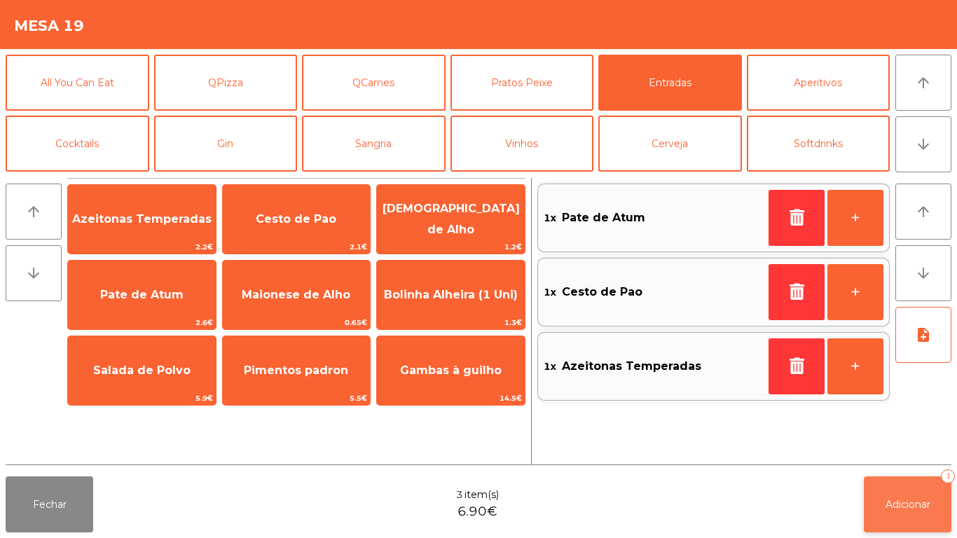
click at [919, 514] on button "Adicionar 3" at bounding box center [908, 505] width 88 height 56
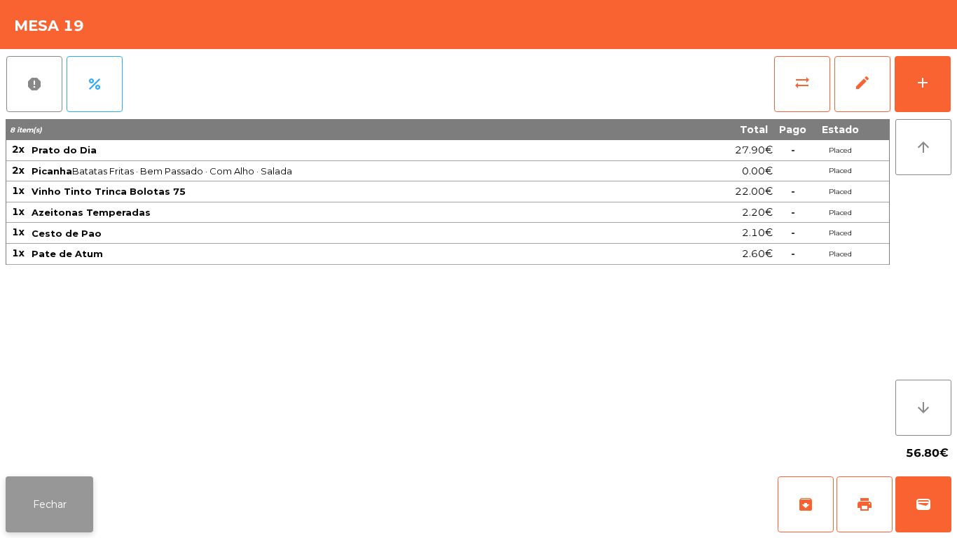
click at [49, 481] on button "Fechar" at bounding box center [50, 505] width 88 height 56
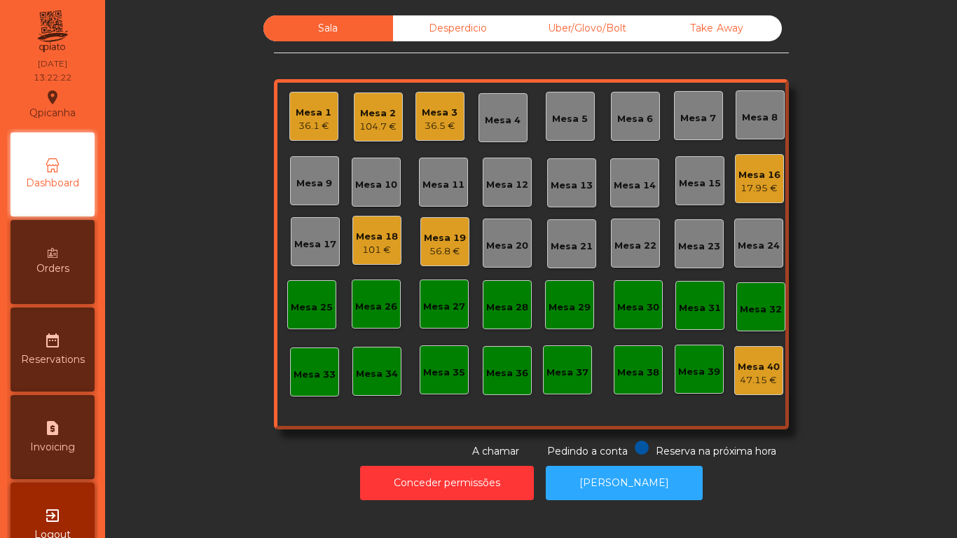
click at [371, 122] on div "104.7 €" at bounding box center [378, 127] width 37 height 14
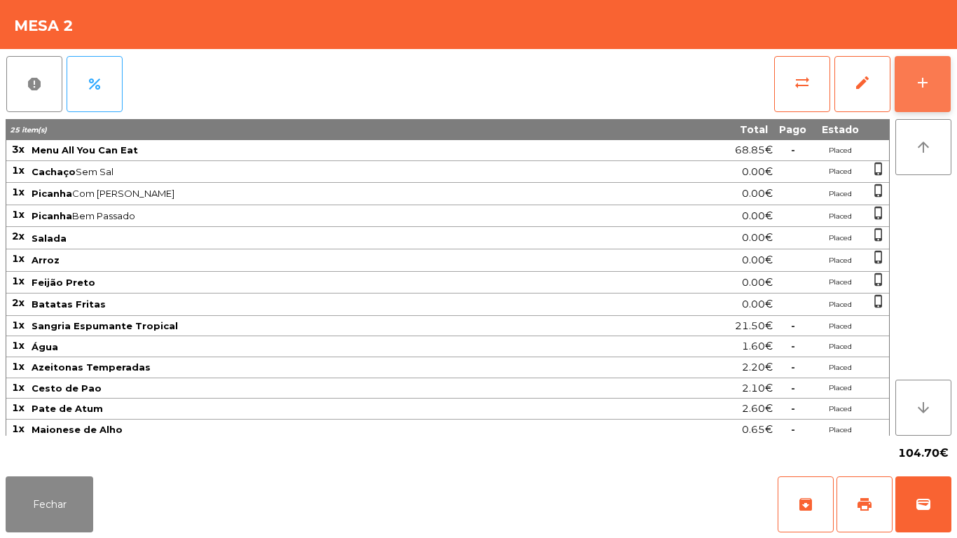
click at [920, 87] on div "add" at bounding box center [923, 82] width 17 height 17
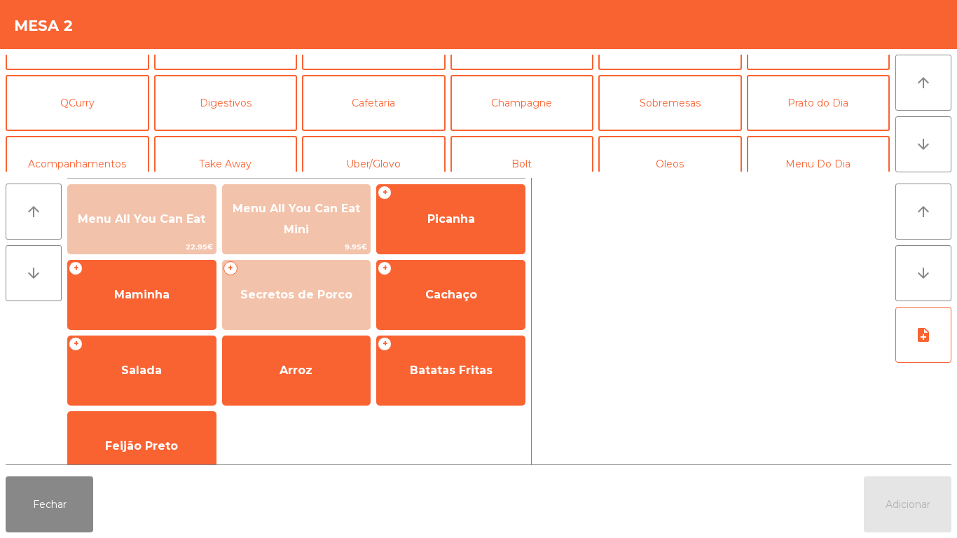
scroll to position [104, 0]
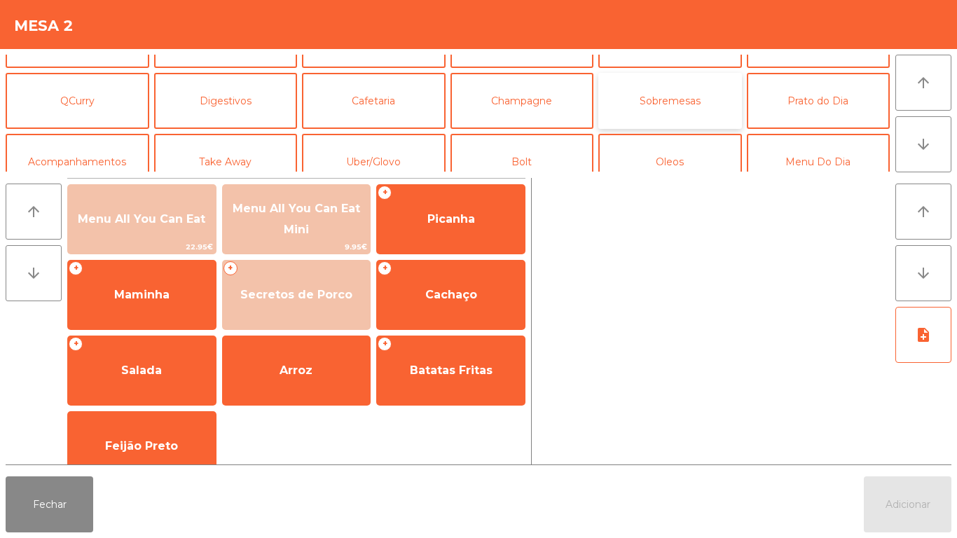
click at [687, 118] on button "Sobremesas" at bounding box center [671, 101] width 144 height 56
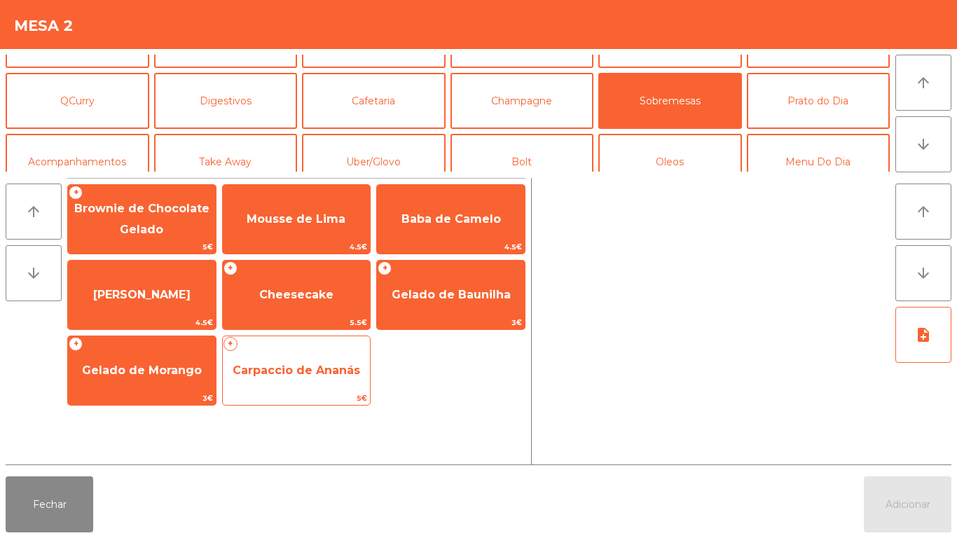
click at [331, 369] on span "Carpaccio de Ananás" at bounding box center [297, 370] width 128 height 13
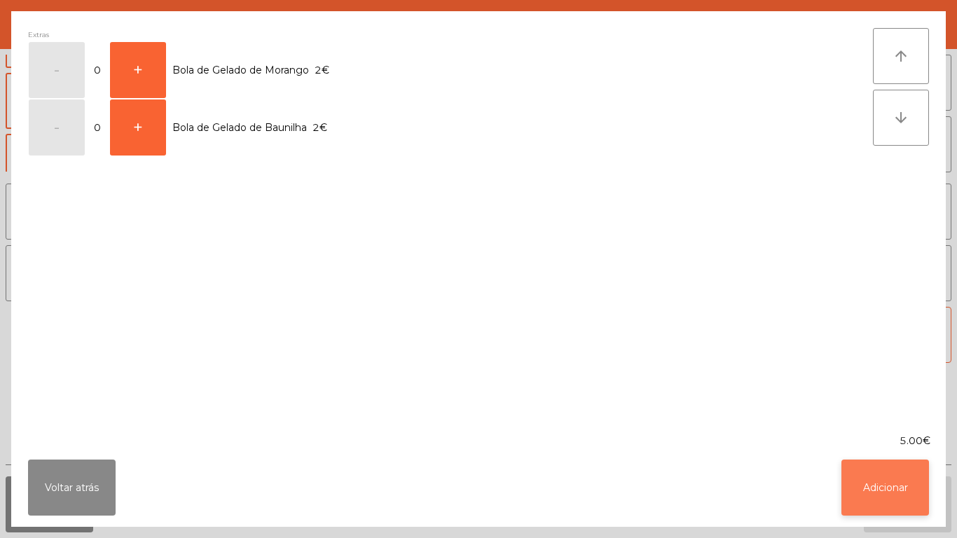
click at [897, 500] on button "Adicionar" at bounding box center [886, 488] width 88 height 56
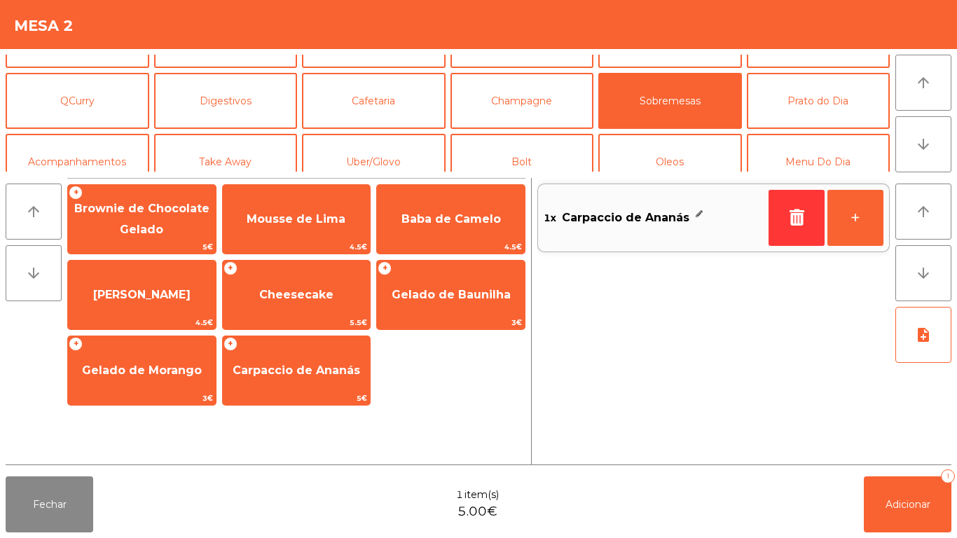
click at [898, 538] on div "Fechar 1 item(s) 5.00€ Adicionar 1" at bounding box center [478, 504] width 957 height 67
click at [908, 499] on span "Adicionar" at bounding box center [908, 504] width 45 height 13
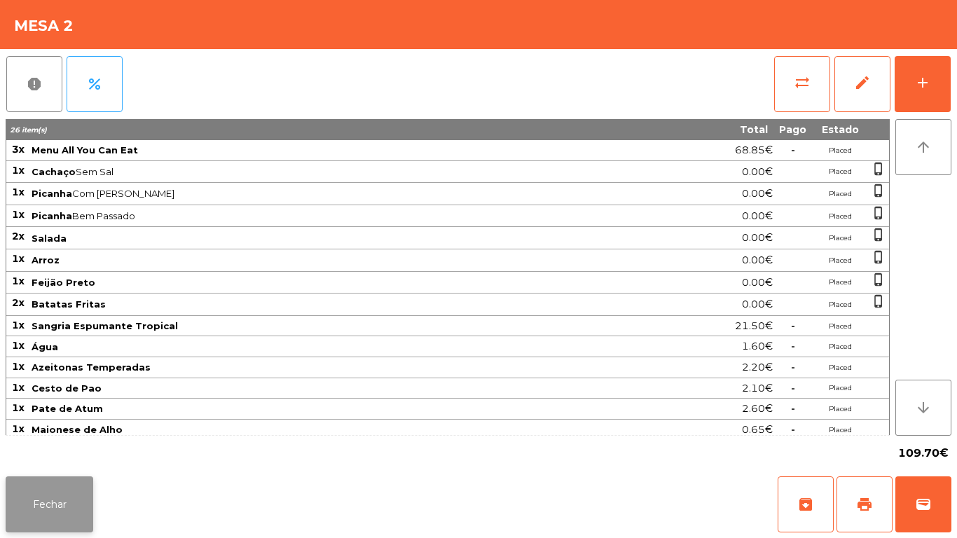
click at [46, 503] on button "Fechar" at bounding box center [50, 505] width 88 height 56
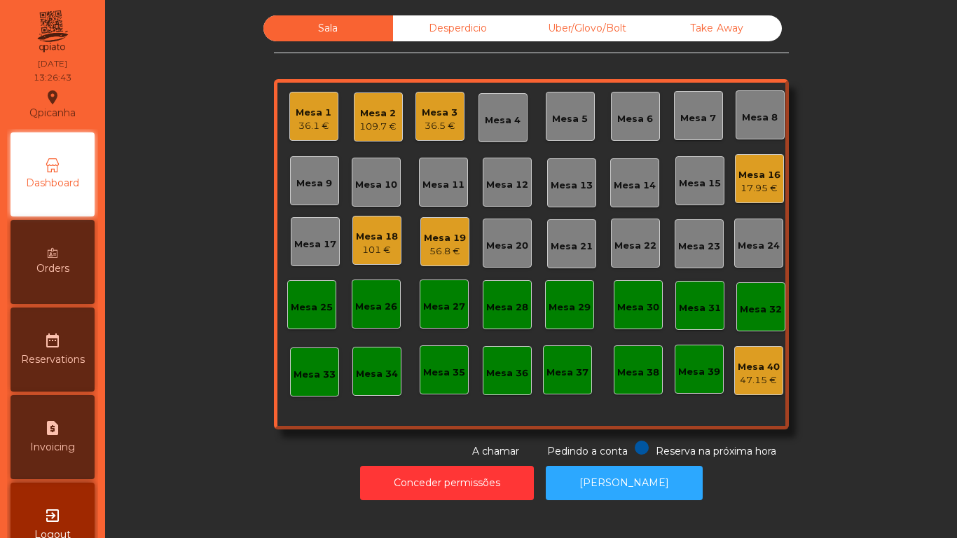
click at [429, 106] on div "Mesa 3" at bounding box center [440, 113] width 36 height 14
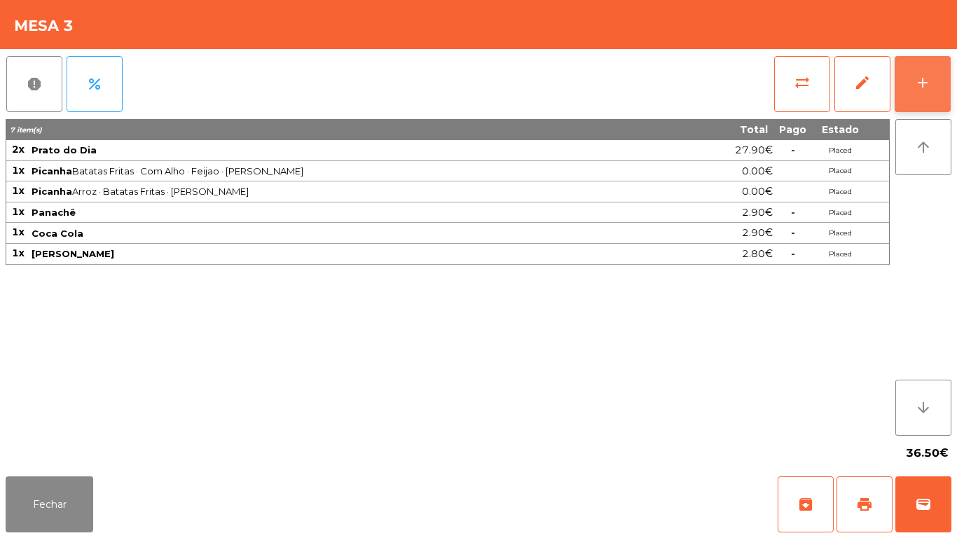
click at [930, 74] on div "add" at bounding box center [923, 82] width 17 height 17
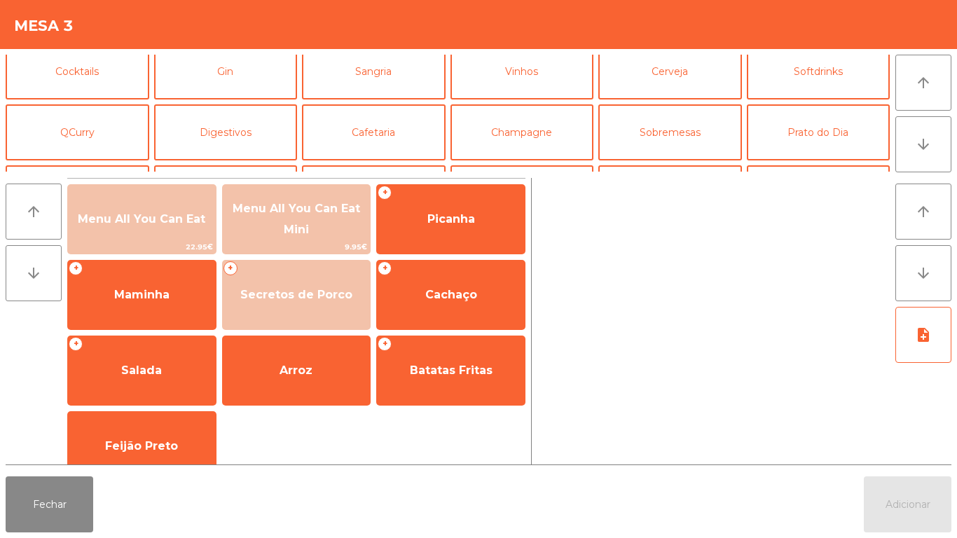
scroll to position [87, 0]
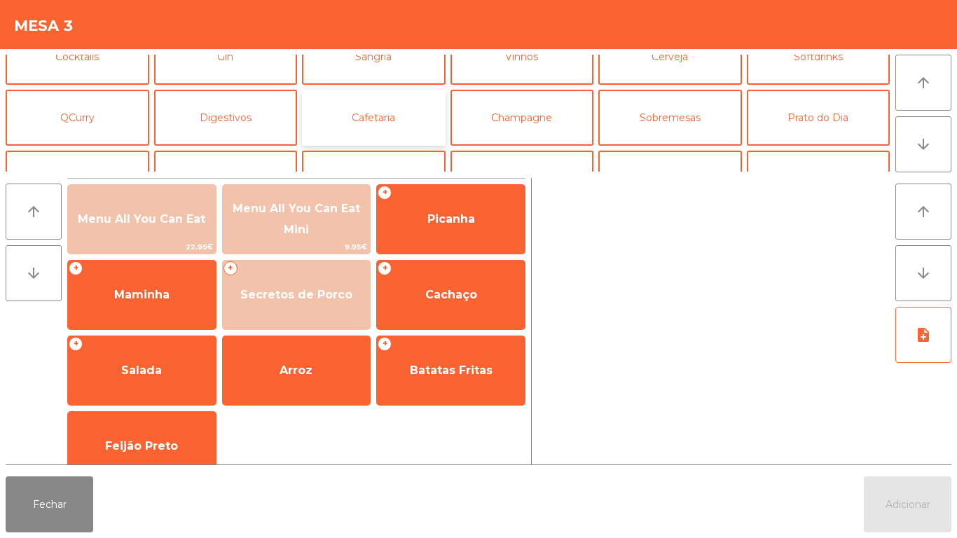
click at [395, 105] on button "Cafetaria" at bounding box center [374, 118] width 144 height 56
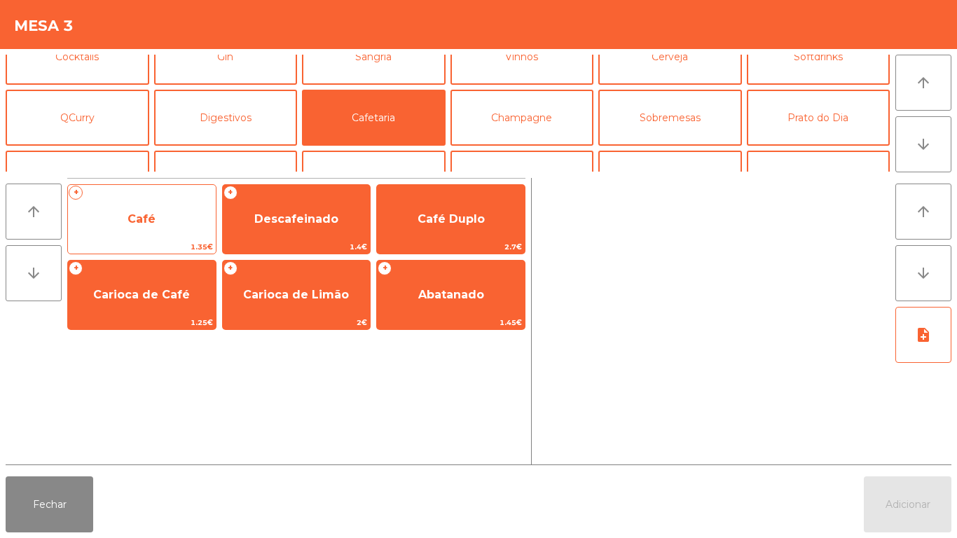
click at [191, 205] on span "Café" at bounding box center [142, 219] width 148 height 38
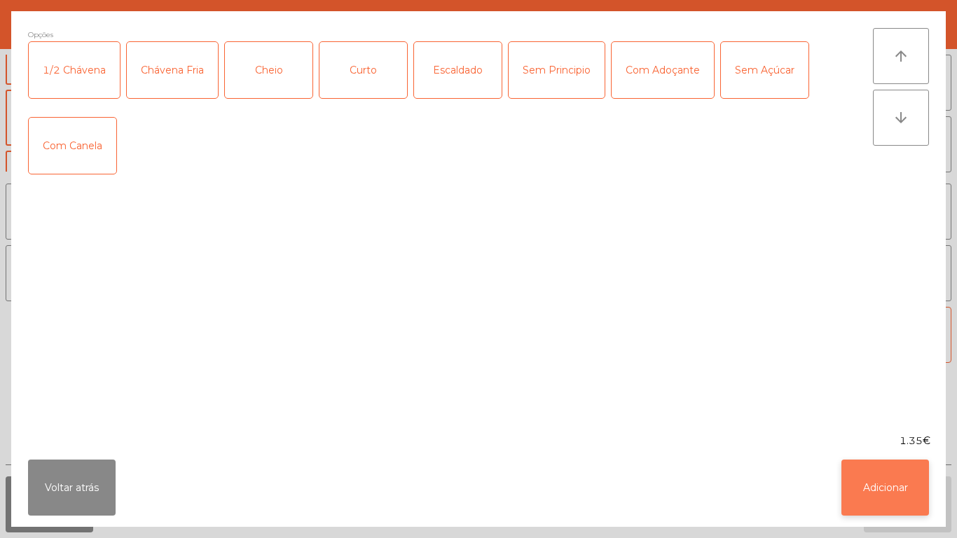
click at [896, 500] on button "Adicionar" at bounding box center [886, 488] width 88 height 56
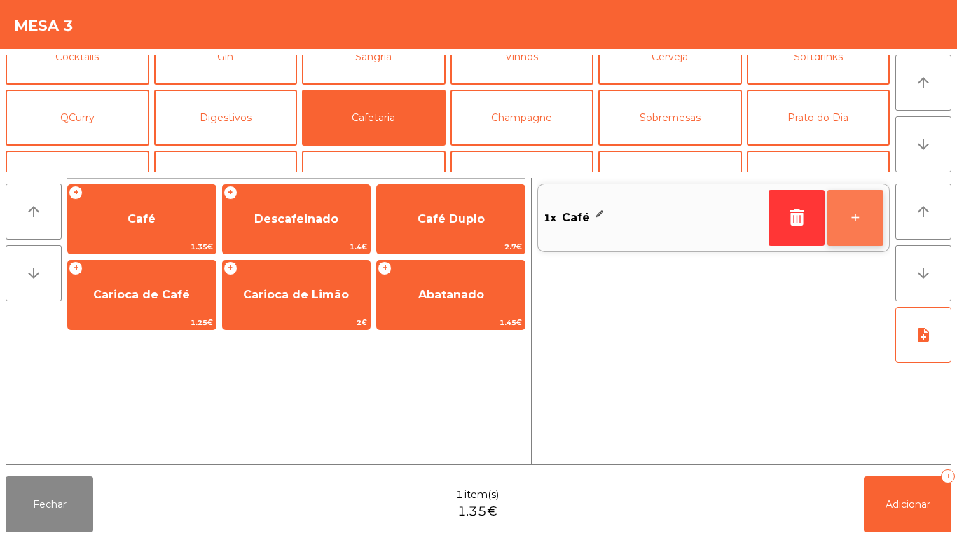
click at [840, 223] on button "+" at bounding box center [856, 218] width 56 height 56
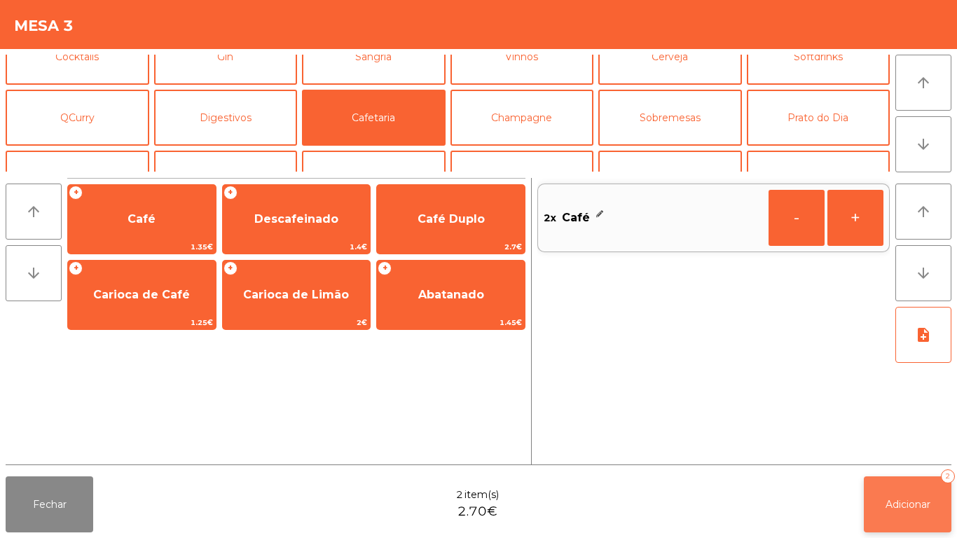
click at [903, 492] on button "Adicionar 2" at bounding box center [908, 505] width 88 height 56
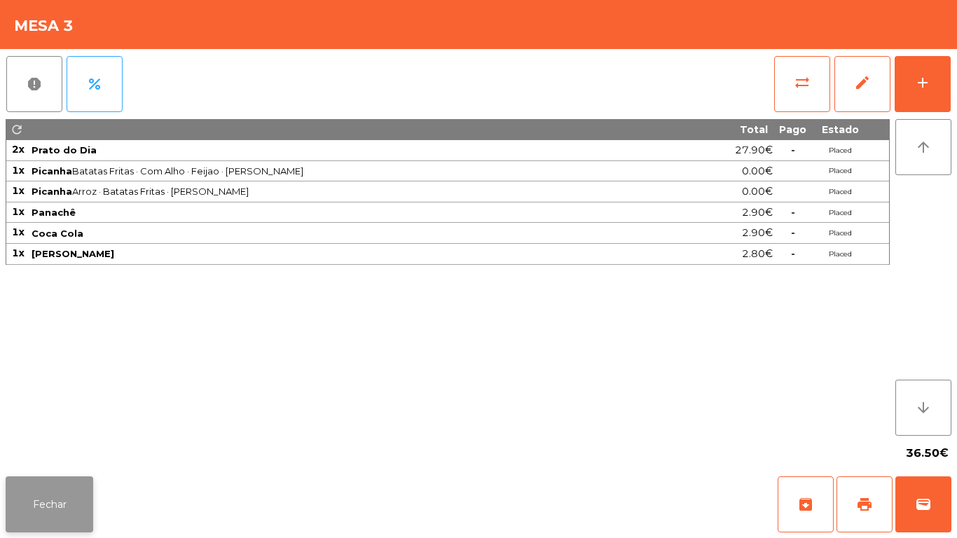
click at [69, 506] on button "Fechar" at bounding box center [50, 505] width 88 height 56
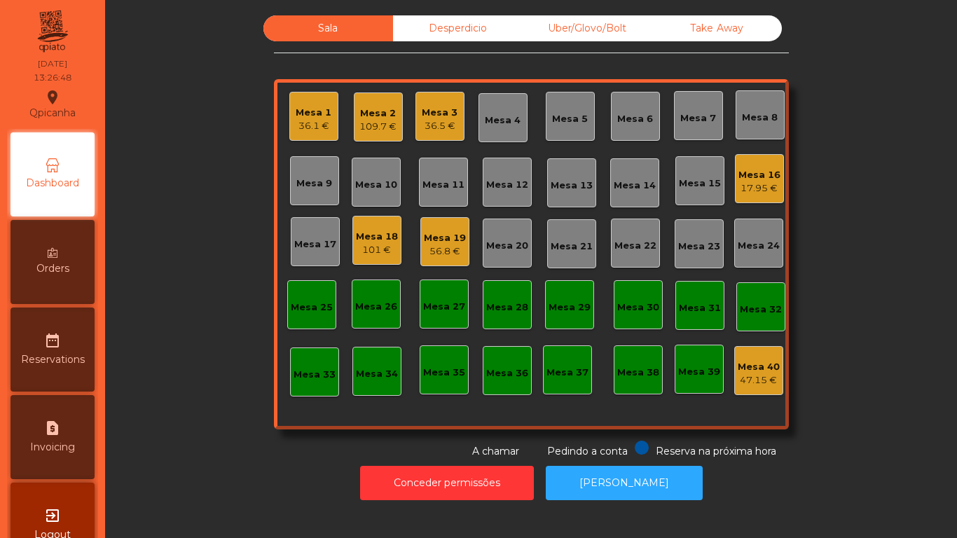
click at [745, 182] on div "17.95 €" at bounding box center [760, 189] width 42 height 14
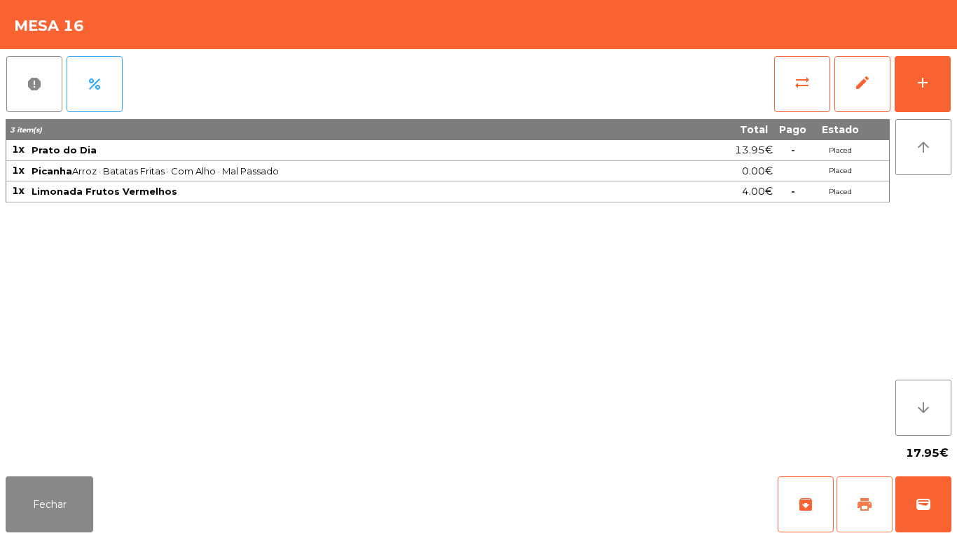
click at [861, 490] on button "print" at bounding box center [865, 505] width 56 height 56
click at [56, 502] on button "Fechar" at bounding box center [50, 505] width 88 height 56
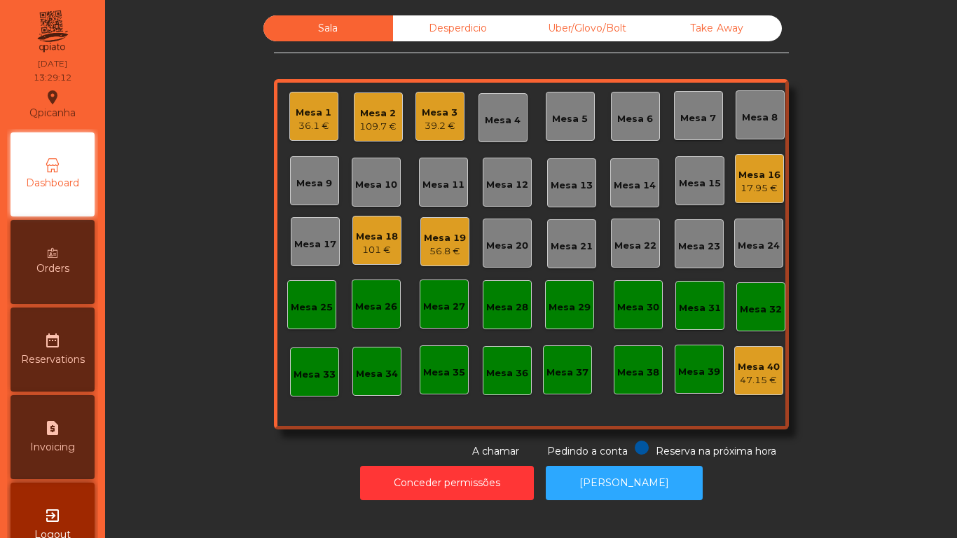
click at [367, 116] on div "Mesa 2" at bounding box center [378, 114] width 37 height 14
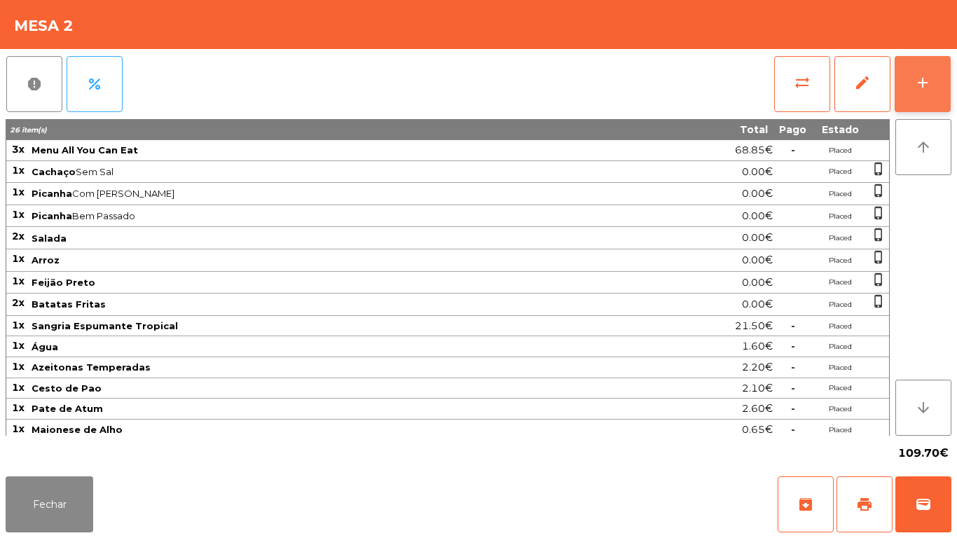
click at [935, 77] on button "add" at bounding box center [923, 84] width 56 height 56
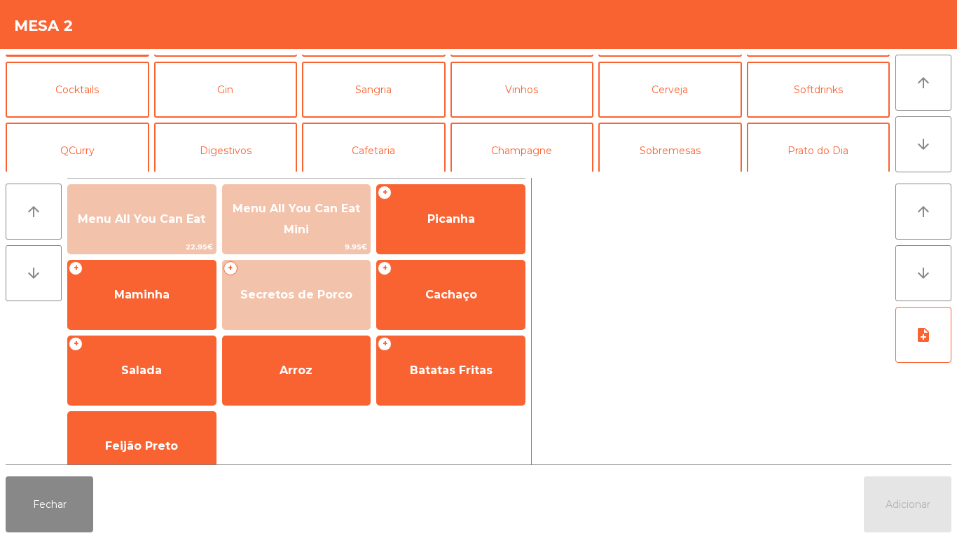
scroll to position [66, 0]
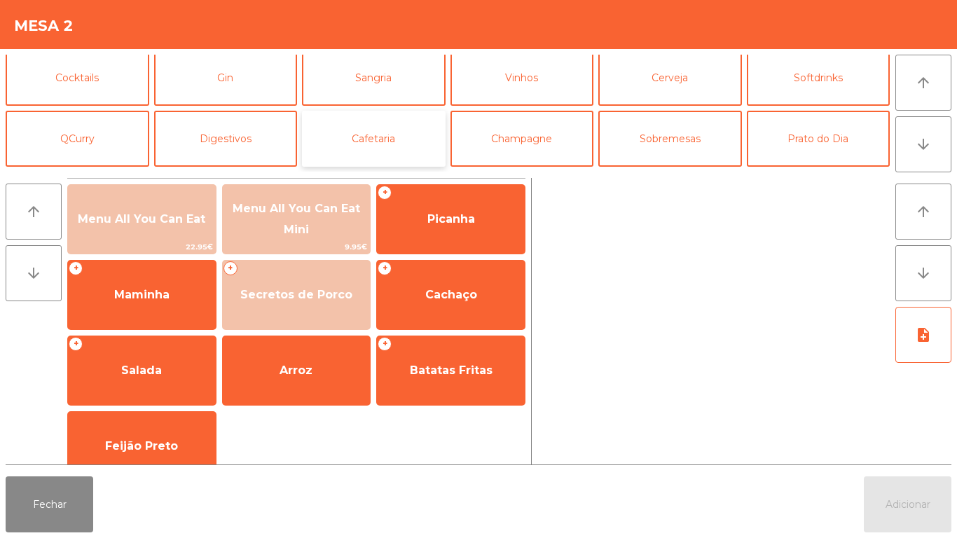
click at [373, 138] on button "Cafetaria" at bounding box center [374, 139] width 144 height 56
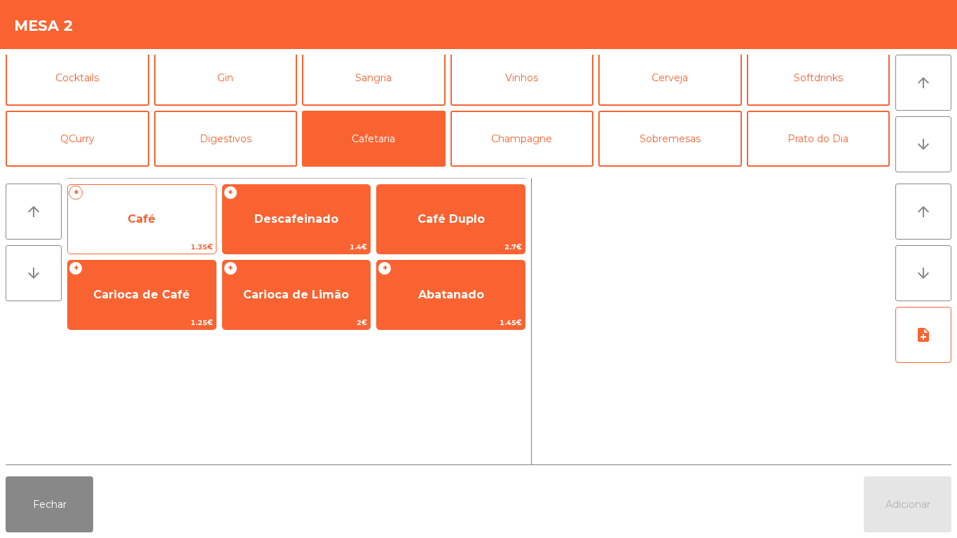
click at [172, 218] on span "Café" at bounding box center [142, 219] width 148 height 38
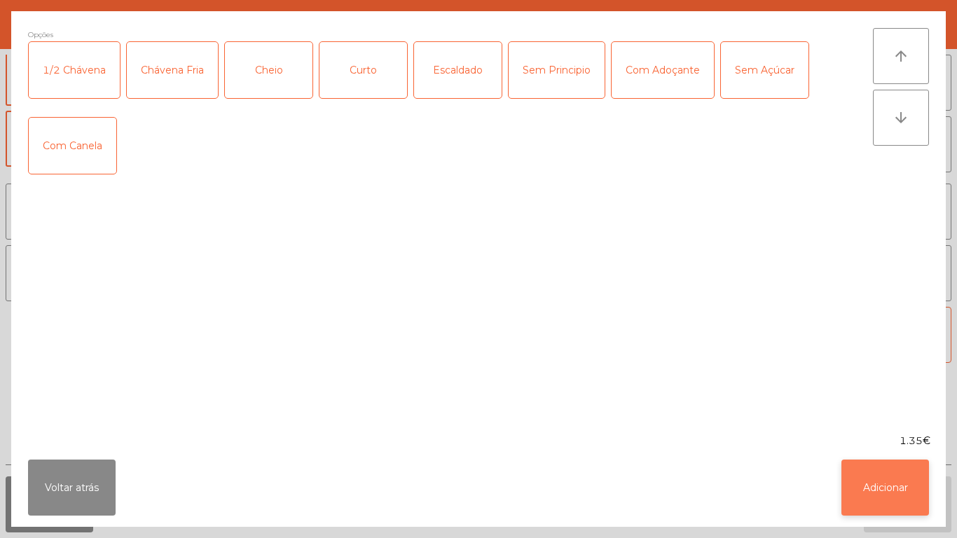
click at [877, 480] on button "Adicionar" at bounding box center [886, 488] width 88 height 56
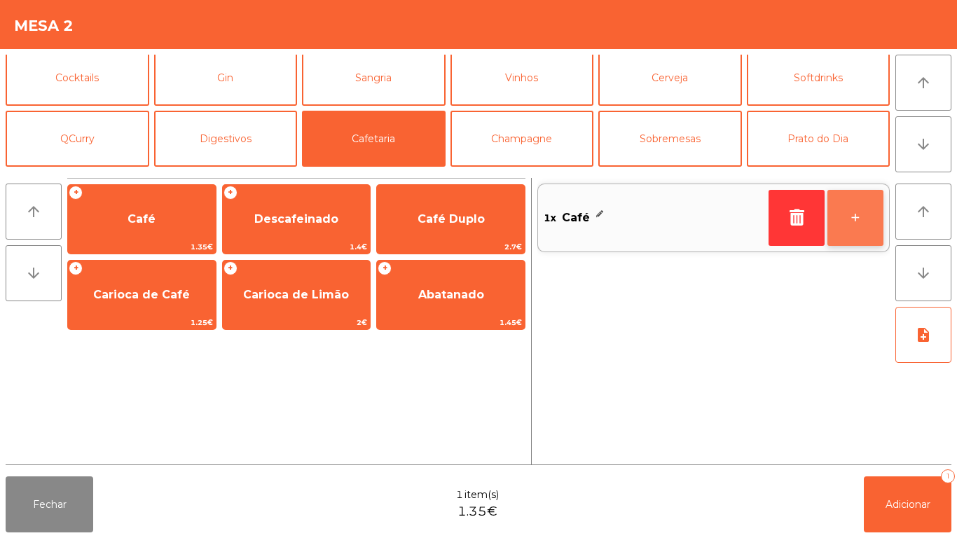
click at [853, 221] on button "+" at bounding box center [856, 218] width 56 height 56
click at [849, 212] on button "+" at bounding box center [856, 218] width 56 height 56
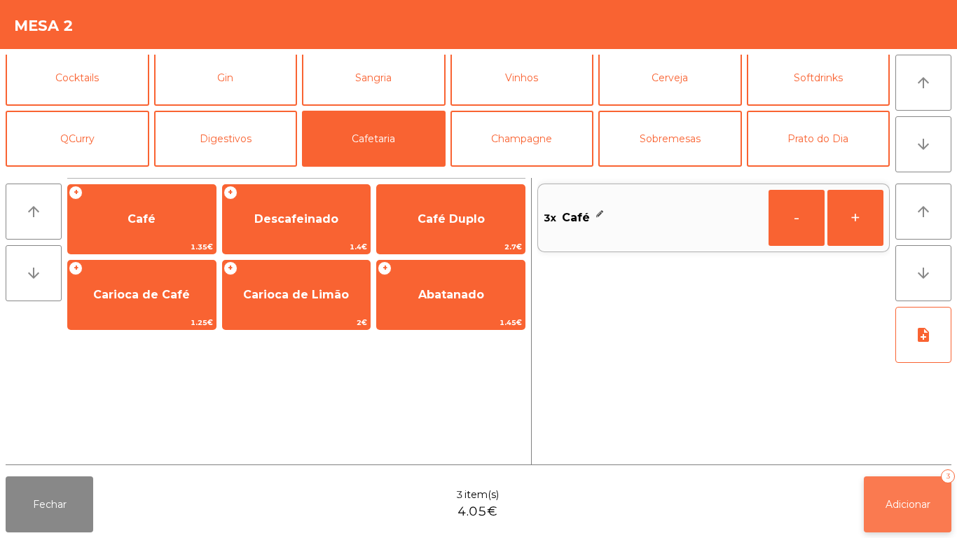
click at [910, 507] on span "Adicionar" at bounding box center [908, 504] width 45 height 13
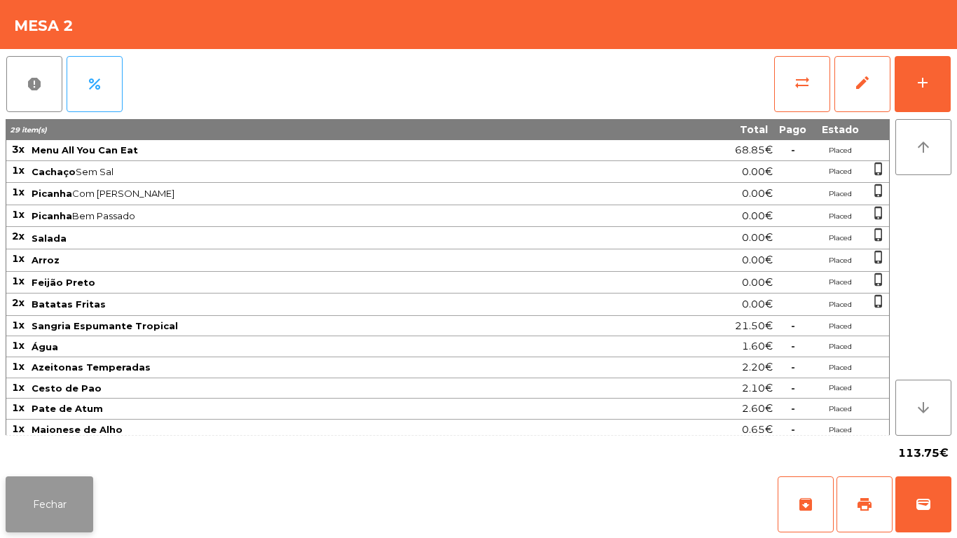
click at [82, 517] on button "Fechar" at bounding box center [50, 505] width 88 height 56
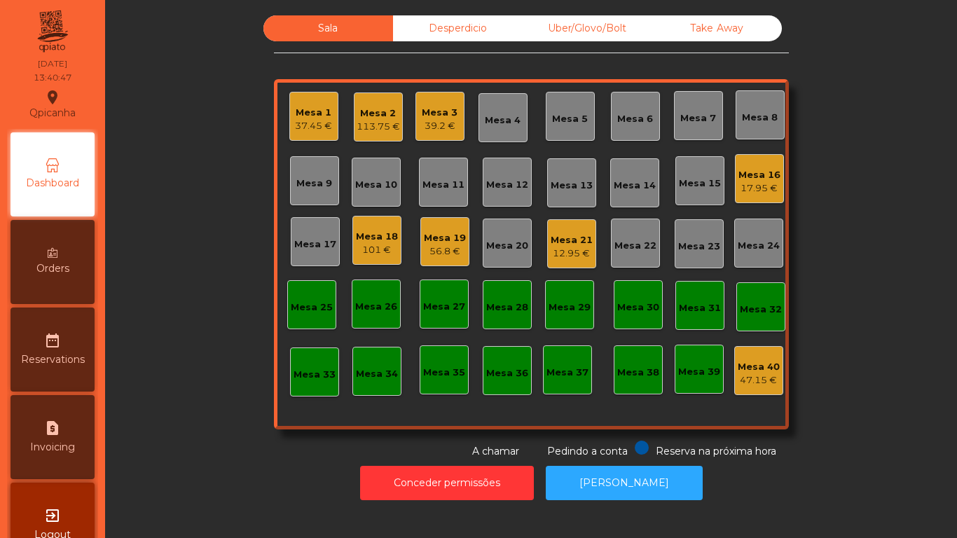
click at [449, 249] on div "56.8 €" at bounding box center [445, 252] width 42 height 14
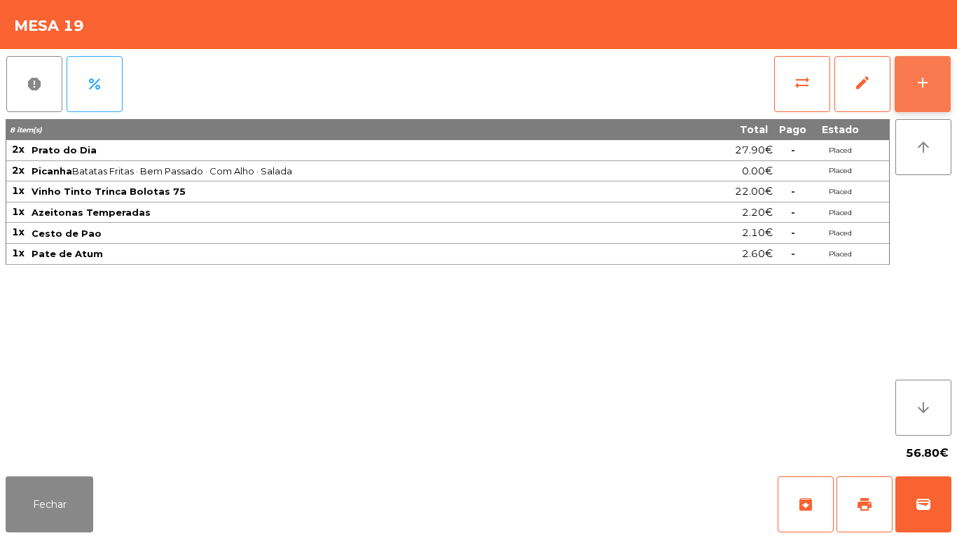
click at [931, 97] on button "add" at bounding box center [923, 84] width 56 height 56
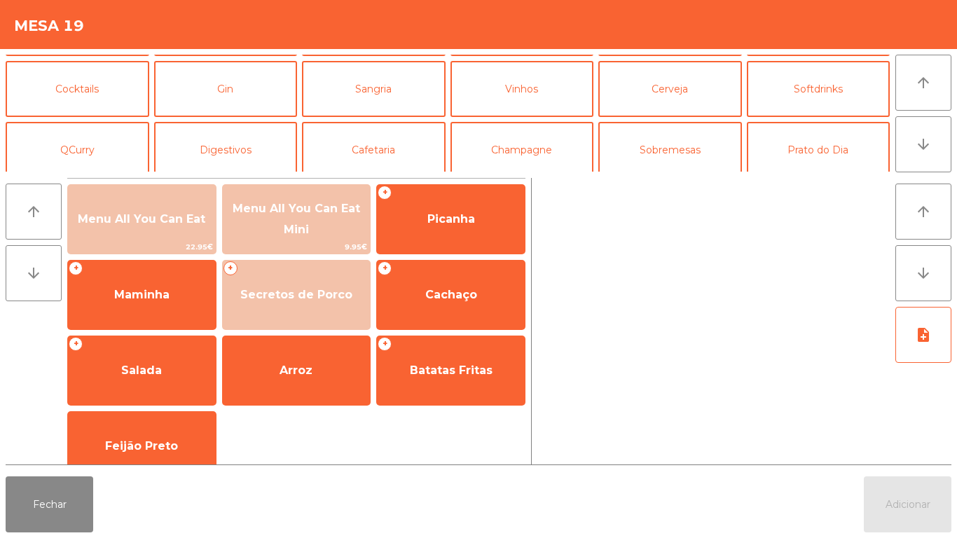
scroll to position [97, 0]
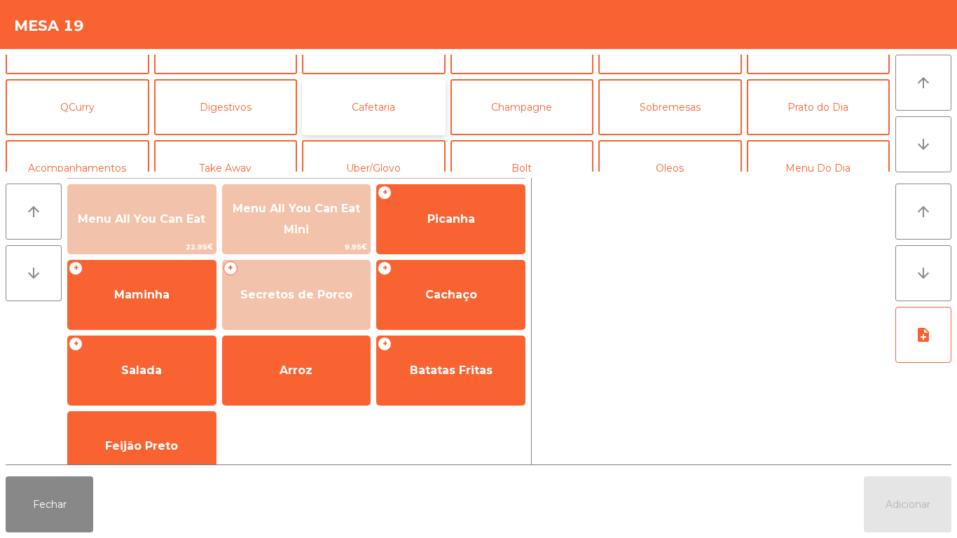
click at [383, 102] on button "Cafetaria" at bounding box center [374, 107] width 144 height 56
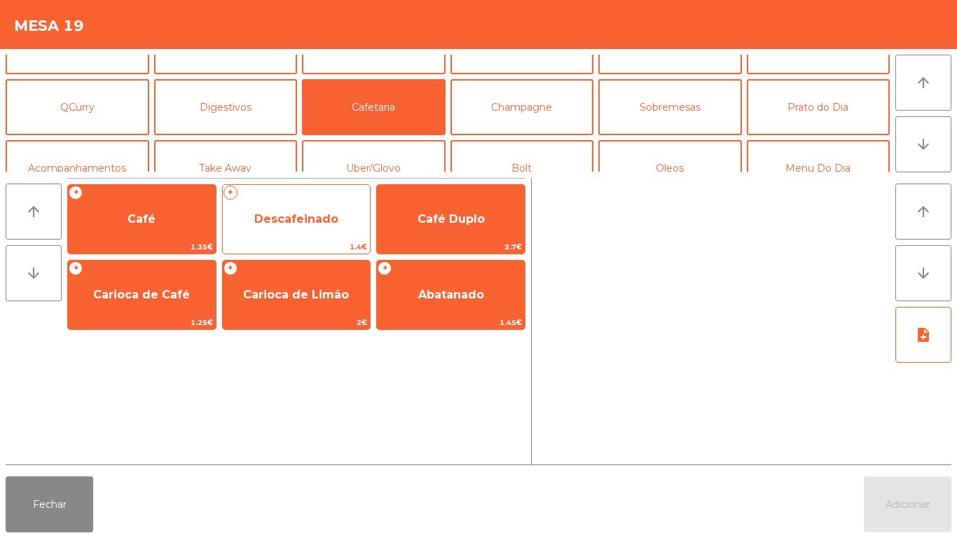
click at [317, 220] on span "Descafeinado" at bounding box center [296, 218] width 84 height 13
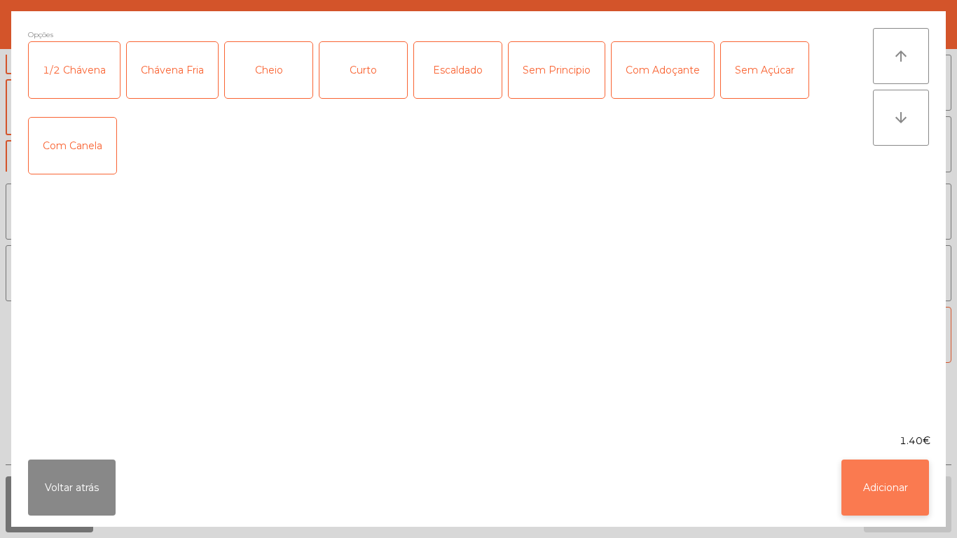
click at [903, 492] on button "Adicionar" at bounding box center [886, 488] width 88 height 56
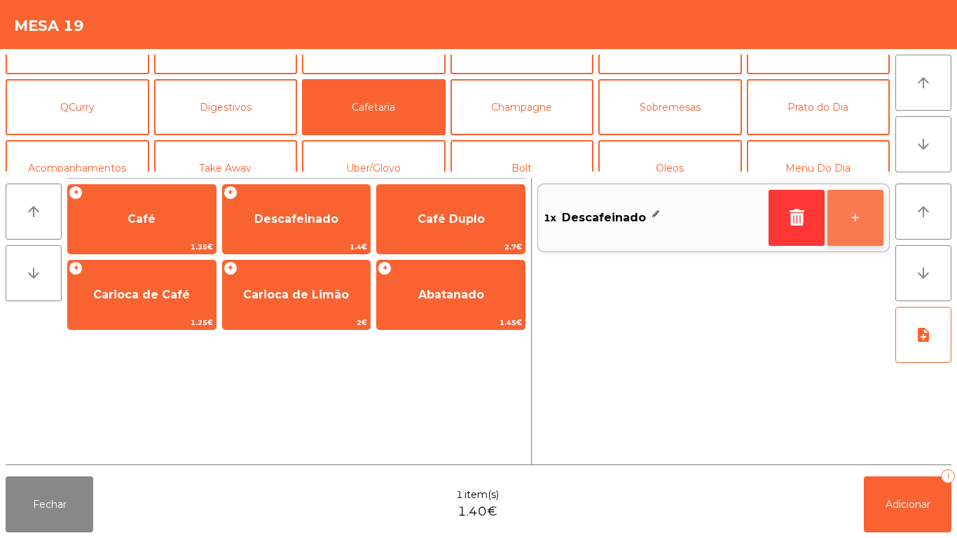
click at [849, 231] on button "+" at bounding box center [856, 218] width 56 height 56
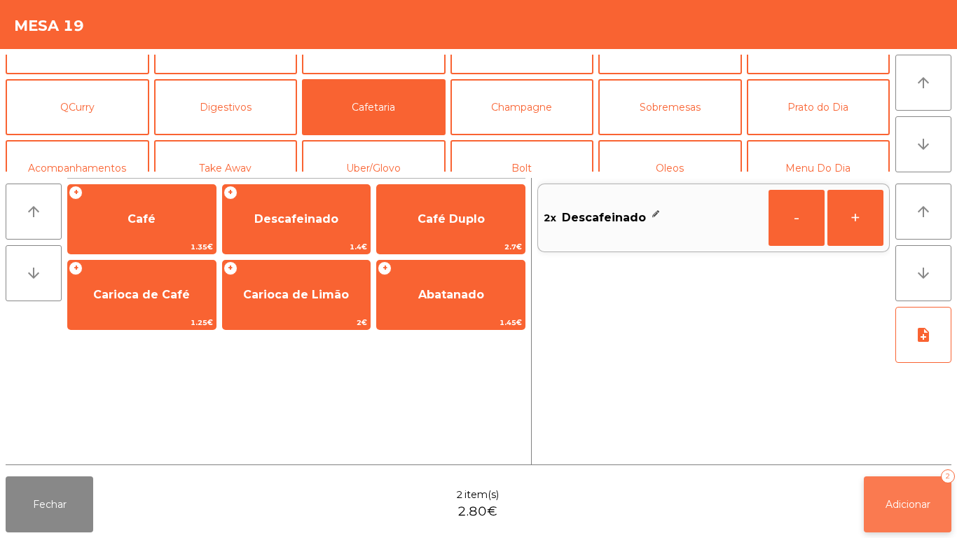
click at [910, 493] on button "Adicionar 2" at bounding box center [908, 505] width 88 height 56
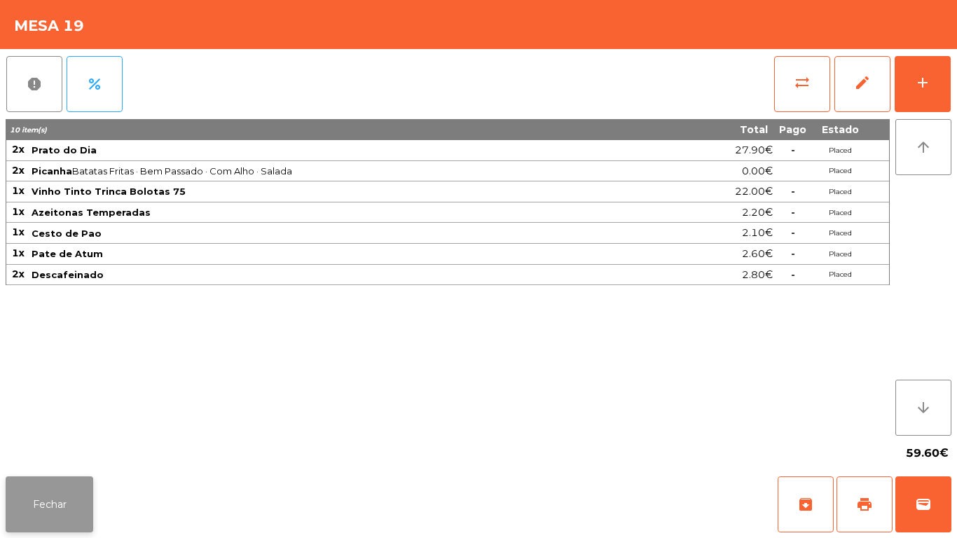
click at [65, 479] on button "Fechar" at bounding box center [50, 505] width 88 height 56
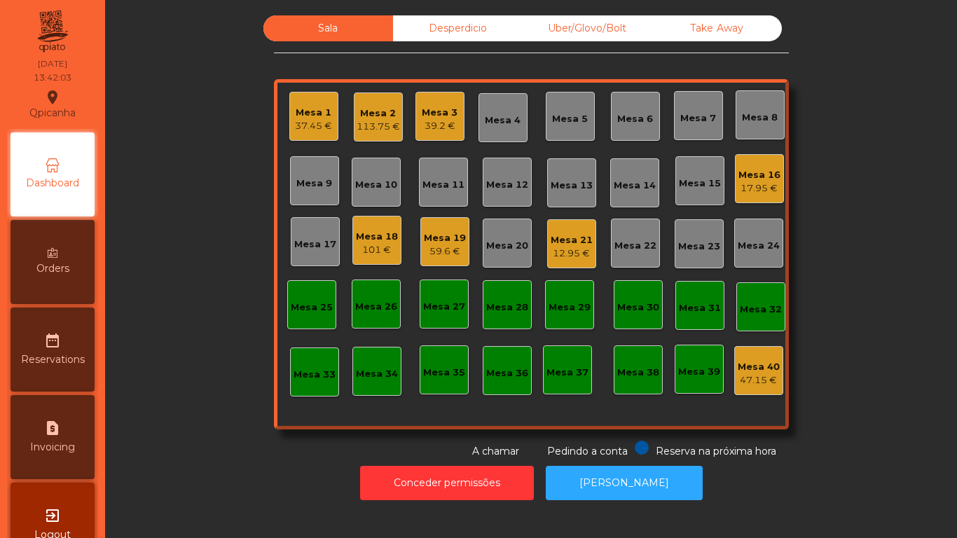
click at [375, 102] on div "Mesa 2 113.75 €" at bounding box center [378, 117] width 43 height 33
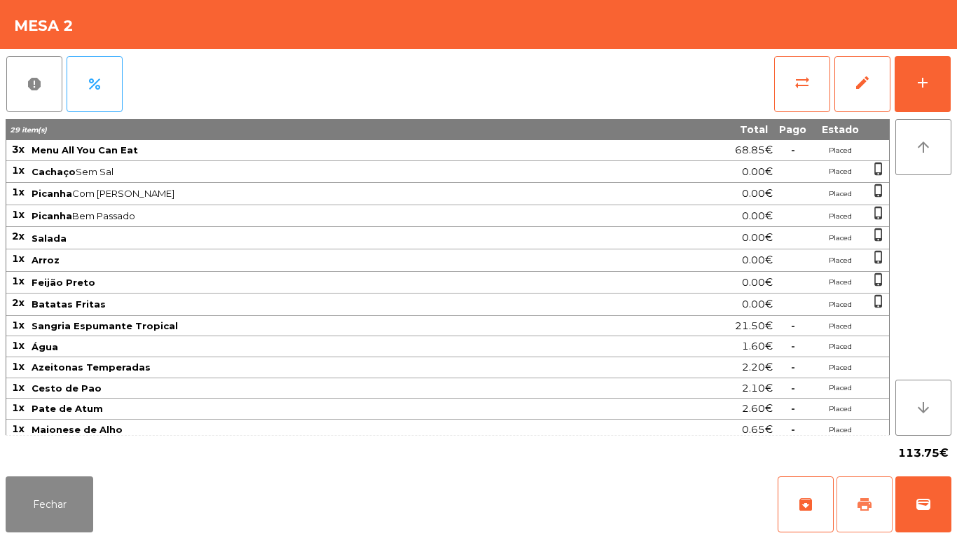
click at [858, 488] on button "print" at bounding box center [865, 505] width 56 height 56
click at [71, 494] on button "Fechar" at bounding box center [50, 505] width 88 height 56
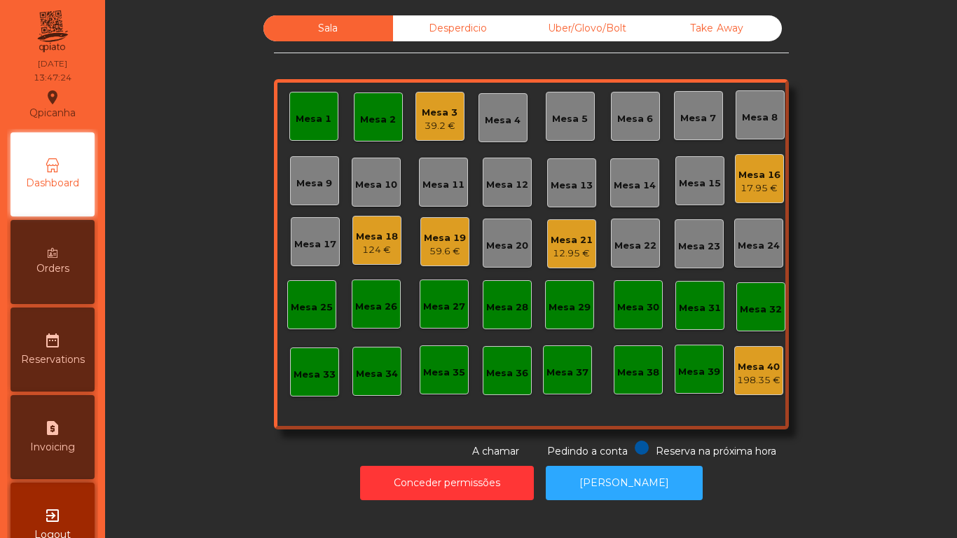
click at [435, 121] on div "39.2 €" at bounding box center [440, 126] width 36 height 14
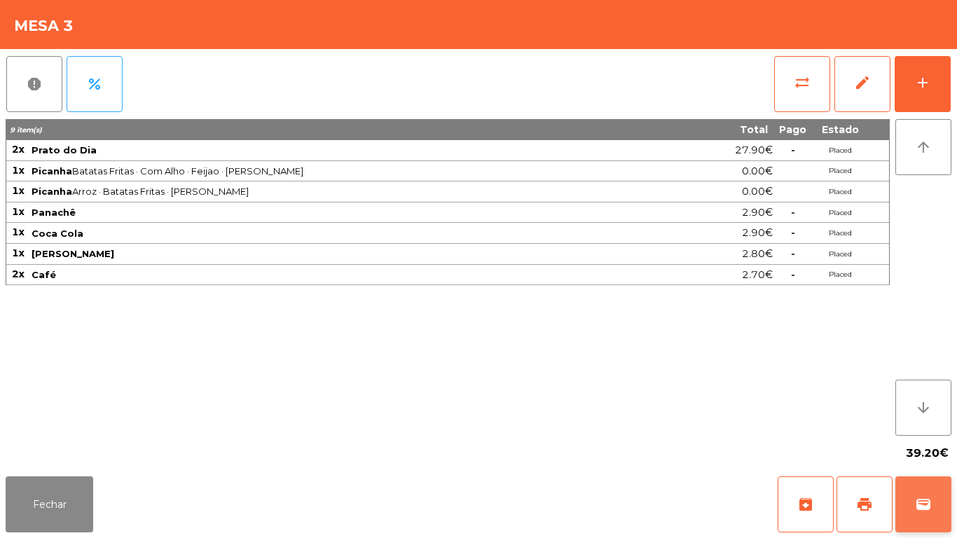
click at [917, 495] on button "wallet" at bounding box center [924, 505] width 56 height 56
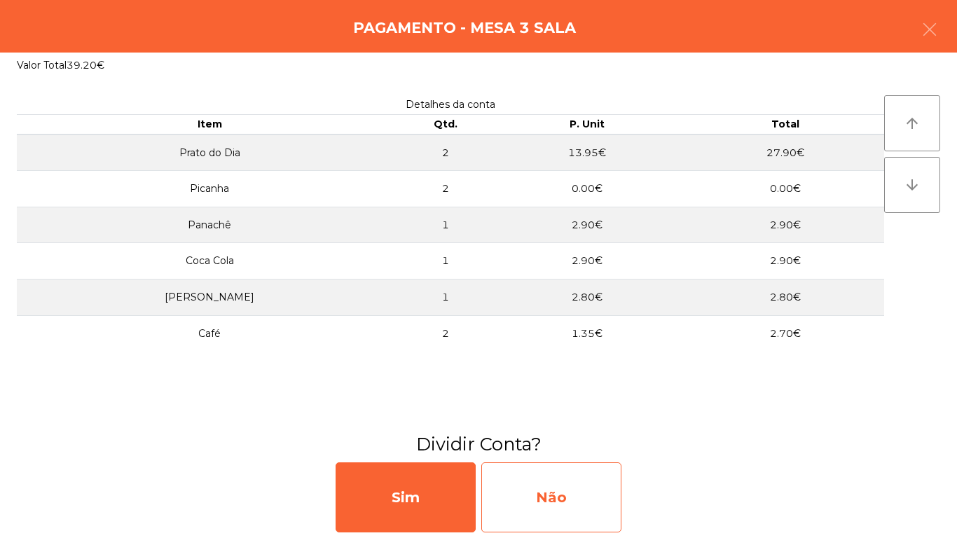
click at [577, 504] on div "Não" at bounding box center [551, 498] width 140 height 70
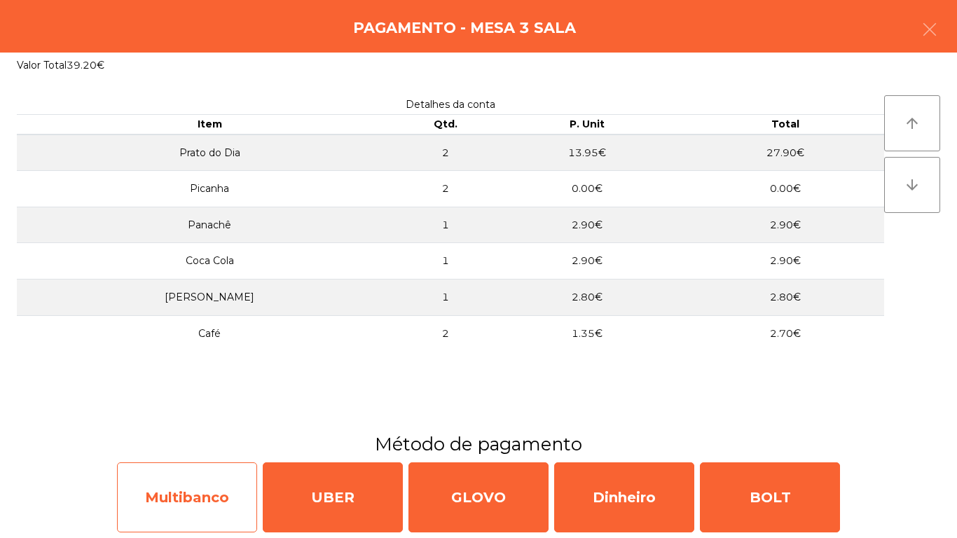
click at [207, 502] on div "Multibanco" at bounding box center [187, 498] width 140 height 70
select select "**"
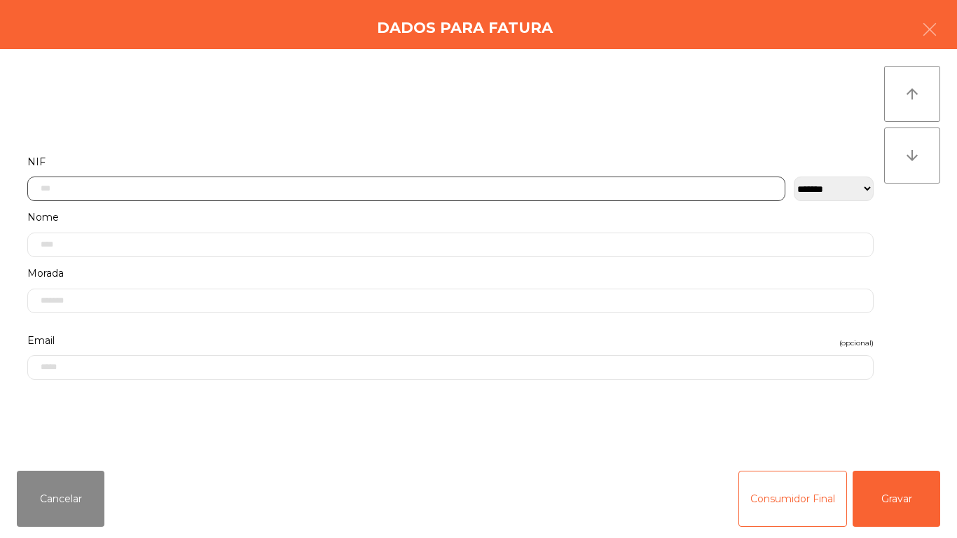
click at [115, 189] on input "text" at bounding box center [406, 189] width 758 height 25
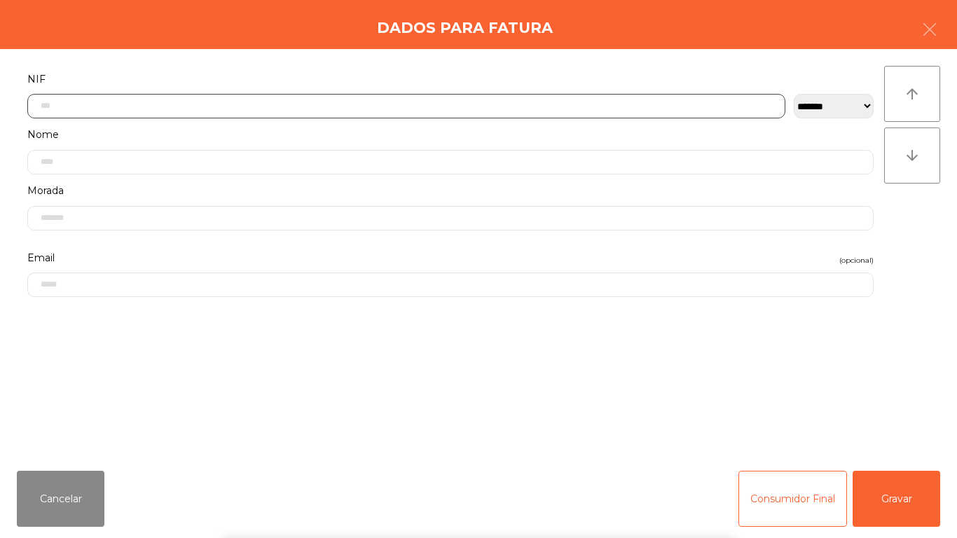
scroll to position [86, 0]
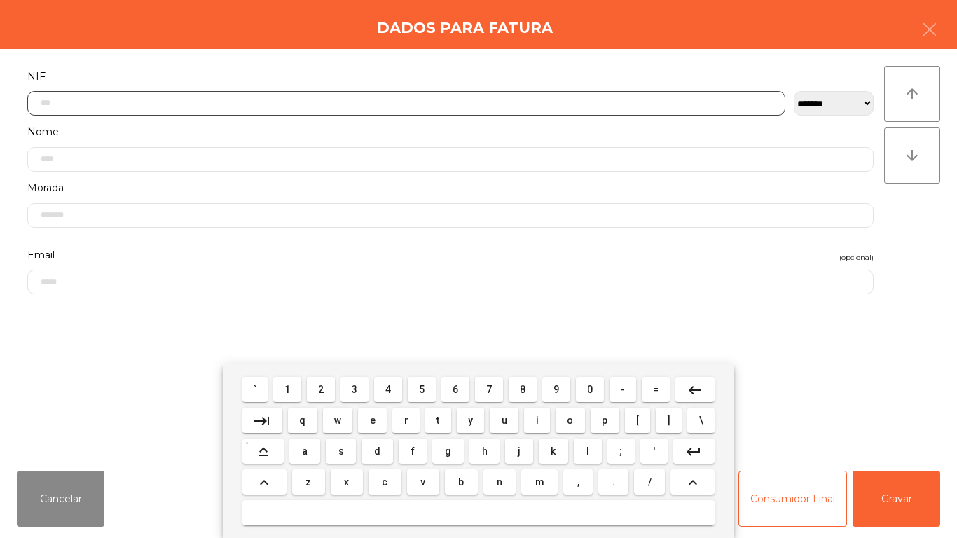
click at [322, 390] on span "2" at bounding box center [321, 389] width 6 height 11
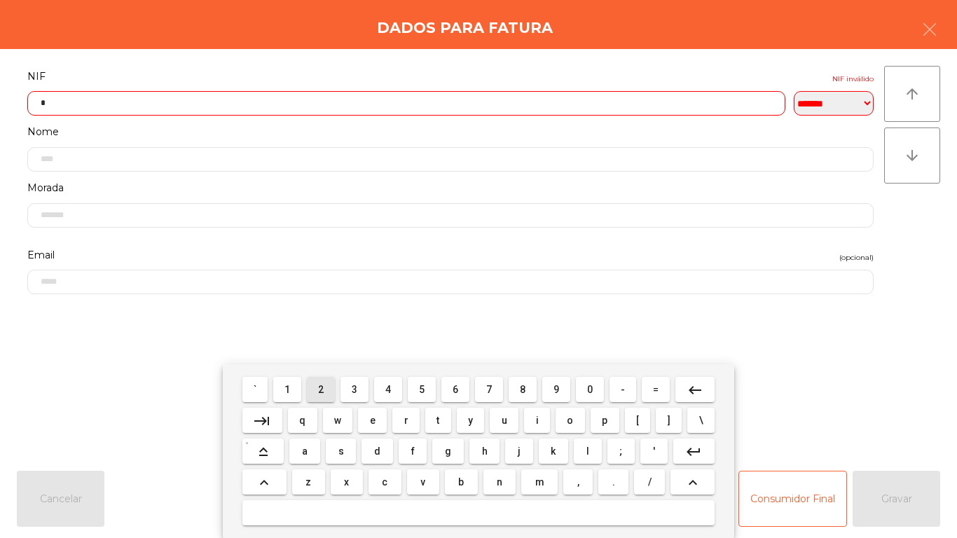
click at [289, 388] on span "1" at bounding box center [288, 389] width 6 height 11
click at [556, 389] on span "9" at bounding box center [557, 389] width 6 height 11
click at [422, 389] on span "5" at bounding box center [422, 389] width 6 height 11
click at [388, 389] on span "4" at bounding box center [388, 389] width 6 height 11
click at [288, 385] on span "1" at bounding box center [288, 389] width 6 height 11
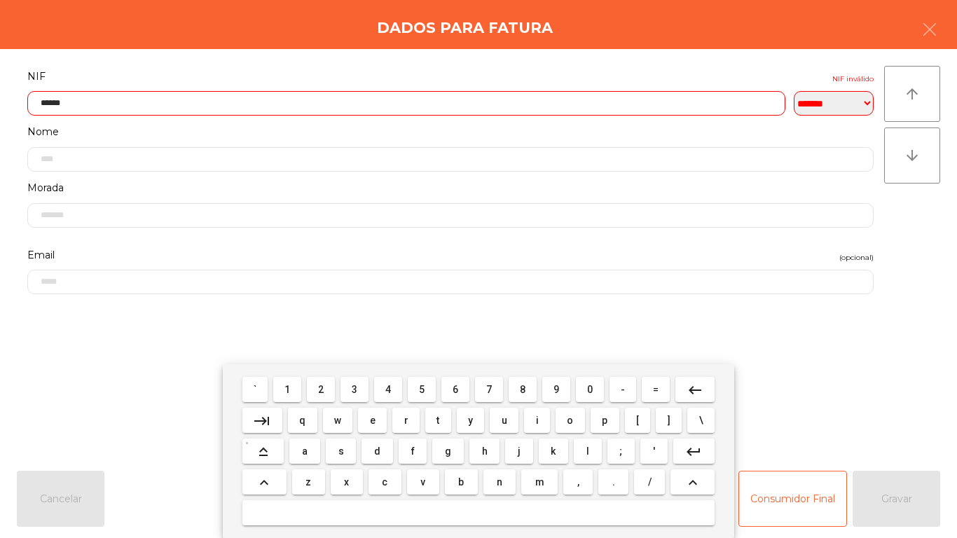
click at [556, 390] on span "9" at bounding box center [557, 389] width 6 height 11
click at [691, 388] on mat-icon "keyboard_backspace" at bounding box center [695, 390] width 17 height 17
click at [489, 389] on span "7" at bounding box center [489, 389] width 6 height 11
click at [556, 390] on span "9" at bounding box center [557, 389] width 6 height 11
click at [423, 394] on span "5" at bounding box center [422, 389] width 6 height 11
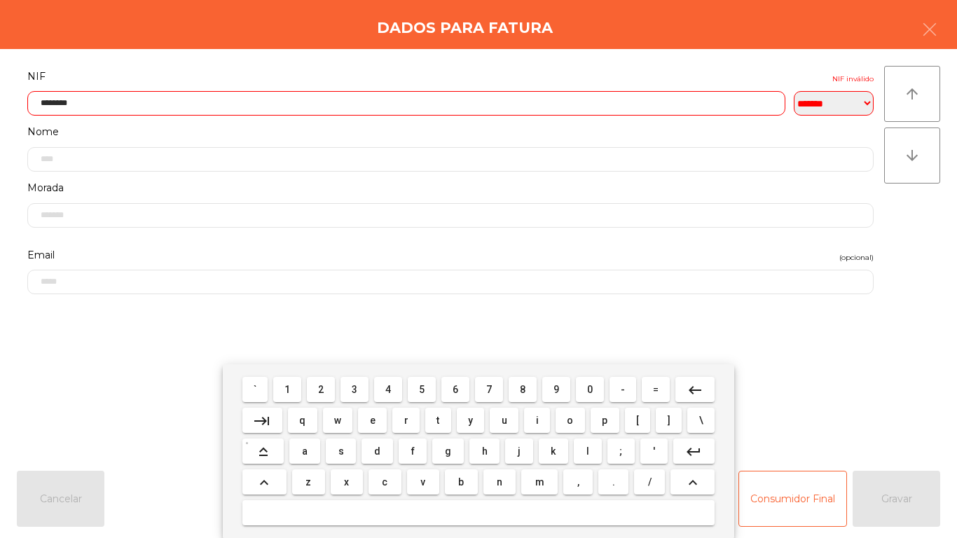
type input "*********"
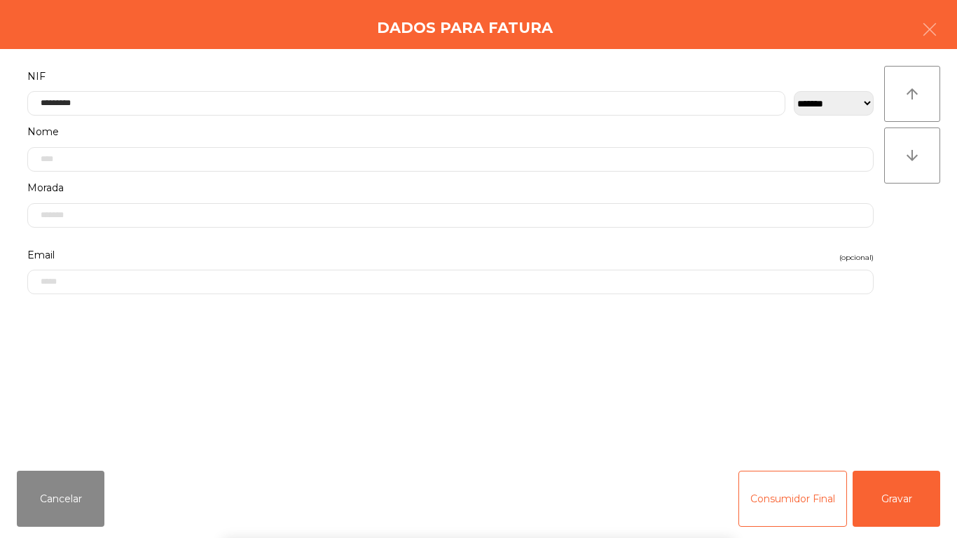
click at [902, 502] on div "` 1 2 3 4 5 6 7 8 9 0 - = keyboard_backspace keyboard_tab q w e r t y u i o p […" at bounding box center [478, 451] width 957 height 174
click at [894, 488] on button "Gravar" at bounding box center [897, 499] width 88 height 56
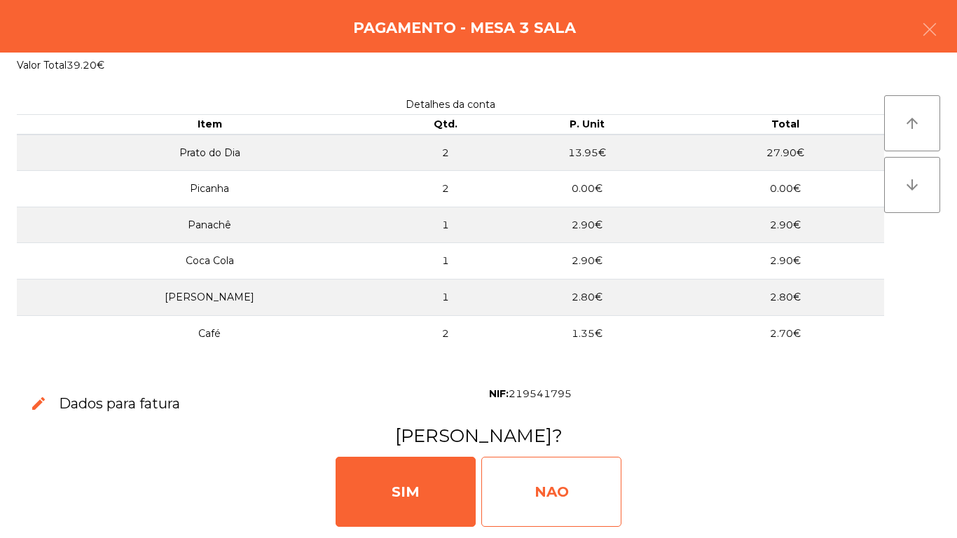
click at [535, 493] on div "NAO" at bounding box center [551, 492] width 140 height 70
